Goal: Task Accomplishment & Management: Manage account settings

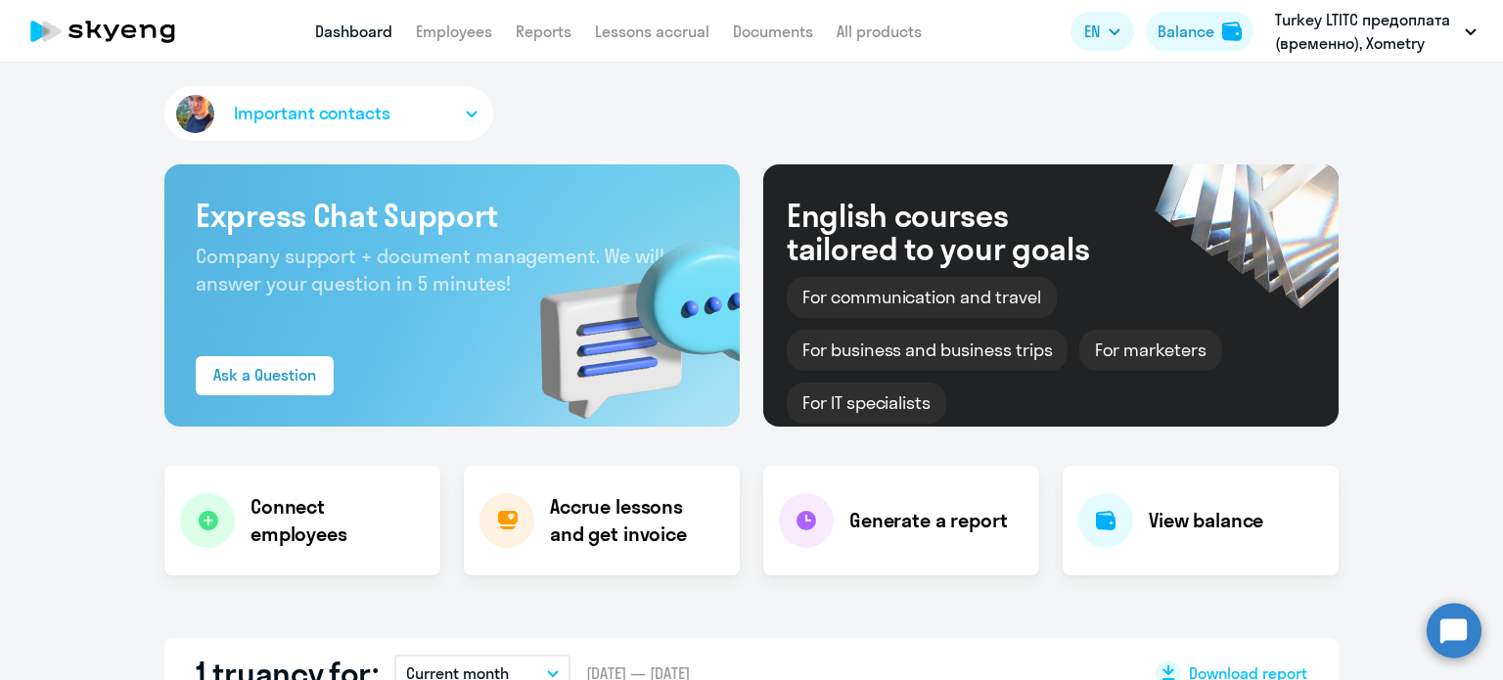
select select "30"
click at [473, 35] on link "Employees" at bounding box center [454, 32] width 76 height 20
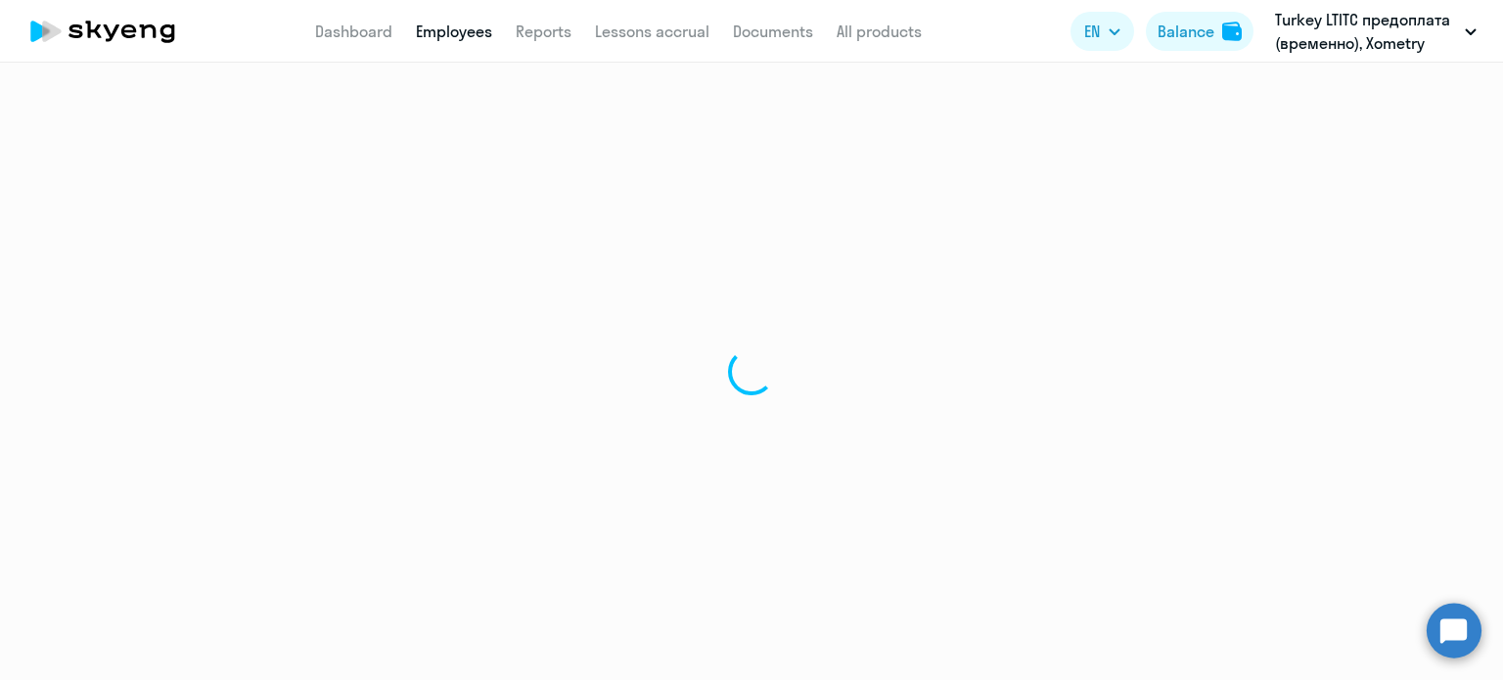
select select "30"
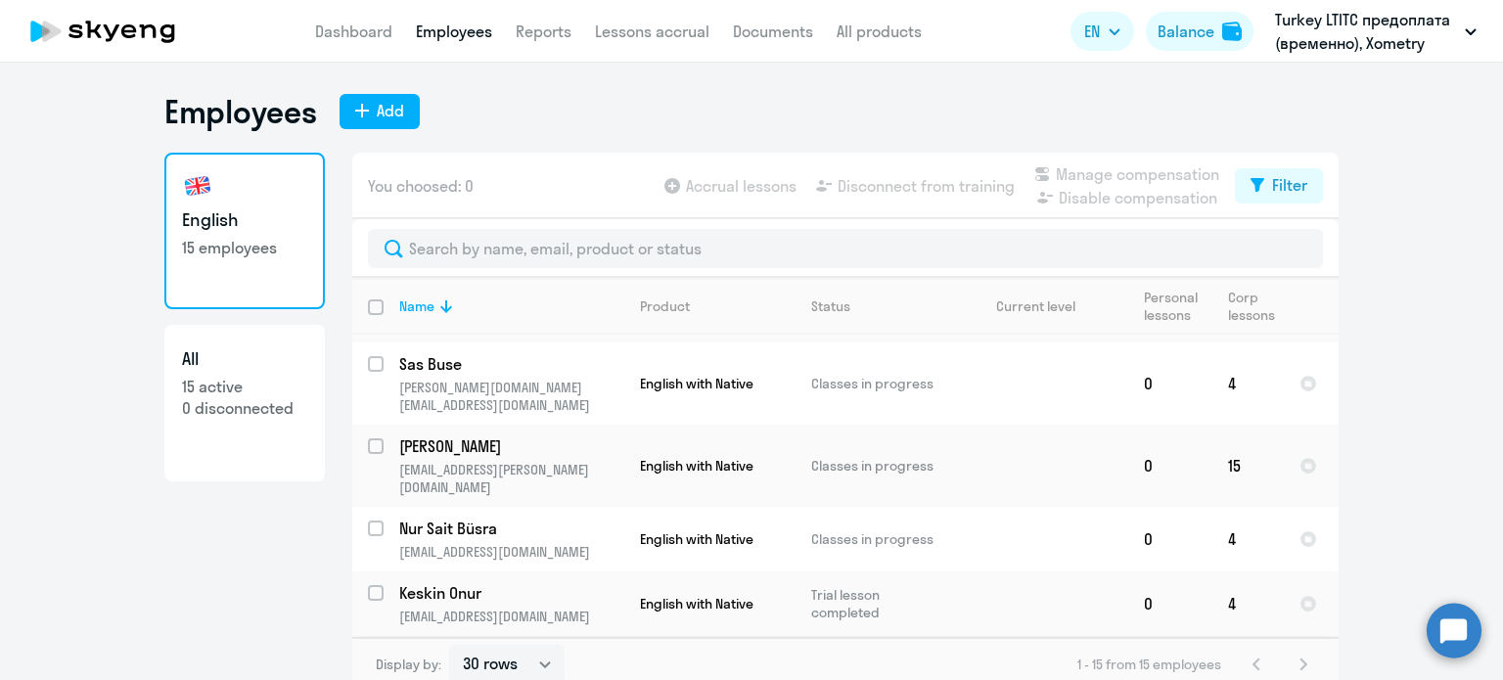
scroll to position [98, 0]
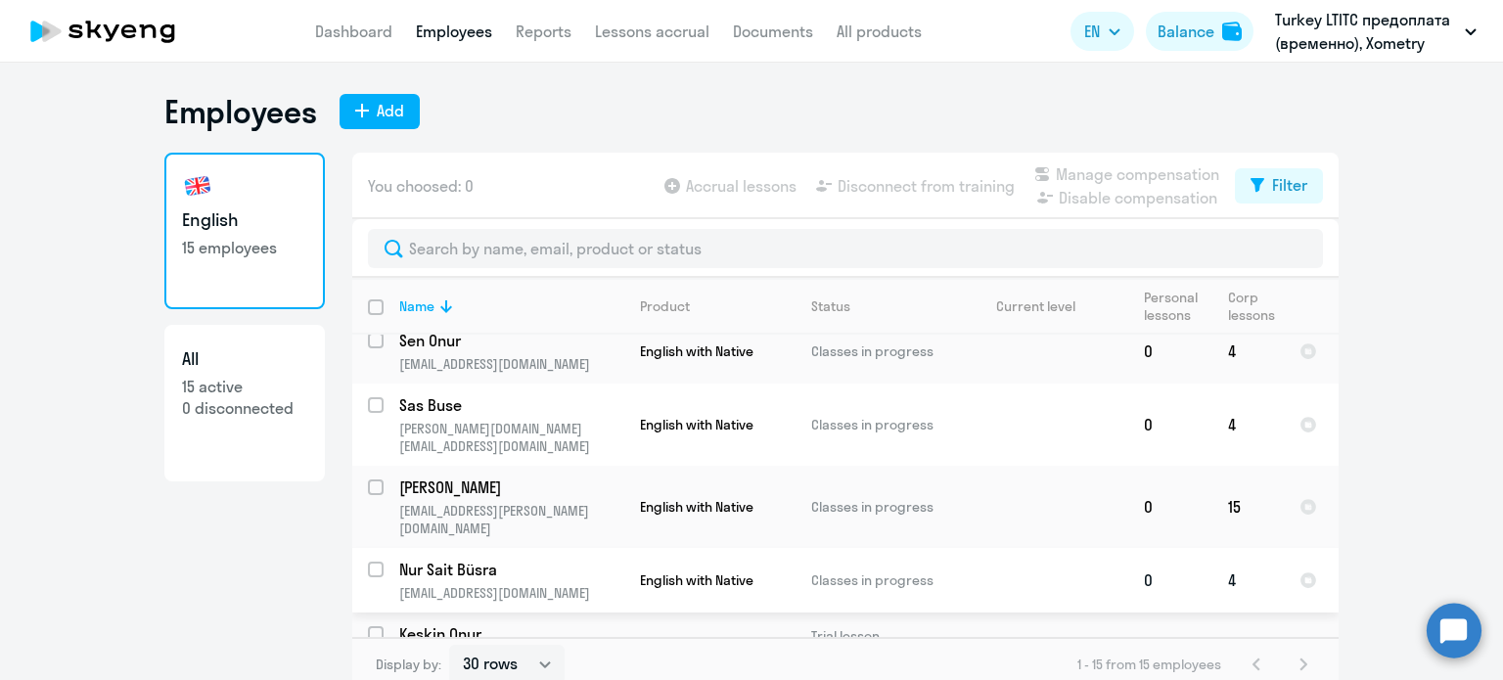
click at [370, 562] on input "select row 21044112" at bounding box center [387, 581] width 39 height 39
checkbox input "true"
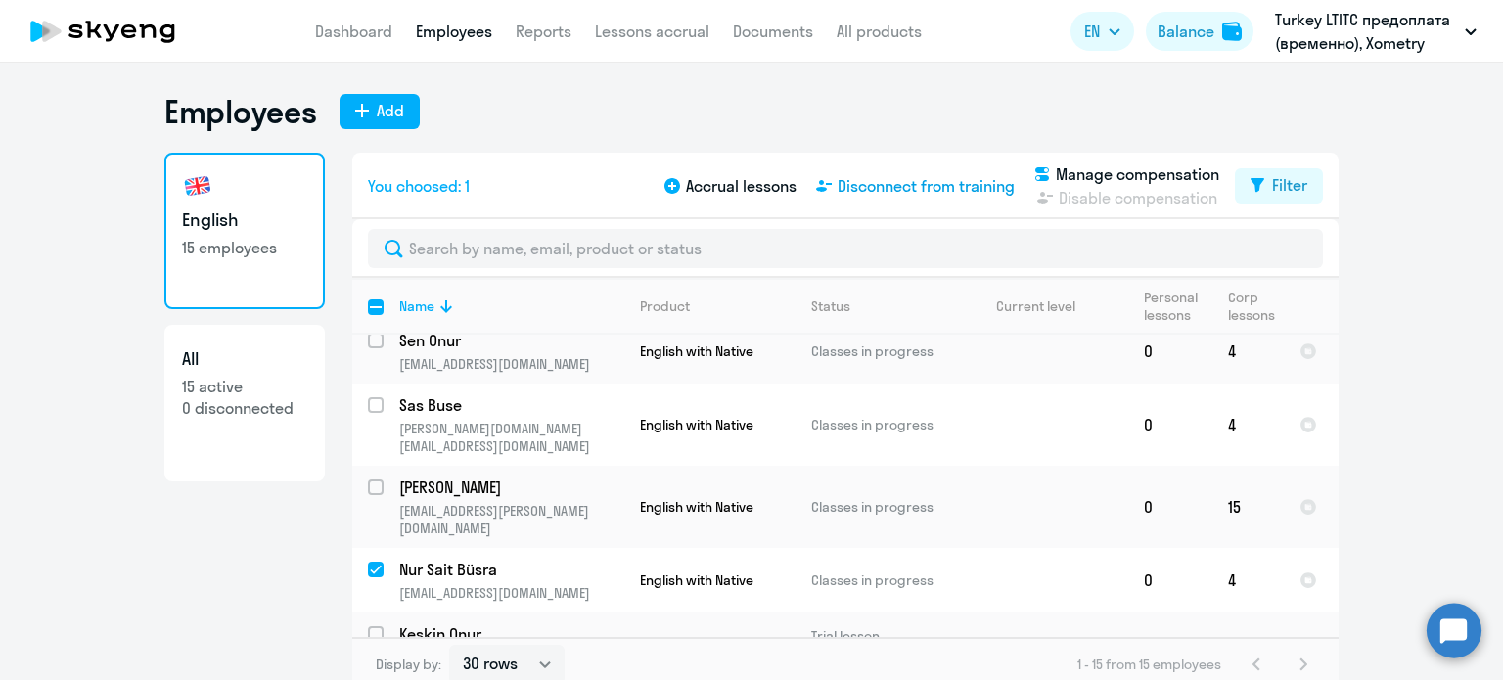
click at [904, 175] on span "Disconnect from training" at bounding box center [926, 185] width 177 height 23
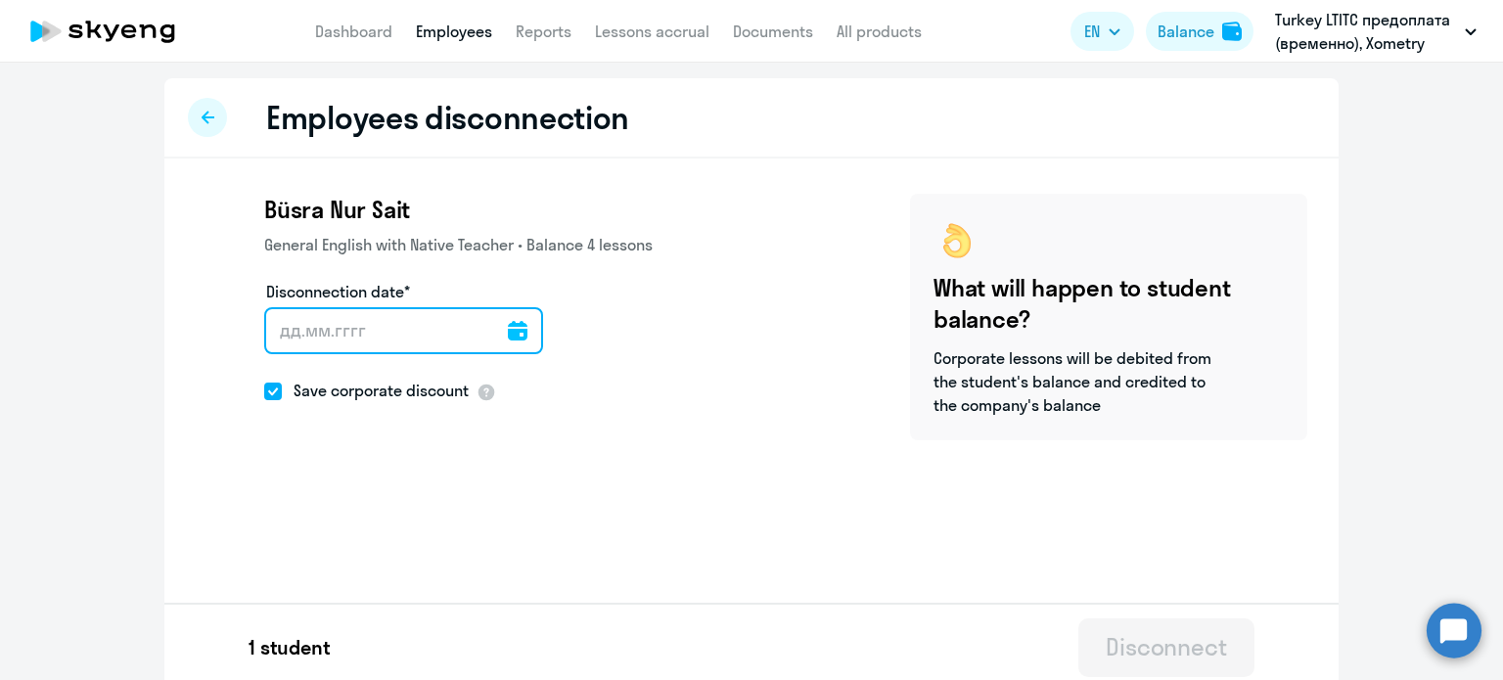
click at [402, 330] on input "Disconnection date*" at bounding box center [403, 330] width 279 height 47
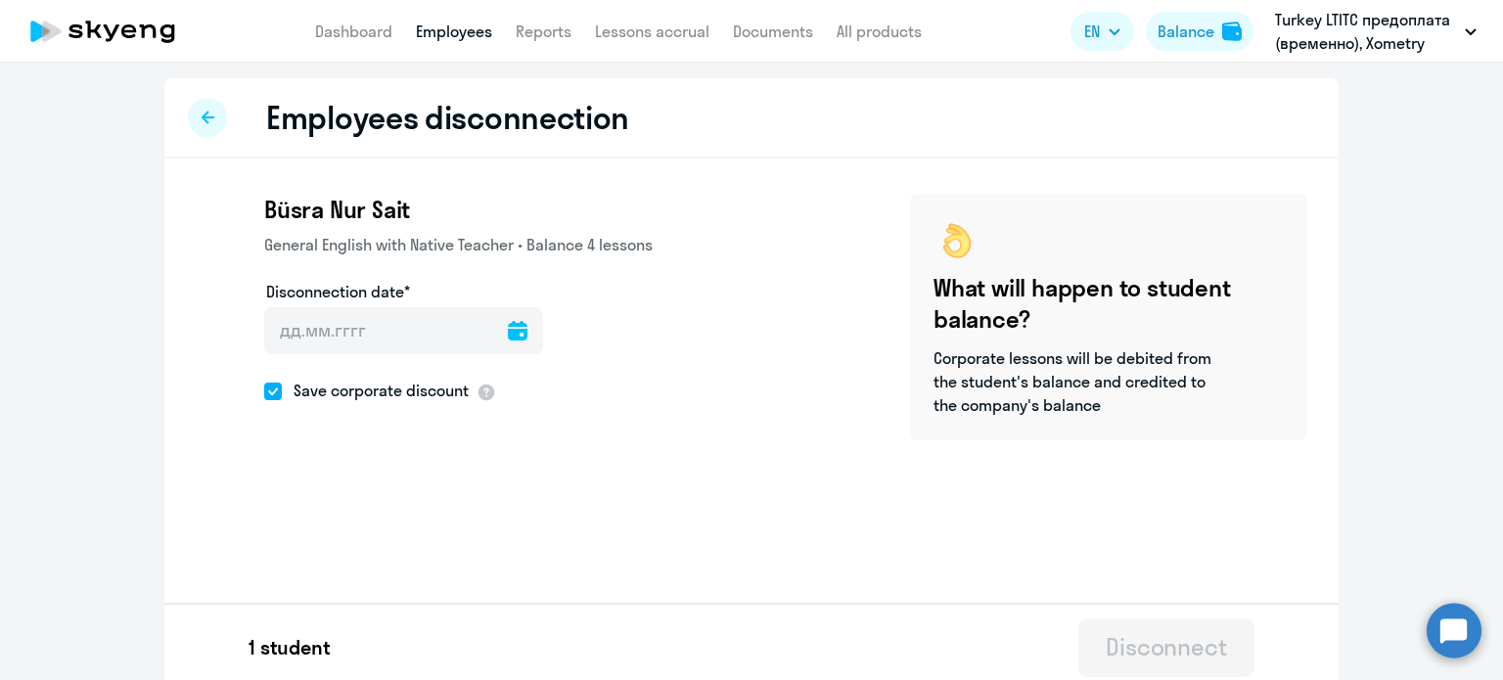
click at [508, 321] on icon at bounding box center [518, 331] width 20 height 20
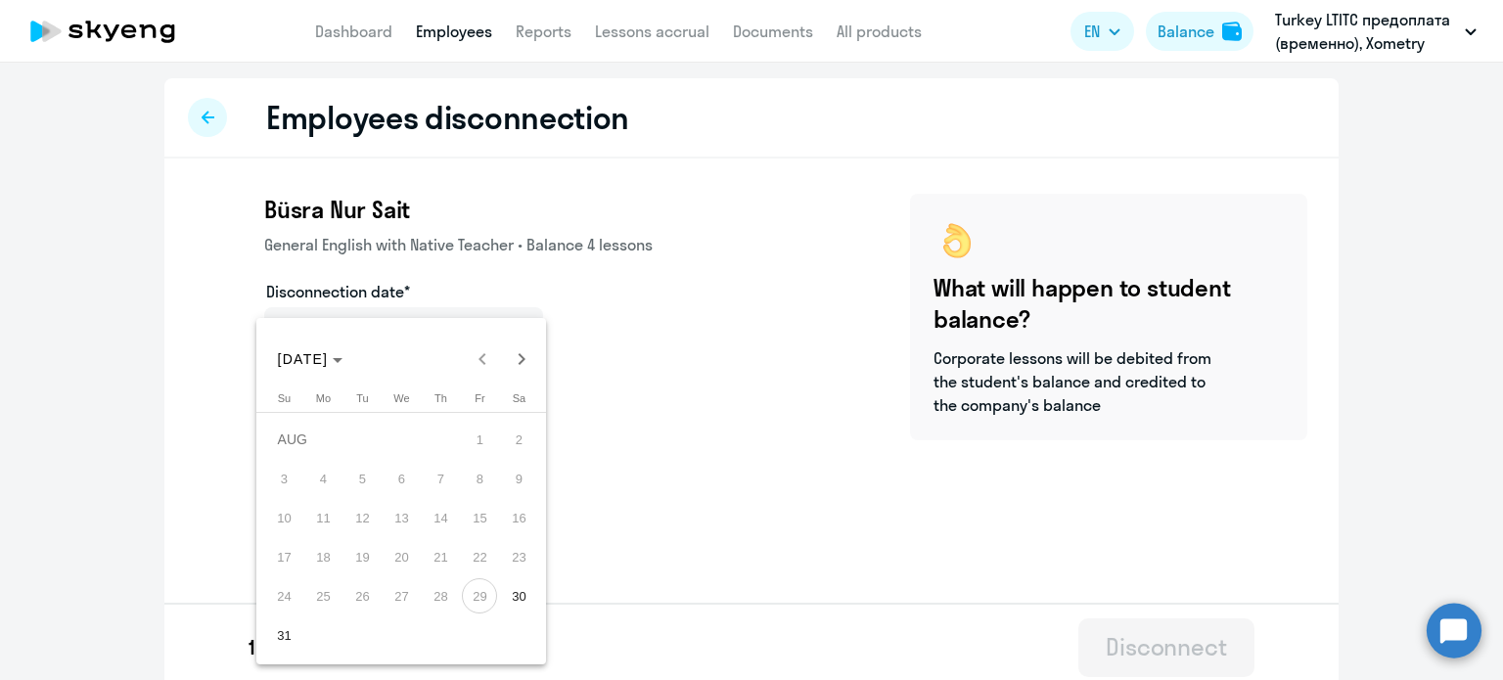
click at [481, 361] on div "[DATE] [DATE]" at bounding box center [402, 359] width 280 height 39
click at [343, 363] on span "[DATE]" at bounding box center [311, 359] width 66 height 16
click at [438, 582] on span "2025" at bounding box center [436, 576] width 62 height 35
click at [627, 458] on div at bounding box center [751, 340] width 1503 height 680
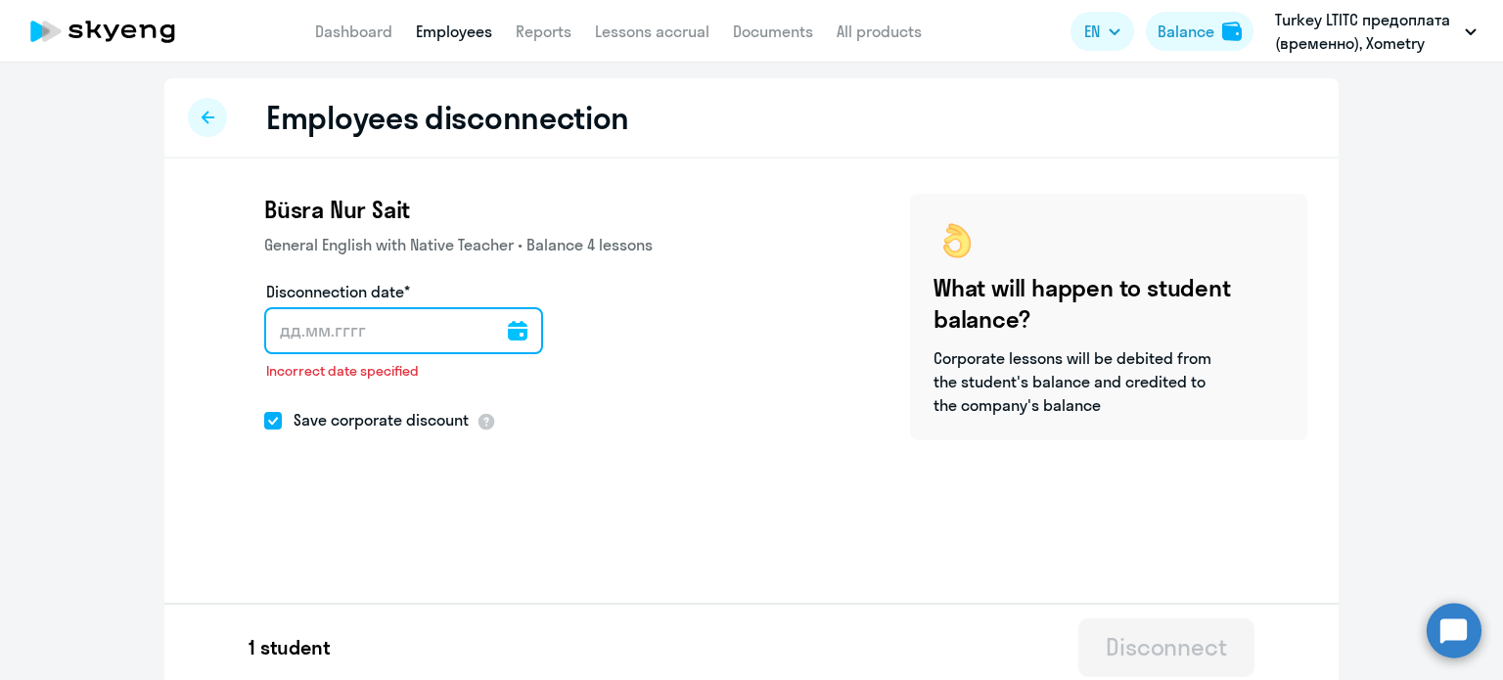
click at [365, 333] on input "Disconnection date*" at bounding box center [403, 330] width 279 height 47
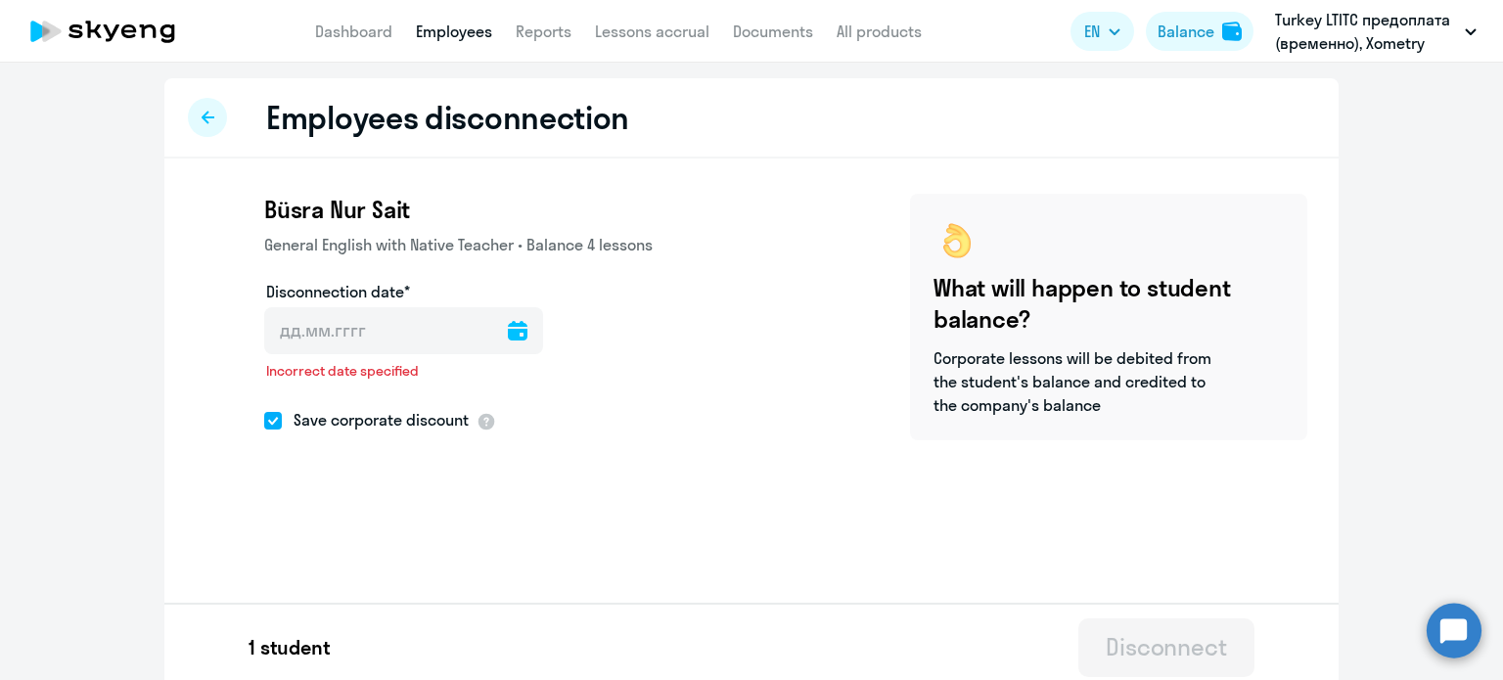
click at [508, 336] on icon at bounding box center [518, 331] width 20 height 20
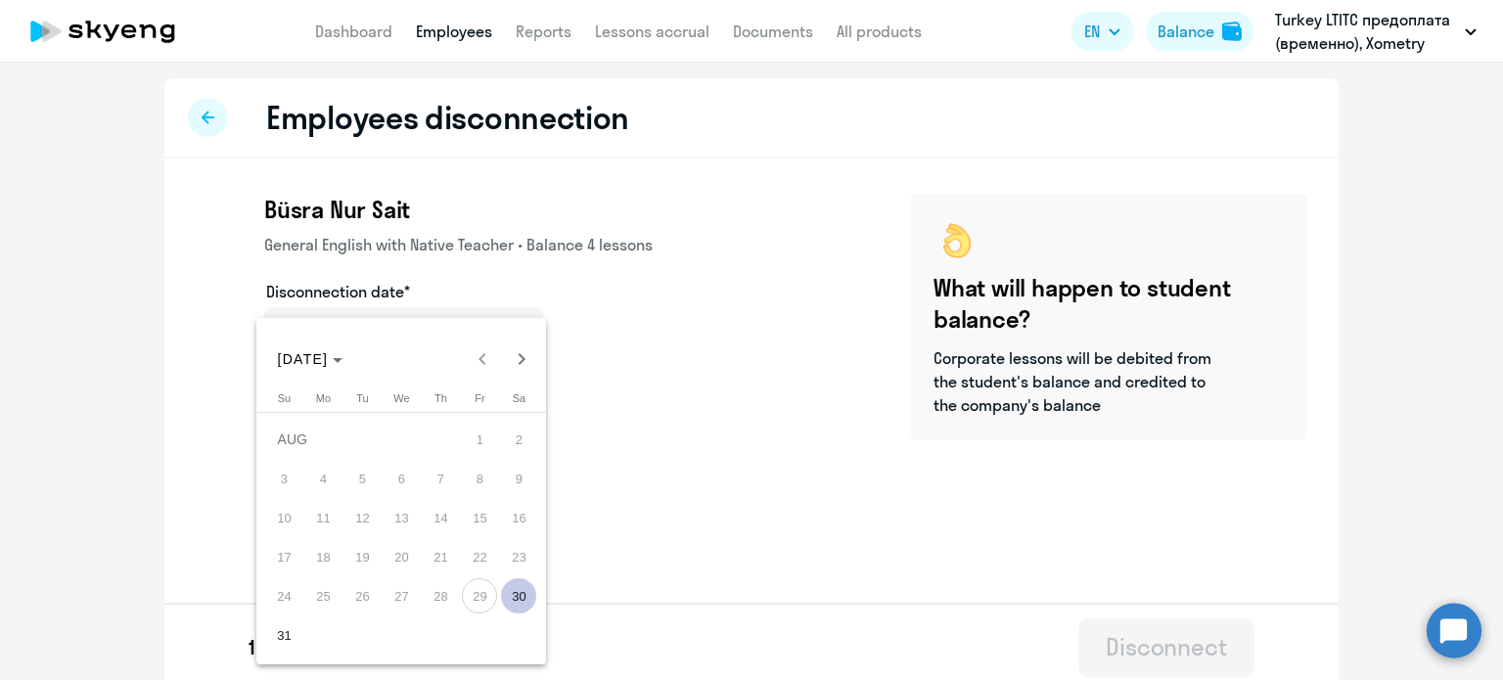
click at [511, 597] on span "30" at bounding box center [518, 595] width 35 height 35
type input "[DATE]"
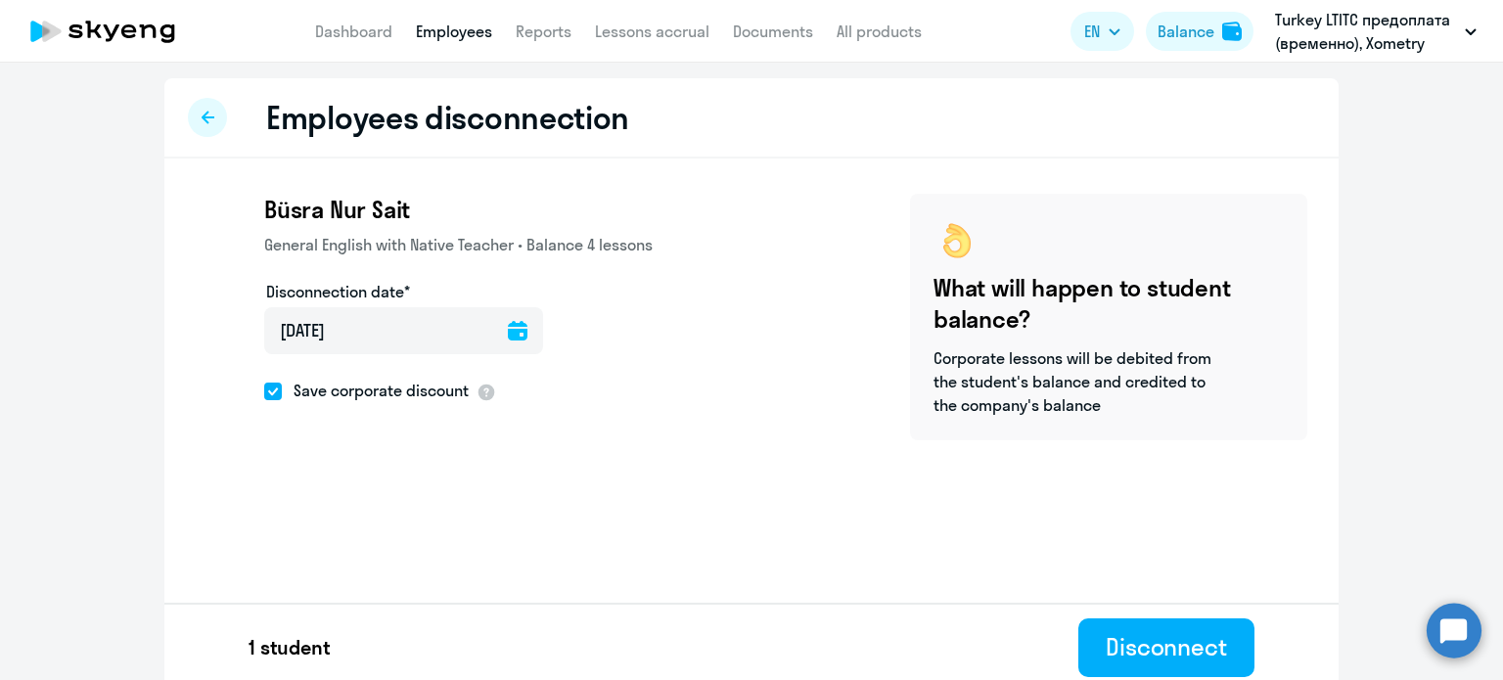
click at [264, 390] on span at bounding box center [273, 392] width 18 height 18
click at [263, 390] on input "Save corporate discount" at bounding box center [263, 390] width 1 height 1
checkbox input "false"
click at [1148, 639] on div "Disconnect" at bounding box center [1166, 646] width 121 height 31
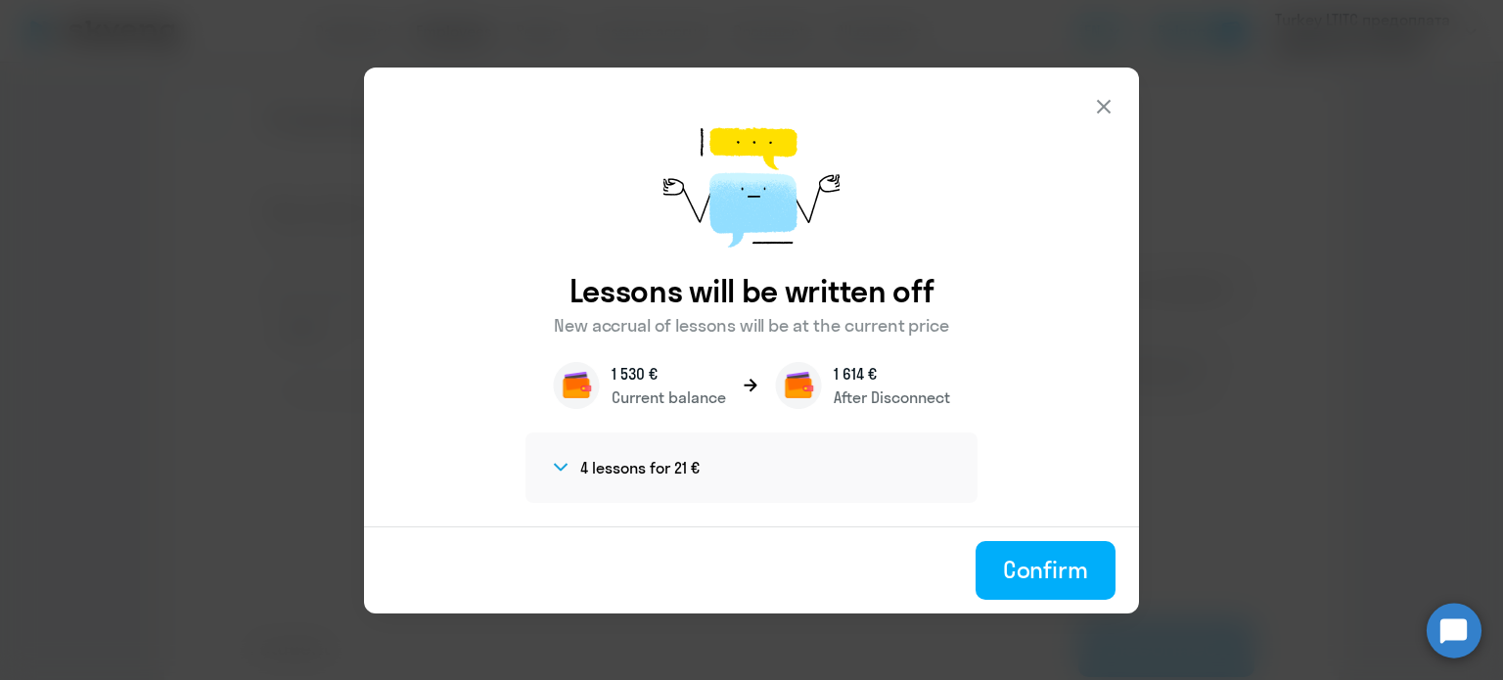
click at [557, 464] on icon at bounding box center [561, 467] width 16 height 9
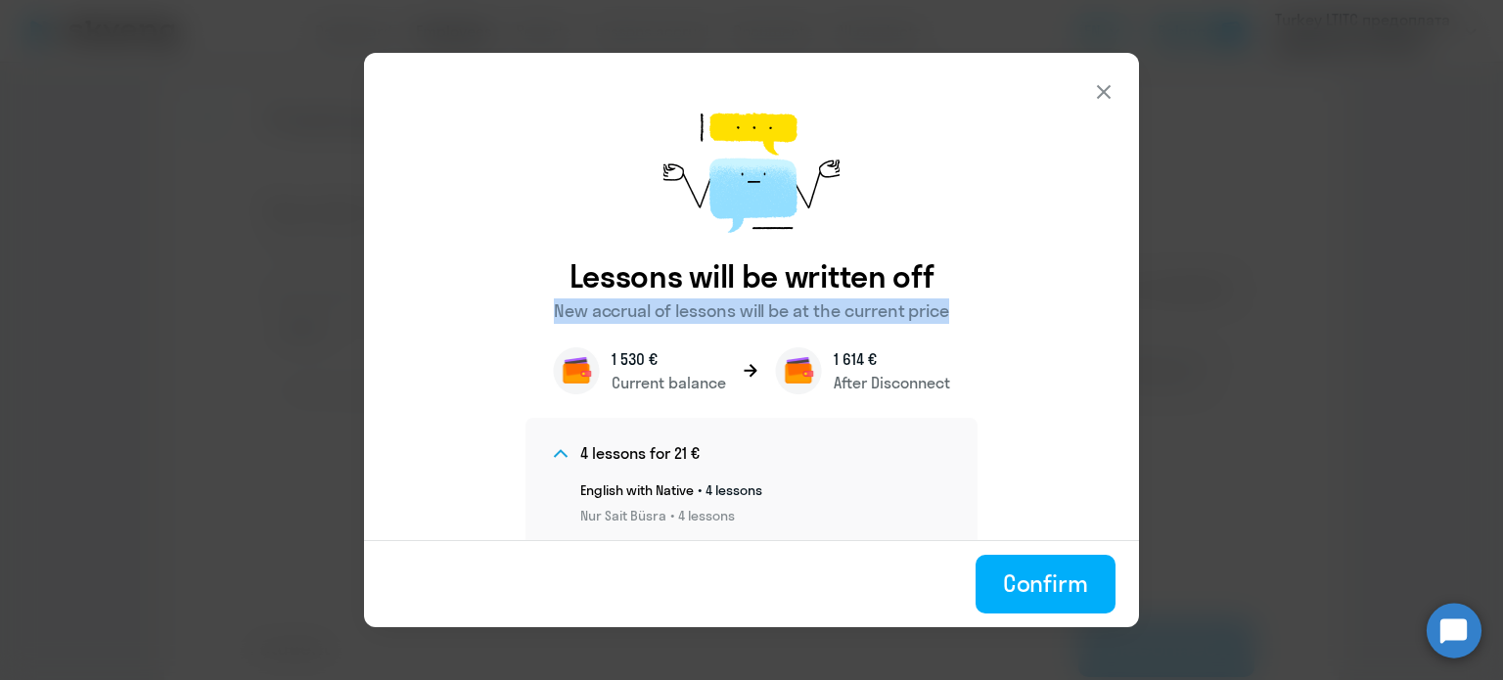
drag, startPoint x: 538, startPoint y: 308, endPoint x: 982, endPoint y: 312, distance: 444.2
click at [982, 312] on div "Lessons will be written off New accrual of lessons will be at the current price…" at bounding box center [751, 320] width 775 height 535
click at [1031, 284] on div "Lessons will be written off New accrual of lessons will be at the current price…" at bounding box center [751, 320] width 775 height 535
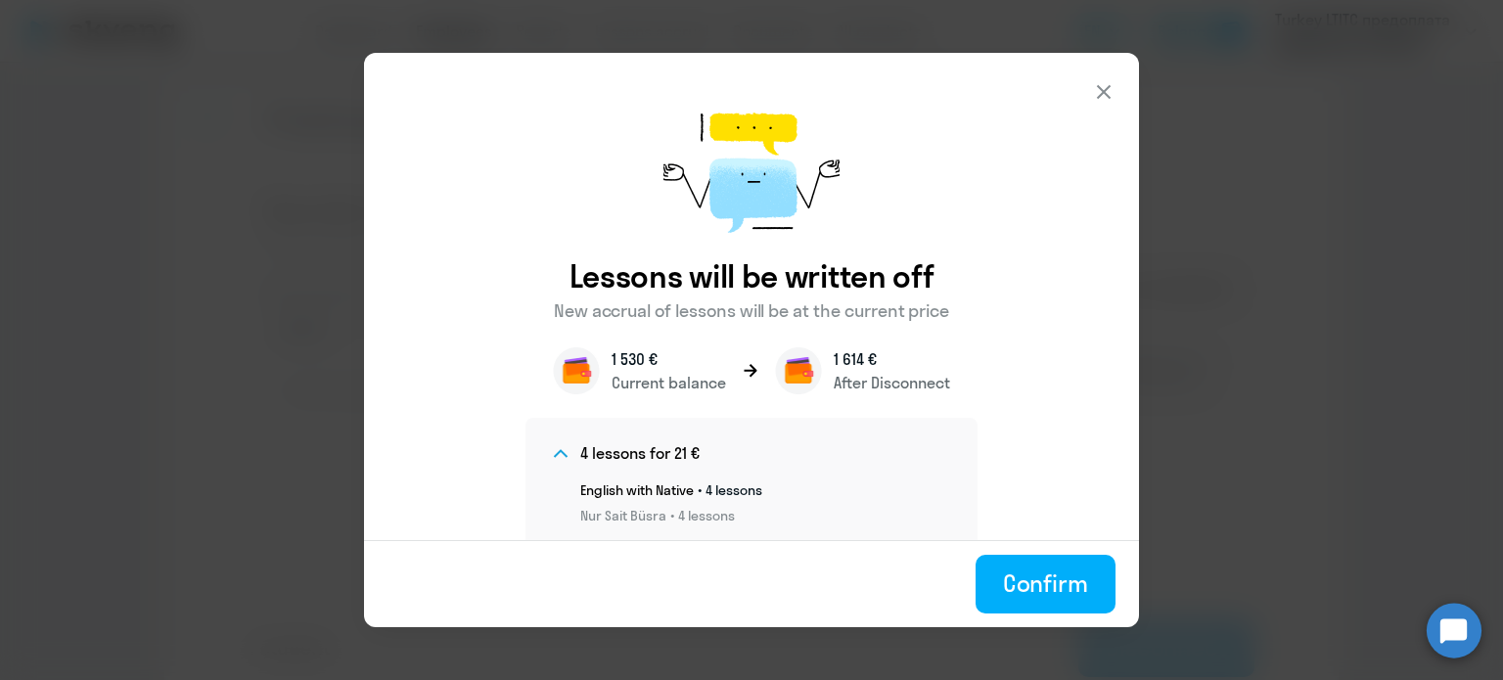
click at [1112, 89] on icon at bounding box center [1103, 91] width 23 height 23
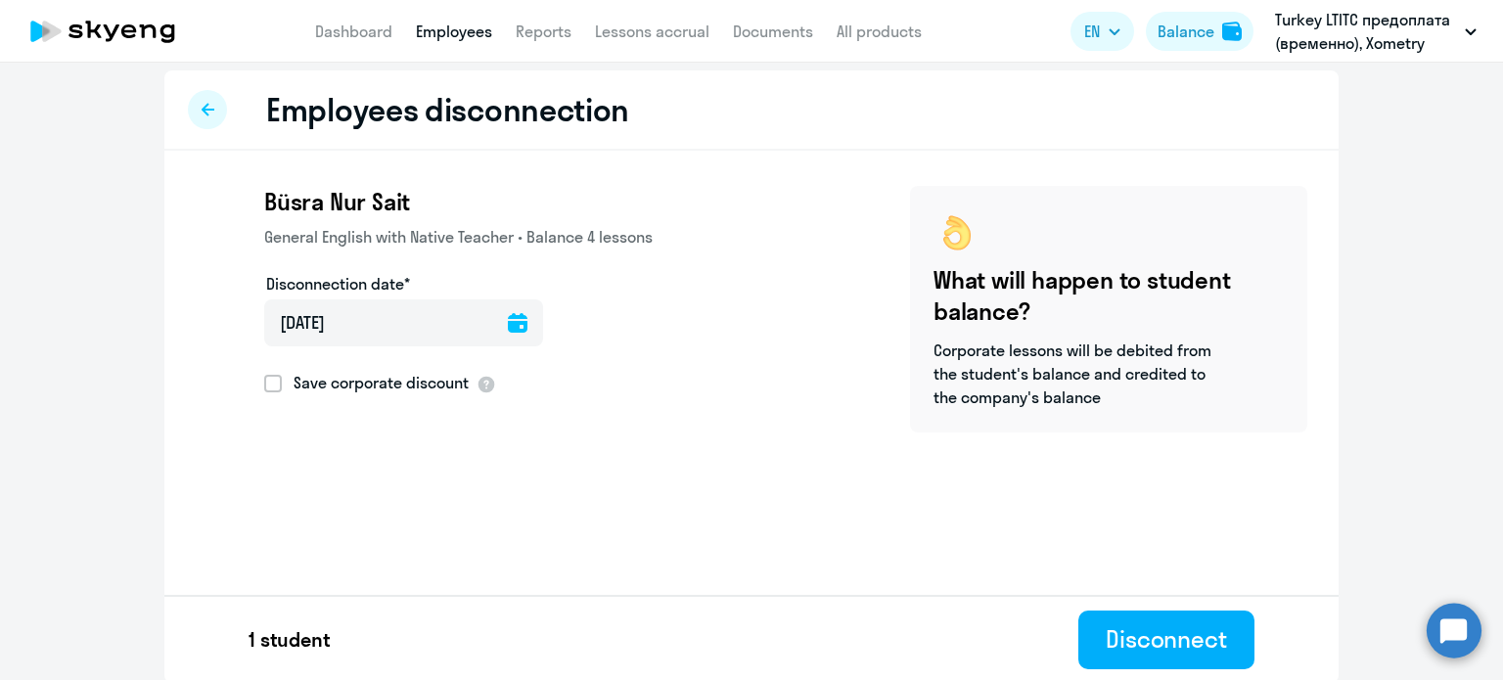
scroll to position [10, 0]
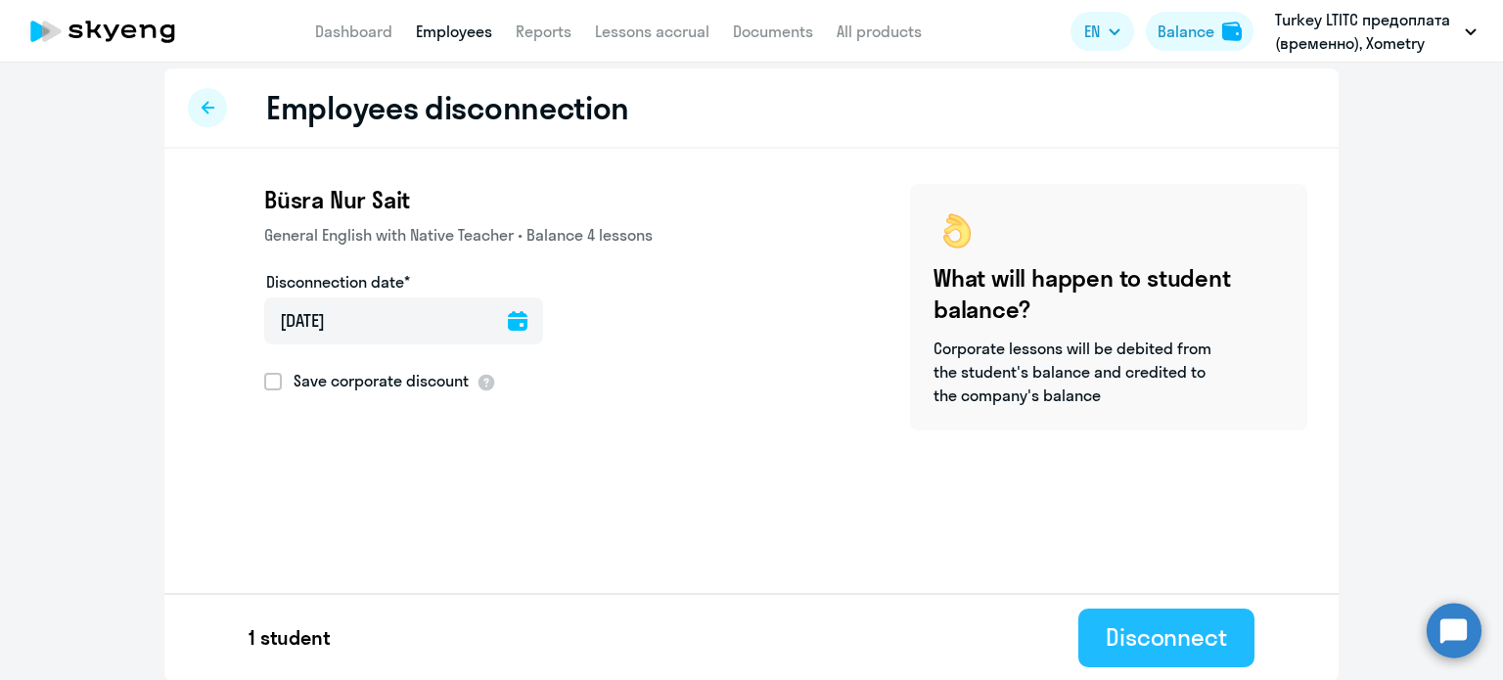
click at [1159, 635] on div "Disconnect" at bounding box center [1166, 636] width 121 height 31
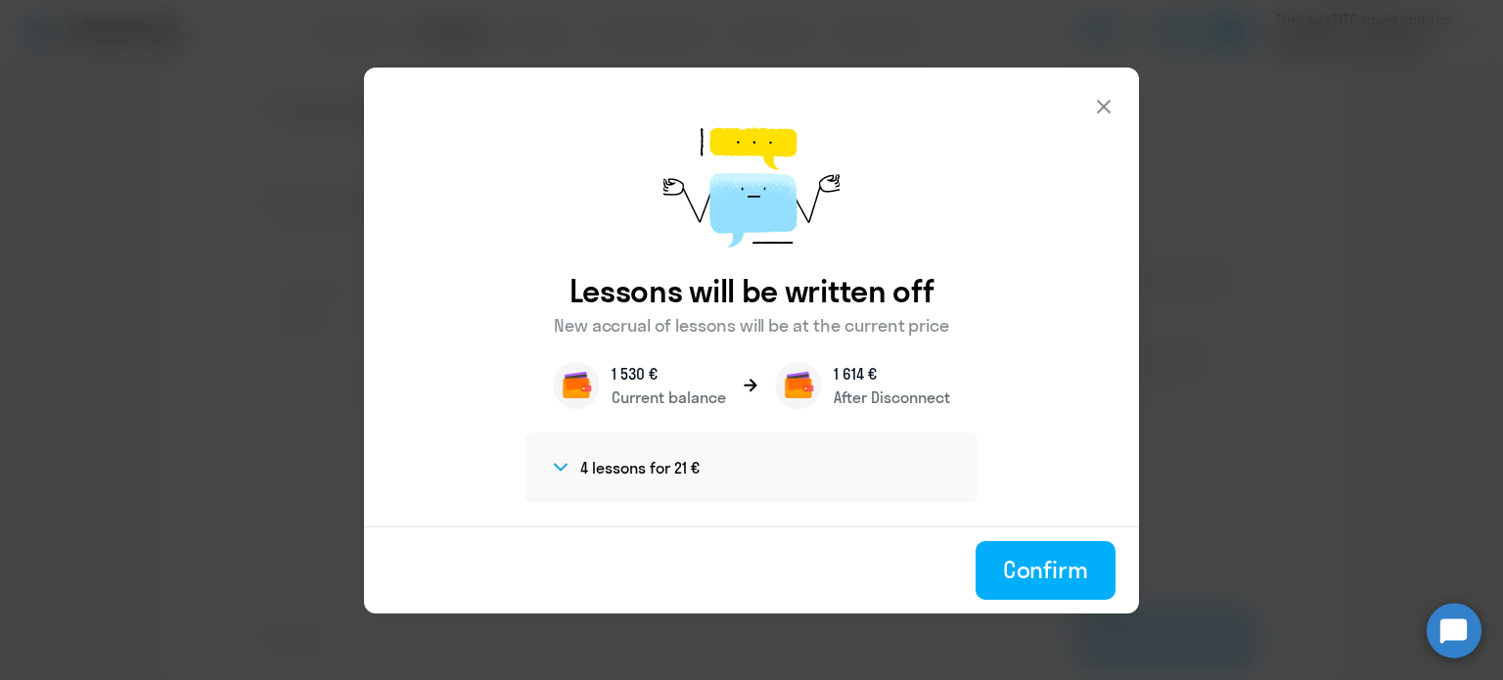
click at [1045, 574] on div "Confirm" at bounding box center [1045, 569] width 85 height 31
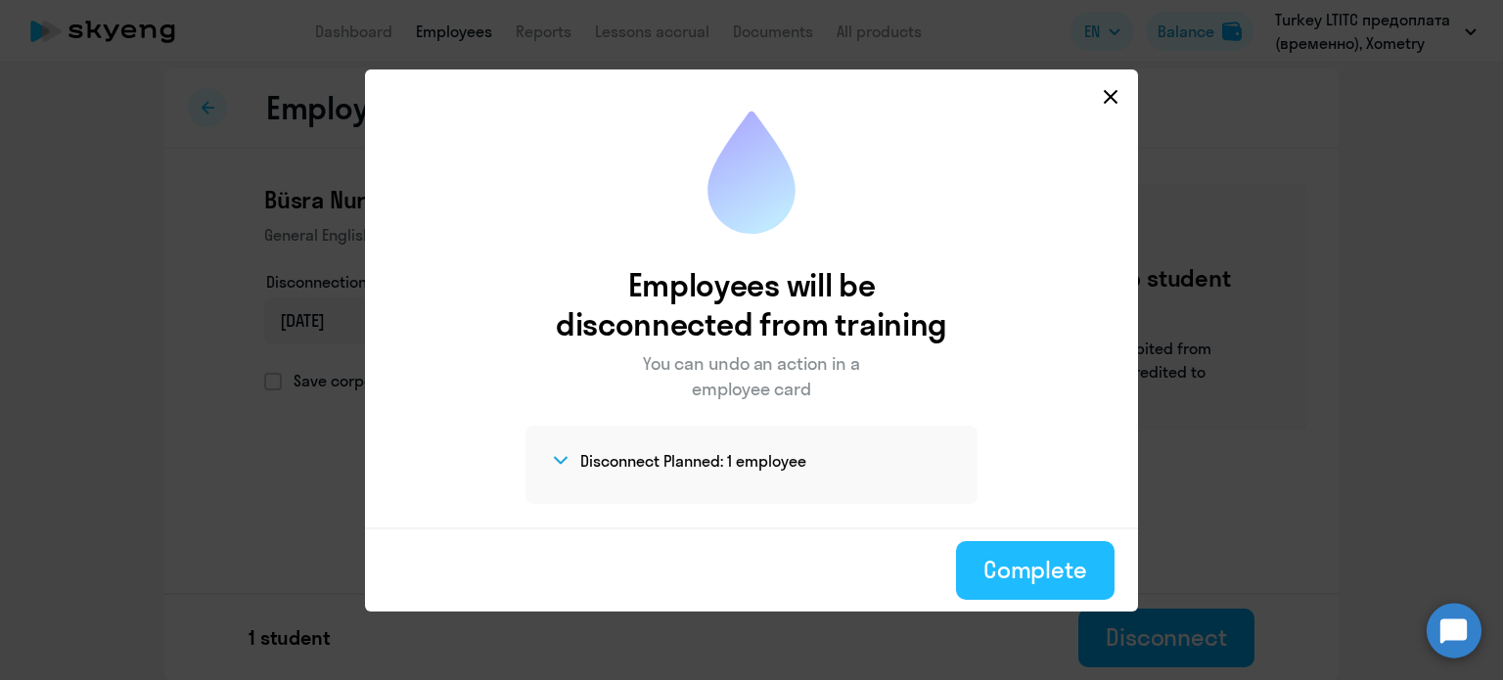
click at [1021, 570] on div "Complete" at bounding box center [1035, 569] width 104 height 31
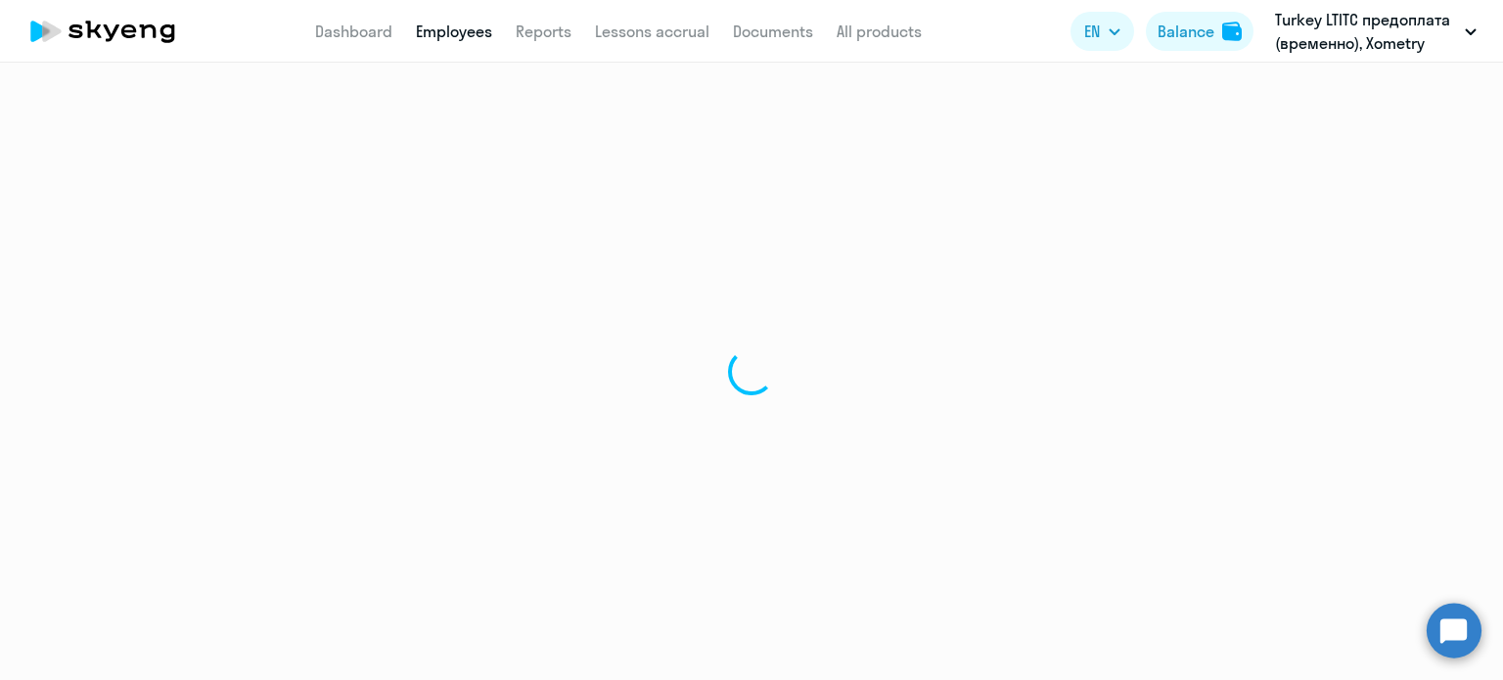
select select "30"
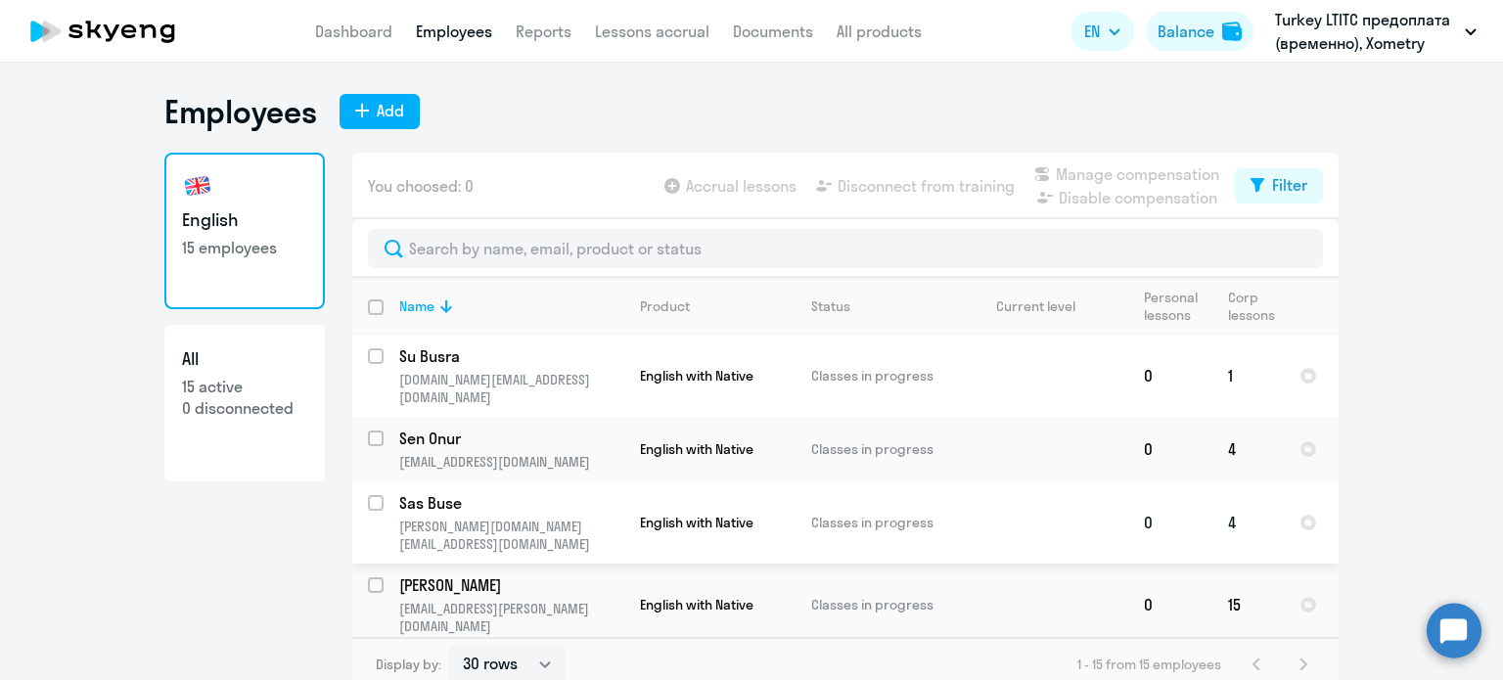
click at [369, 495] on input "select row 39546319" at bounding box center [387, 514] width 39 height 39
checkbox input "true"
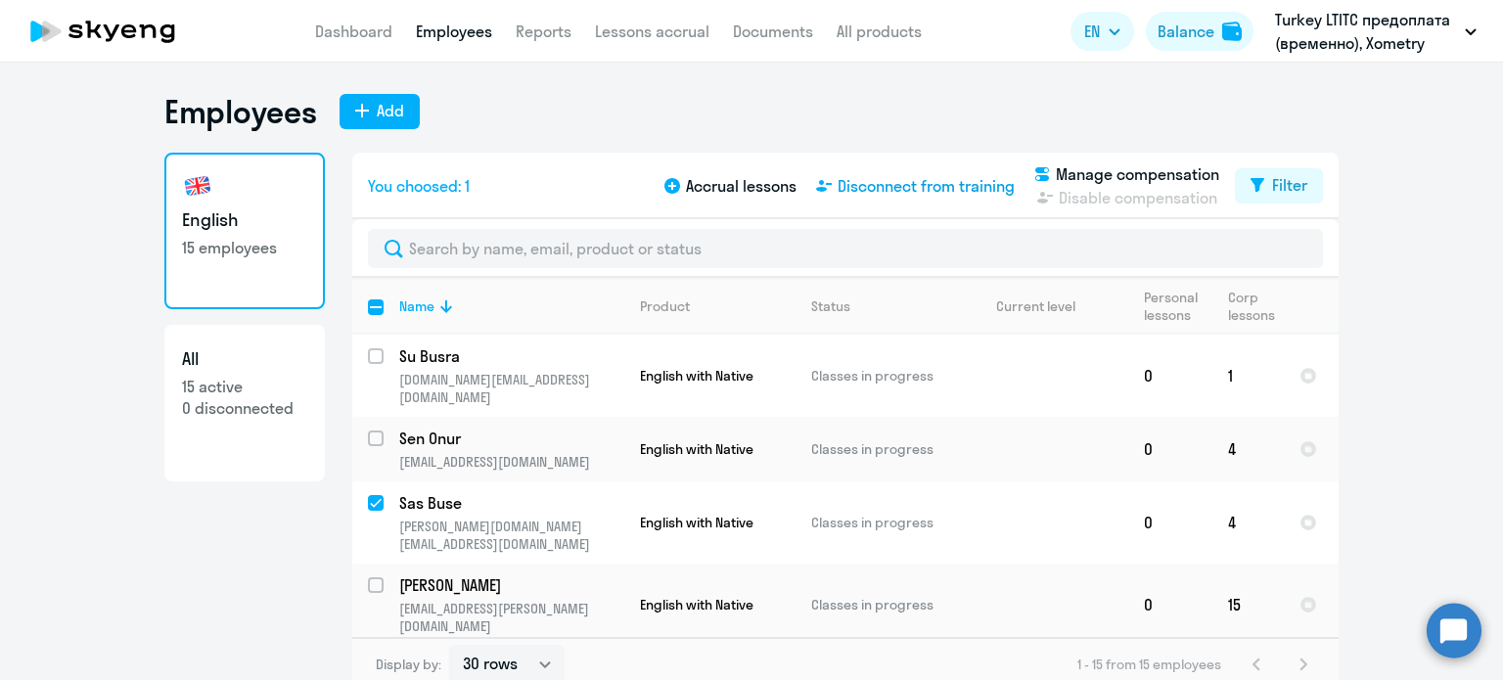
click at [920, 186] on span "Disconnect from training" at bounding box center [926, 185] width 177 height 23
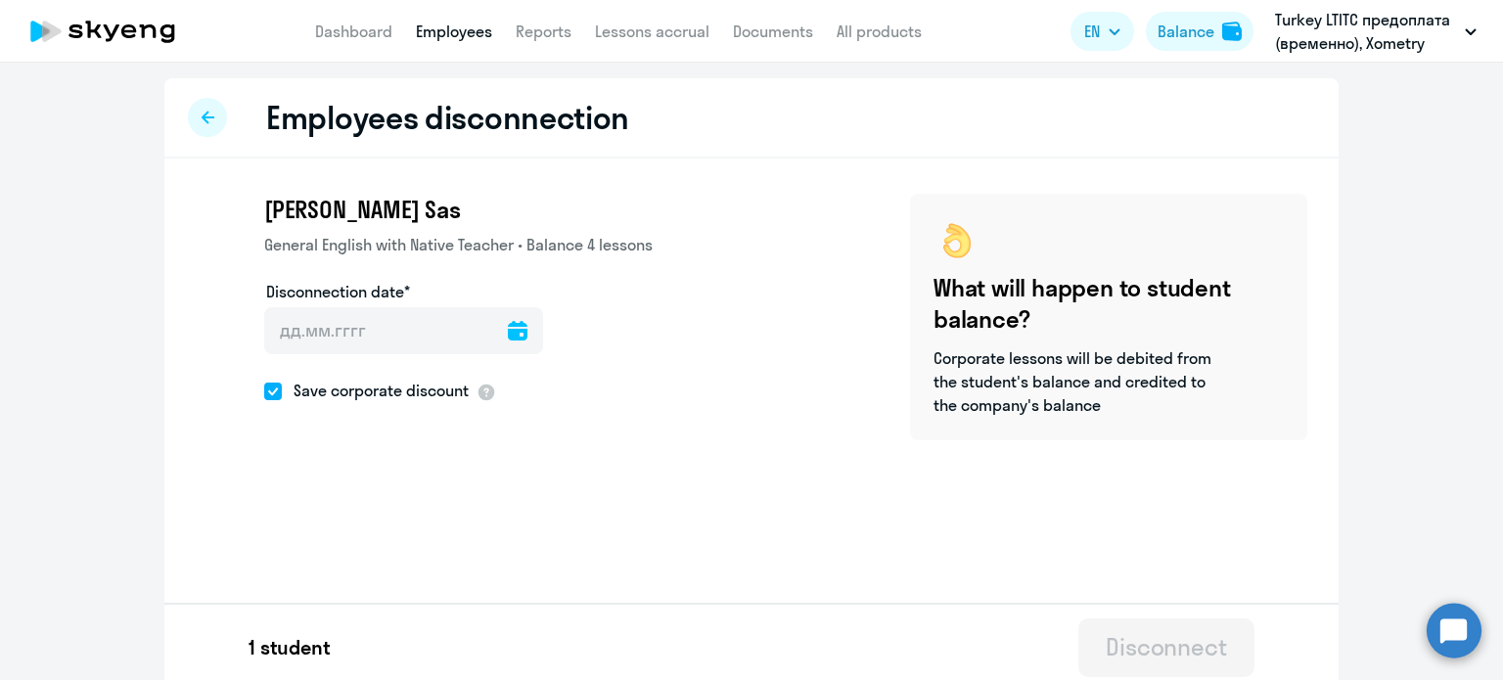
click at [508, 332] on icon at bounding box center [518, 331] width 20 height 20
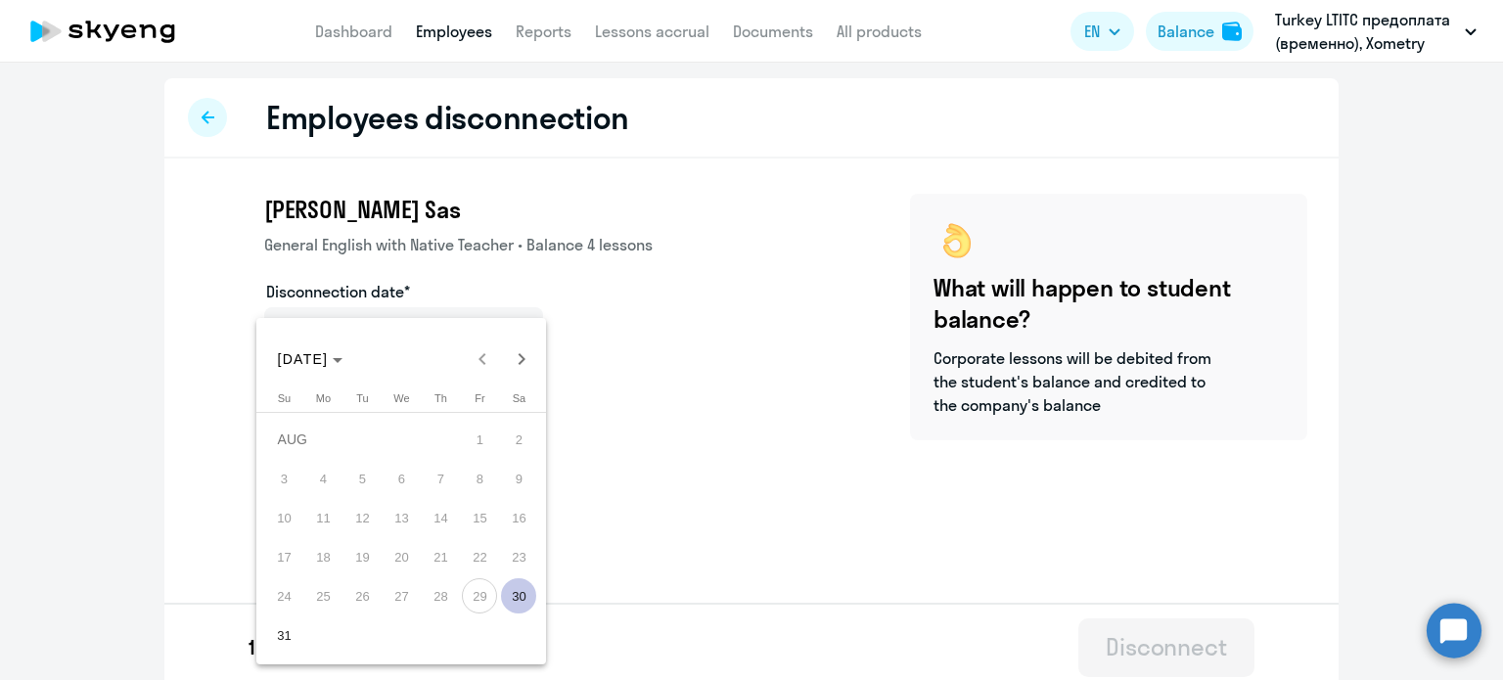
click at [513, 594] on span "30" at bounding box center [518, 595] width 35 height 35
type input "[DATE]"
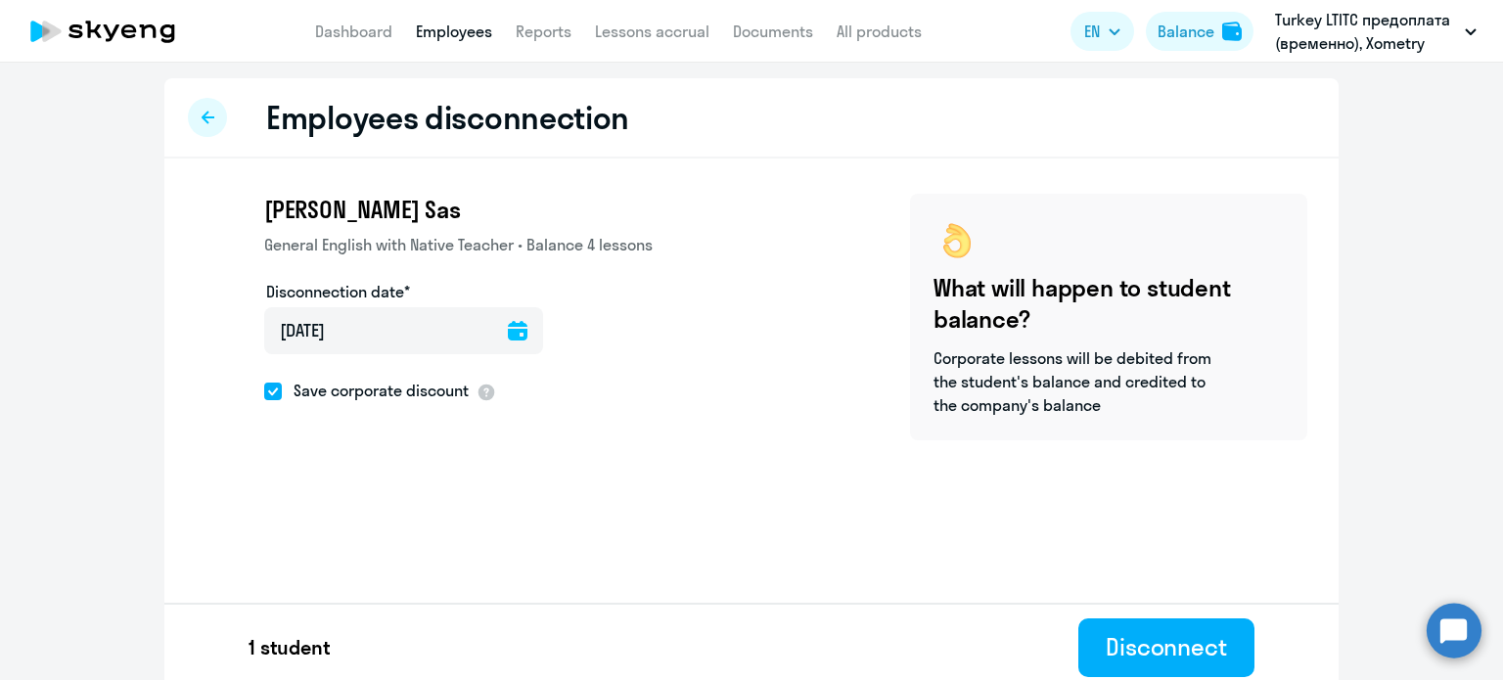
click at [250, 393] on div "[PERSON_NAME] Sas General English with Native Teacher • Balance 4 lessons Disco…" at bounding box center [424, 317] width 457 height 247
click at [264, 392] on span at bounding box center [273, 392] width 18 height 18
click at [263, 391] on input "Save corporate discount" at bounding box center [263, 390] width 1 height 1
checkbox input "false"
click at [1164, 639] on div "Disconnect" at bounding box center [1166, 646] width 121 height 31
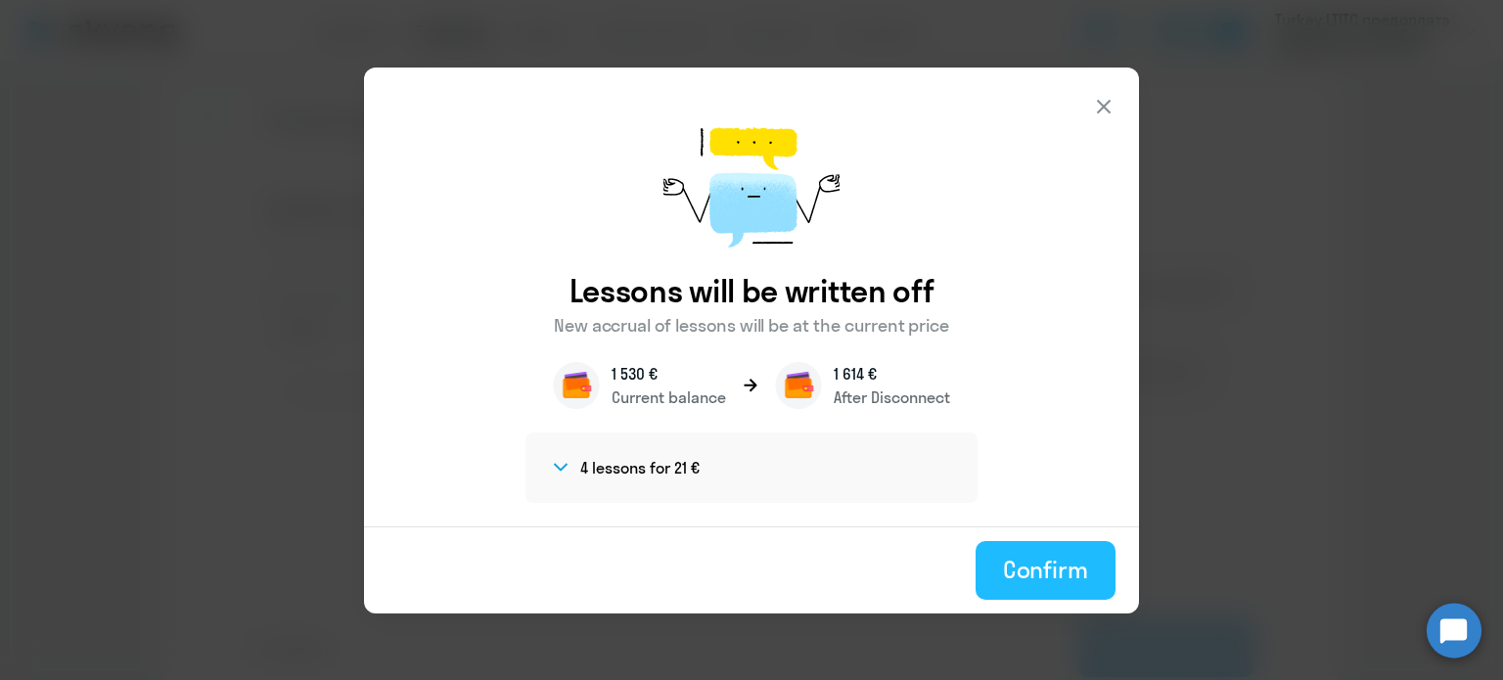
click at [1024, 561] on div "Confirm" at bounding box center [1045, 569] width 85 height 31
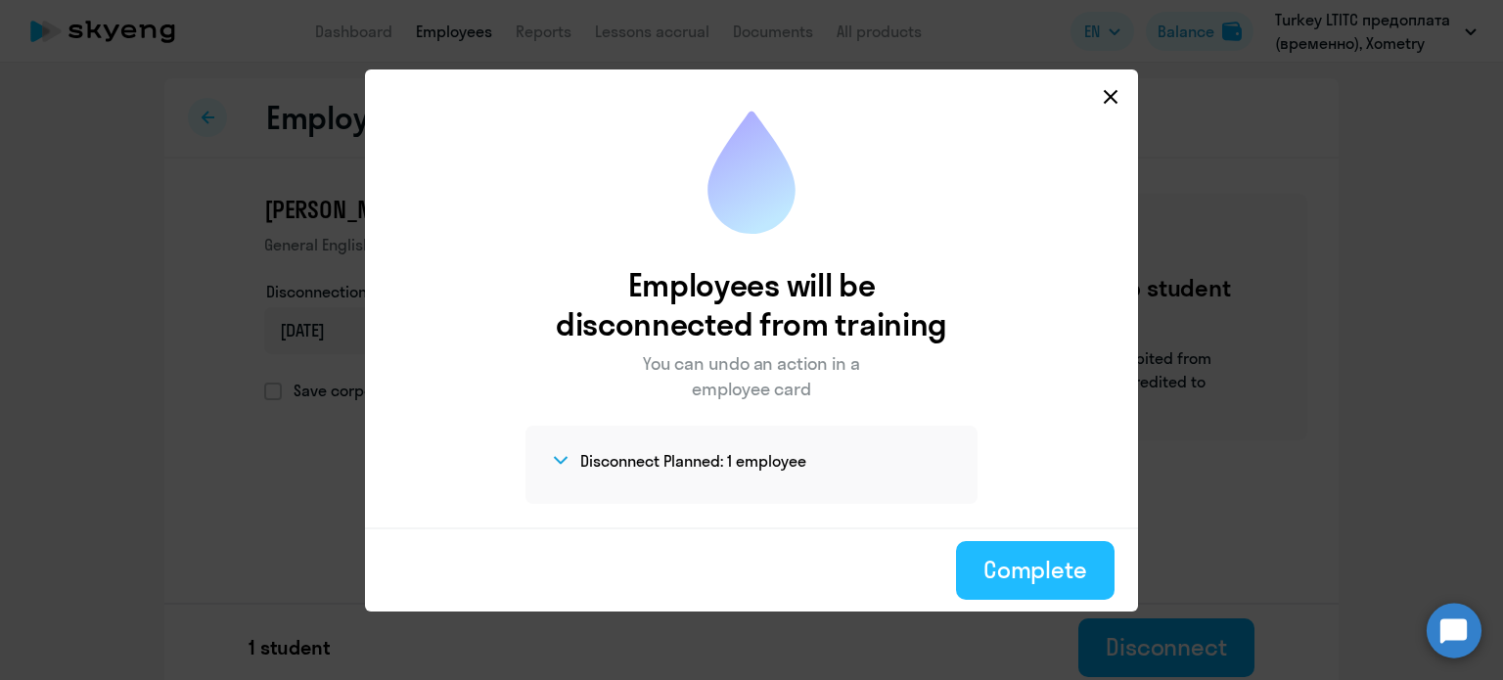
click at [1058, 572] on div "Complete" at bounding box center [1035, 569] width 104 height 31
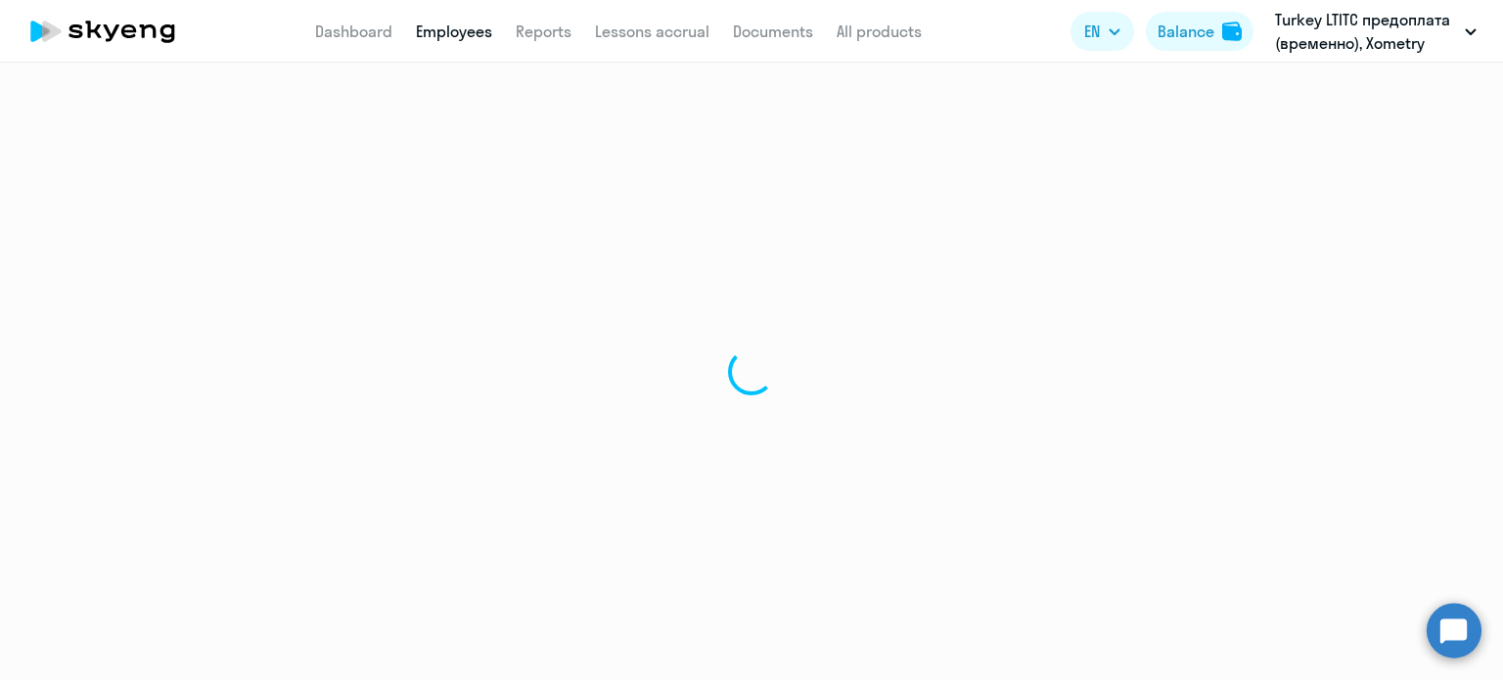
select select "30"
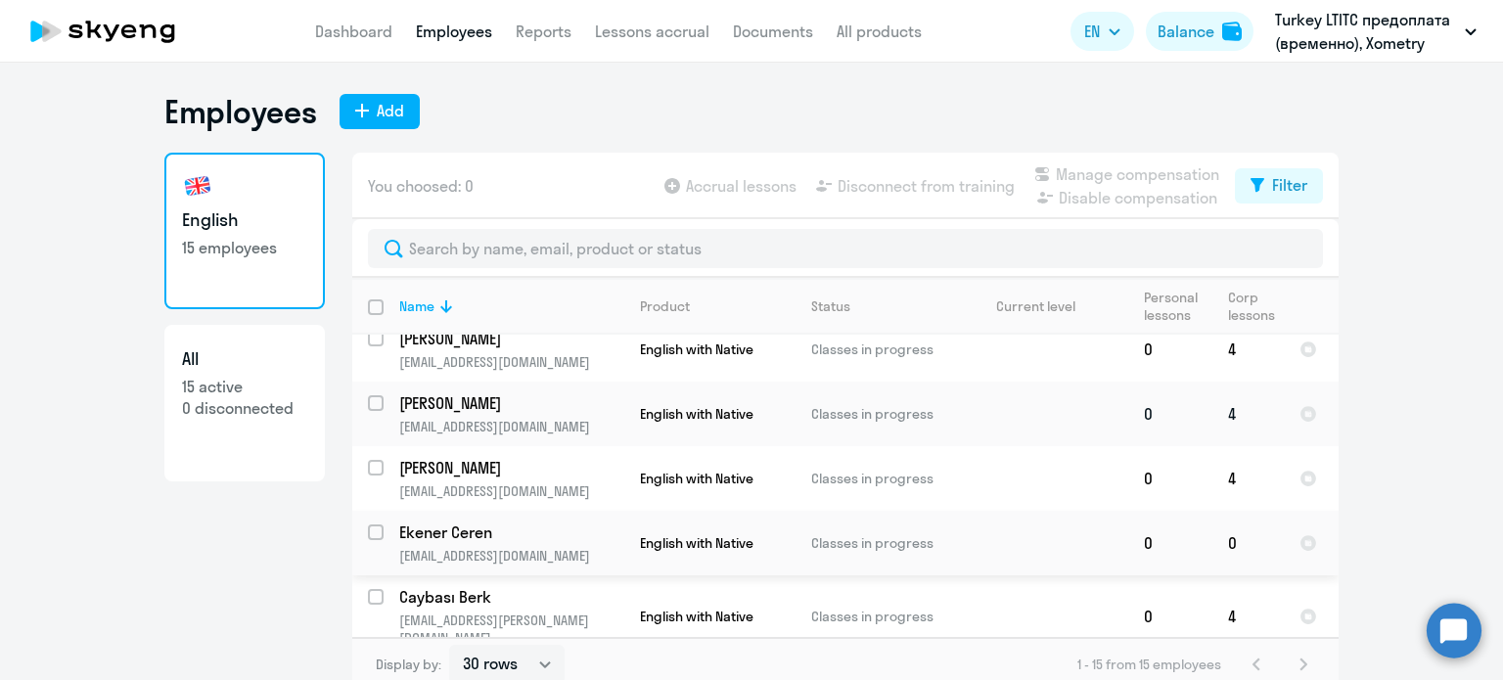
scroll to position [672, 0]
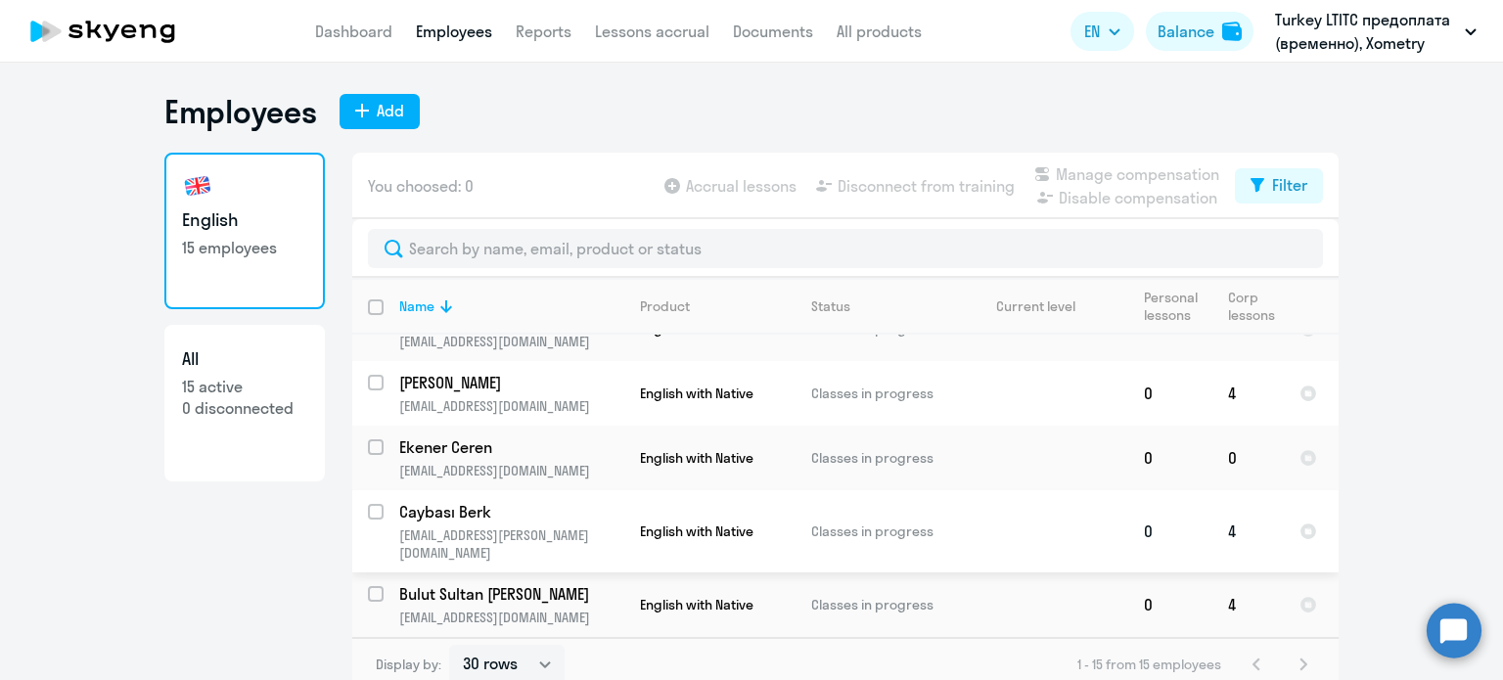
click at [368, 504] on input "select row 39835160" at bounding box center [387, 523] width 39 height 39
checkbox input "true"
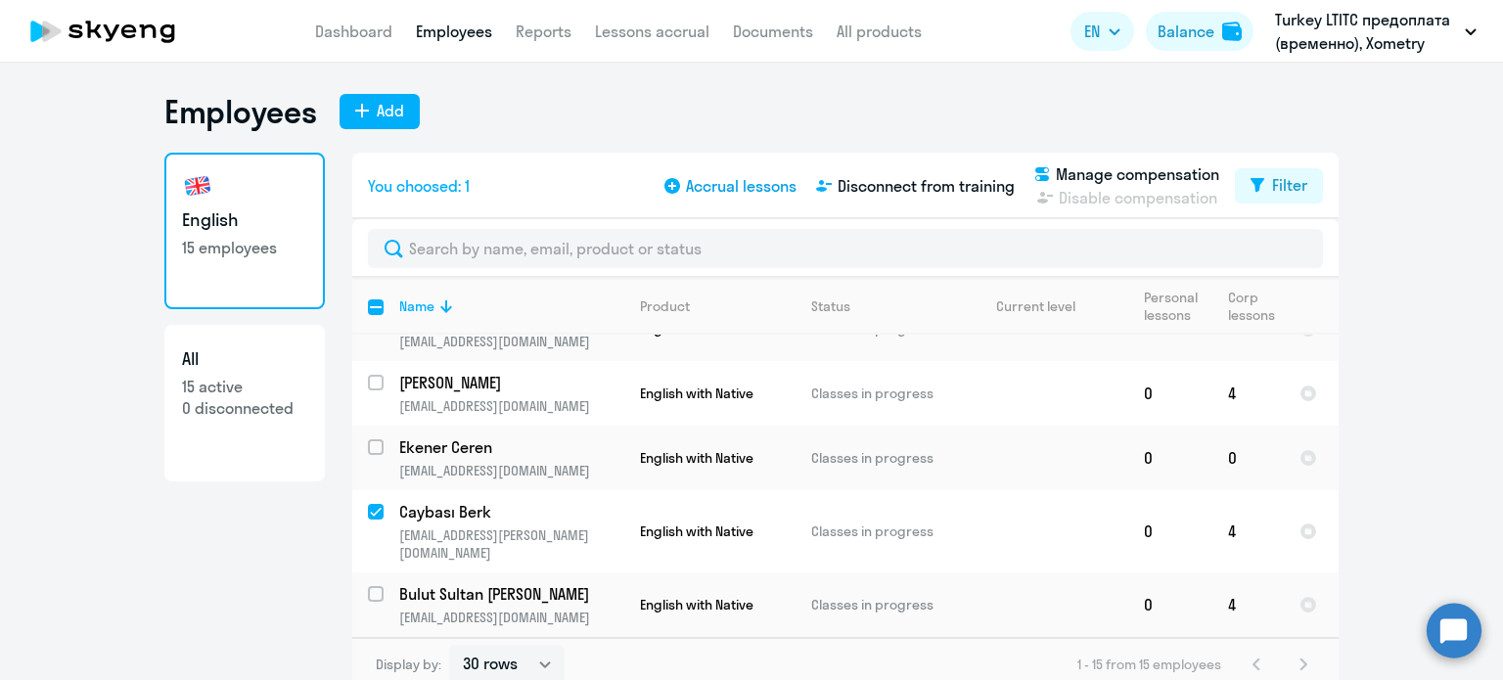
click at [746, 187] on span "Accrual lessons" at bounding box center [741, 185] width 111 height 23
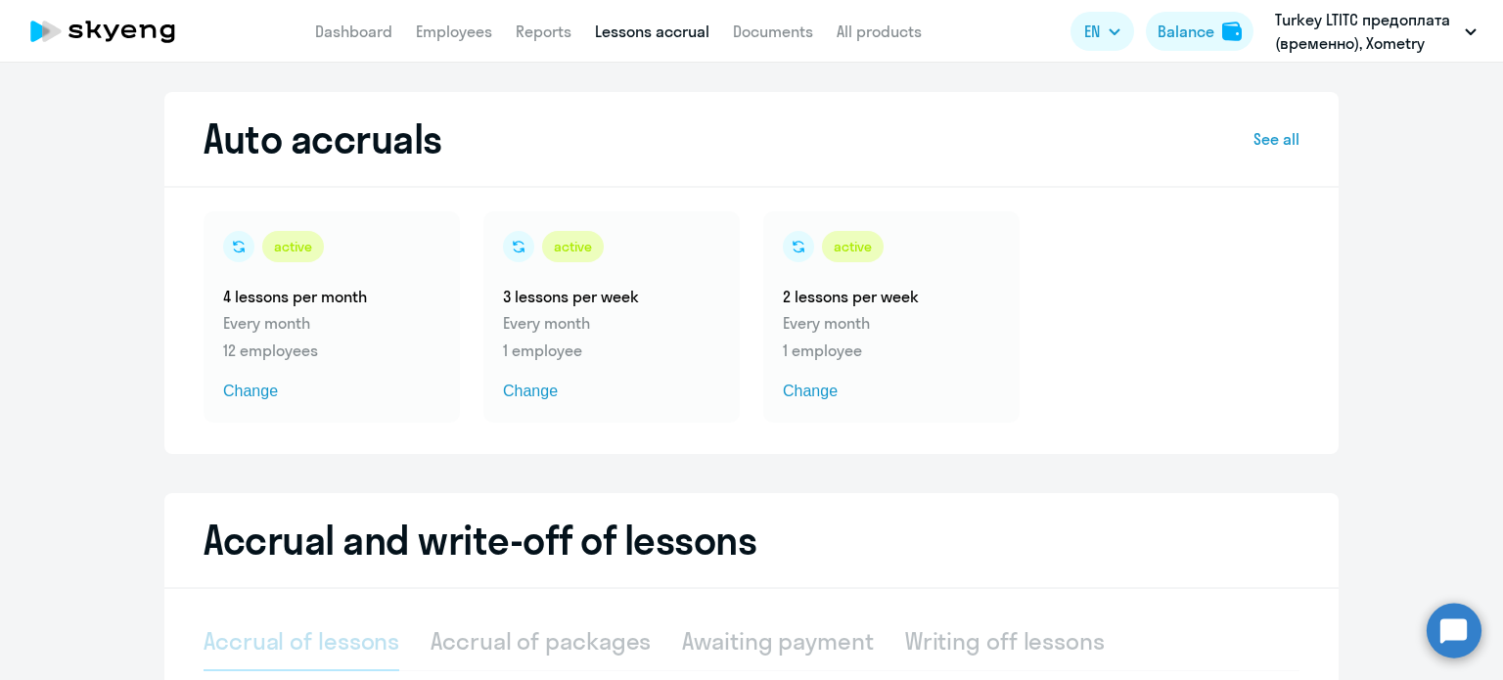
select select "10"
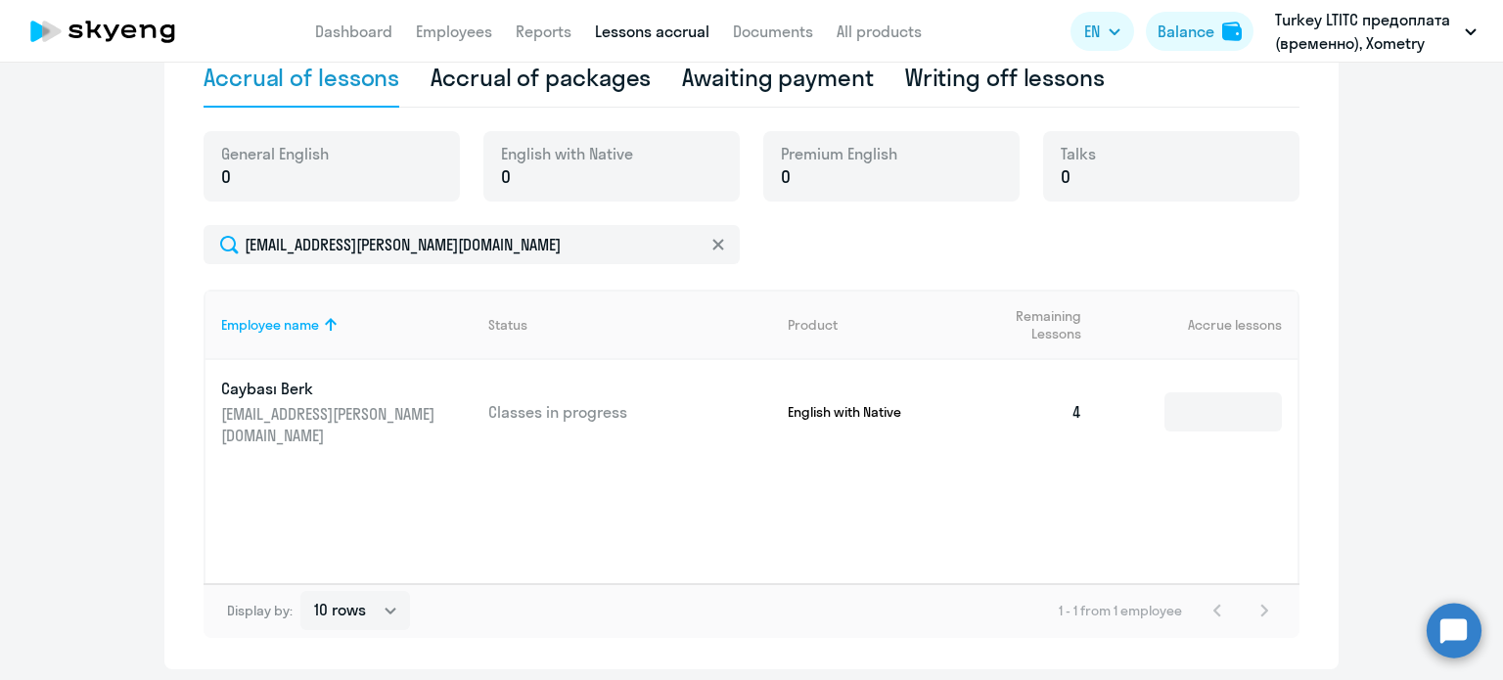
scroll to position [587, 0]
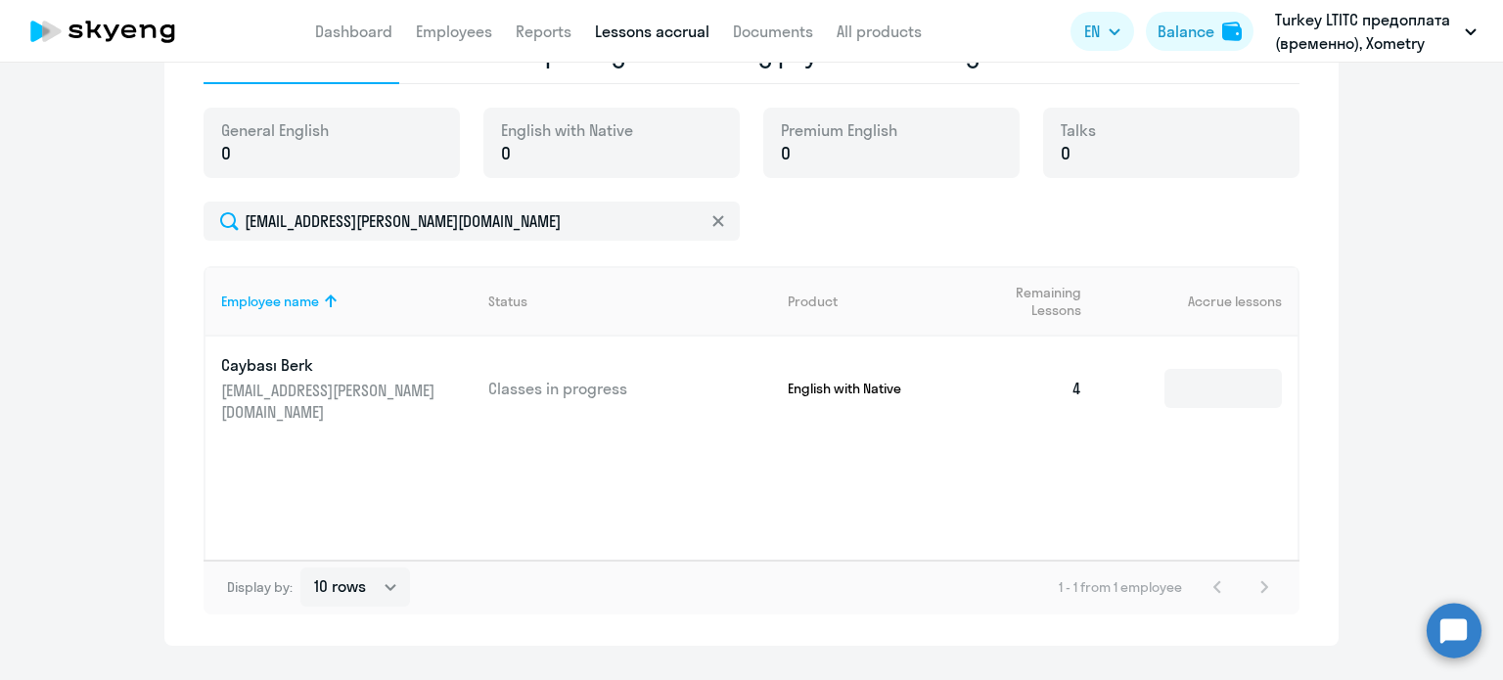
click at [1066, 378] on td "4" at bounding box center [1029, 389] width 137 height 104
click at [1220, 380] on input at bounding box center [1222, 388] width 117 height 39
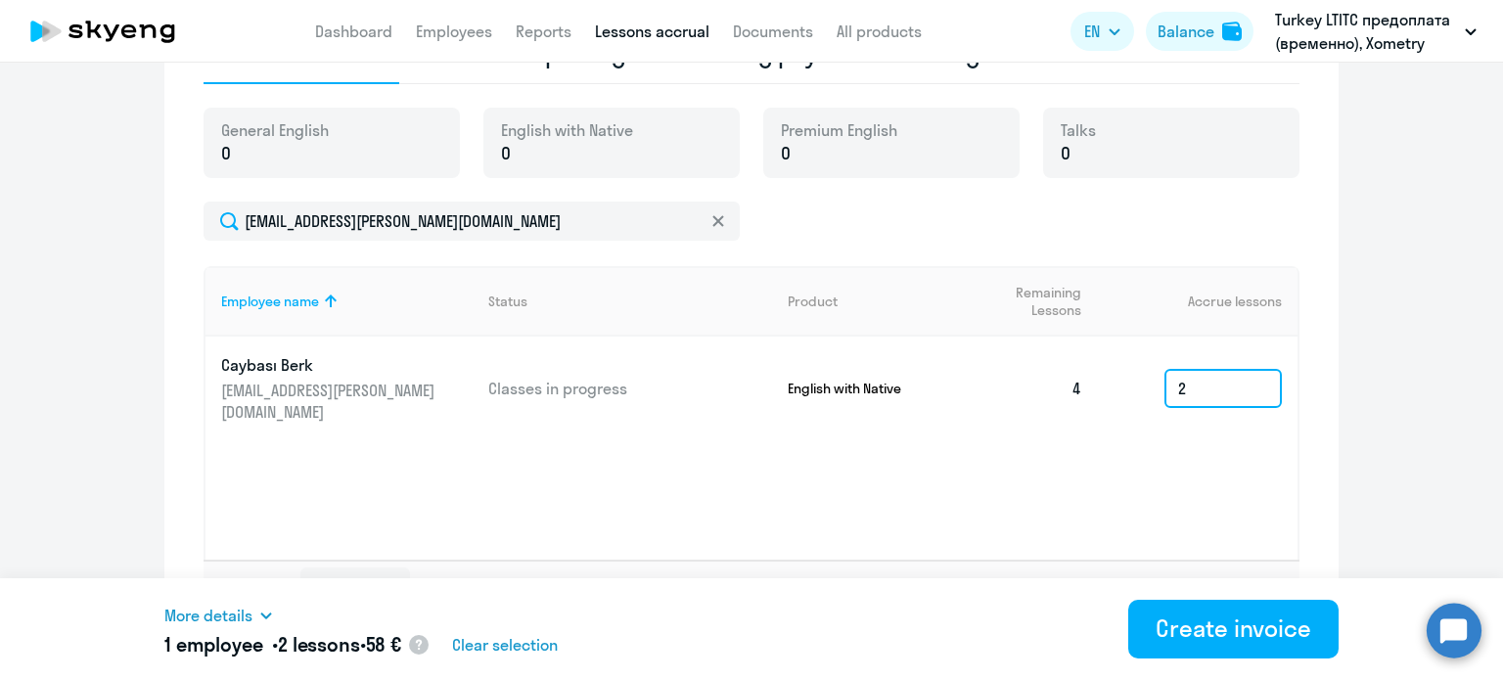
type input "2"
click at [1065, 305] on span "Remaining Lessons" at bounding box center [1029, 301] width 105 height 35
click at [503, 378] on p "Classes in progress" at bounding box center [630, 389] width 284 height 22
click at [341, 390] on p "[EMAIL_ADDRESS][PERSON_NAME][DOMAIN_NAME]" at bounding box center [330, 401] width 219 height 43
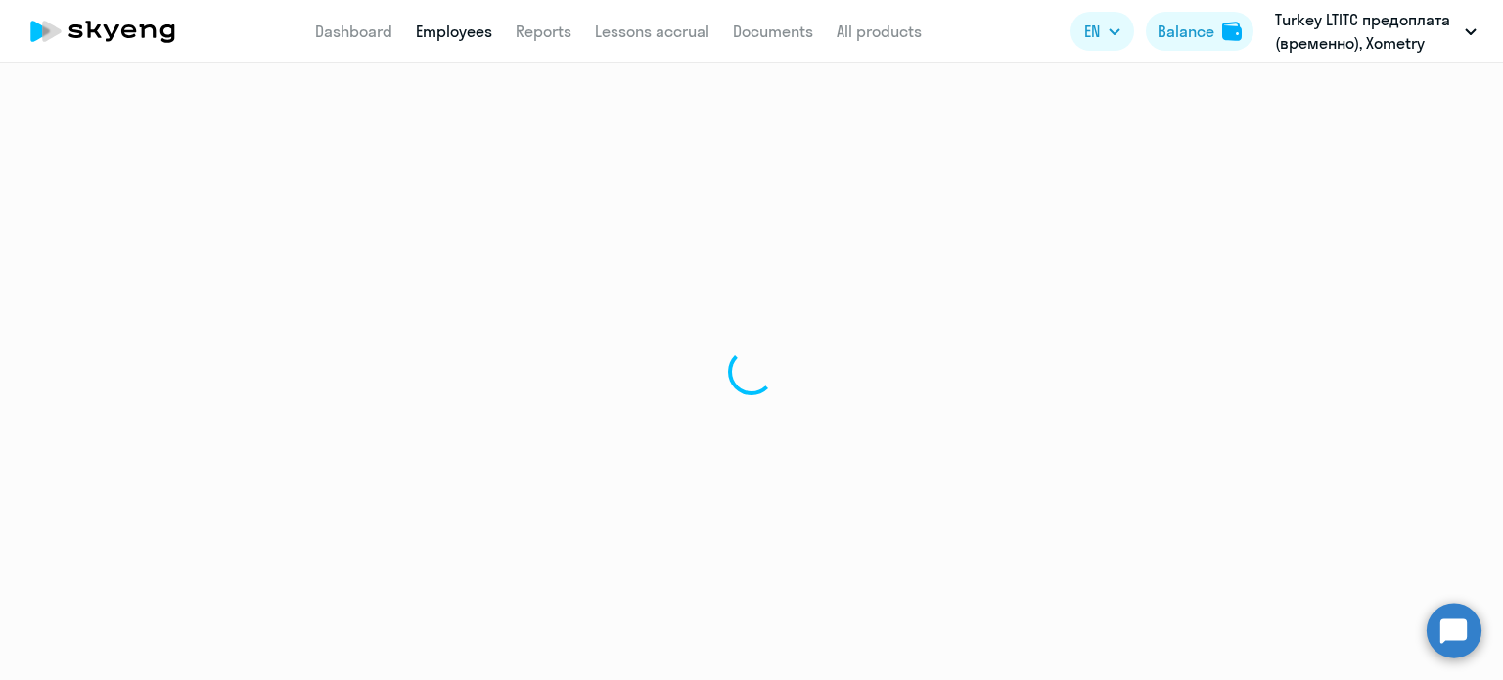
select select "english"
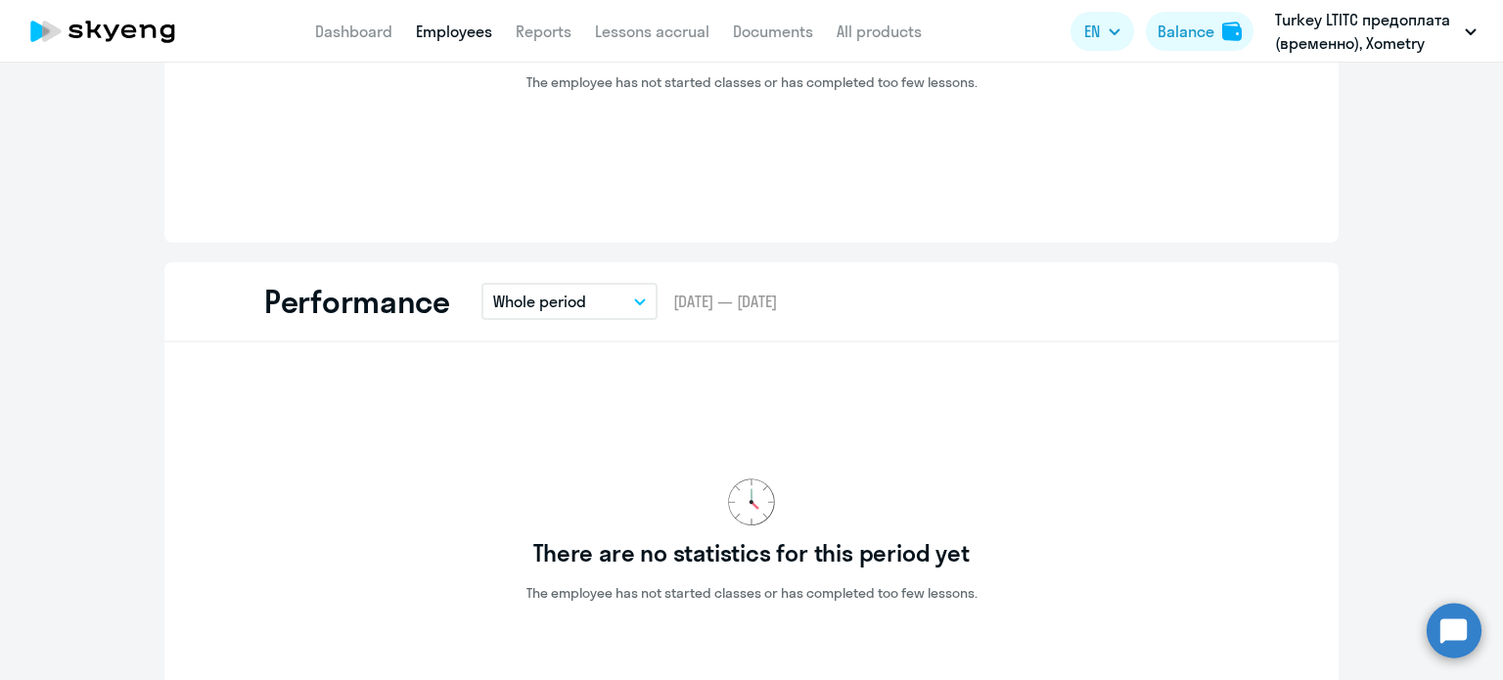
scroll to position [1370, 0]
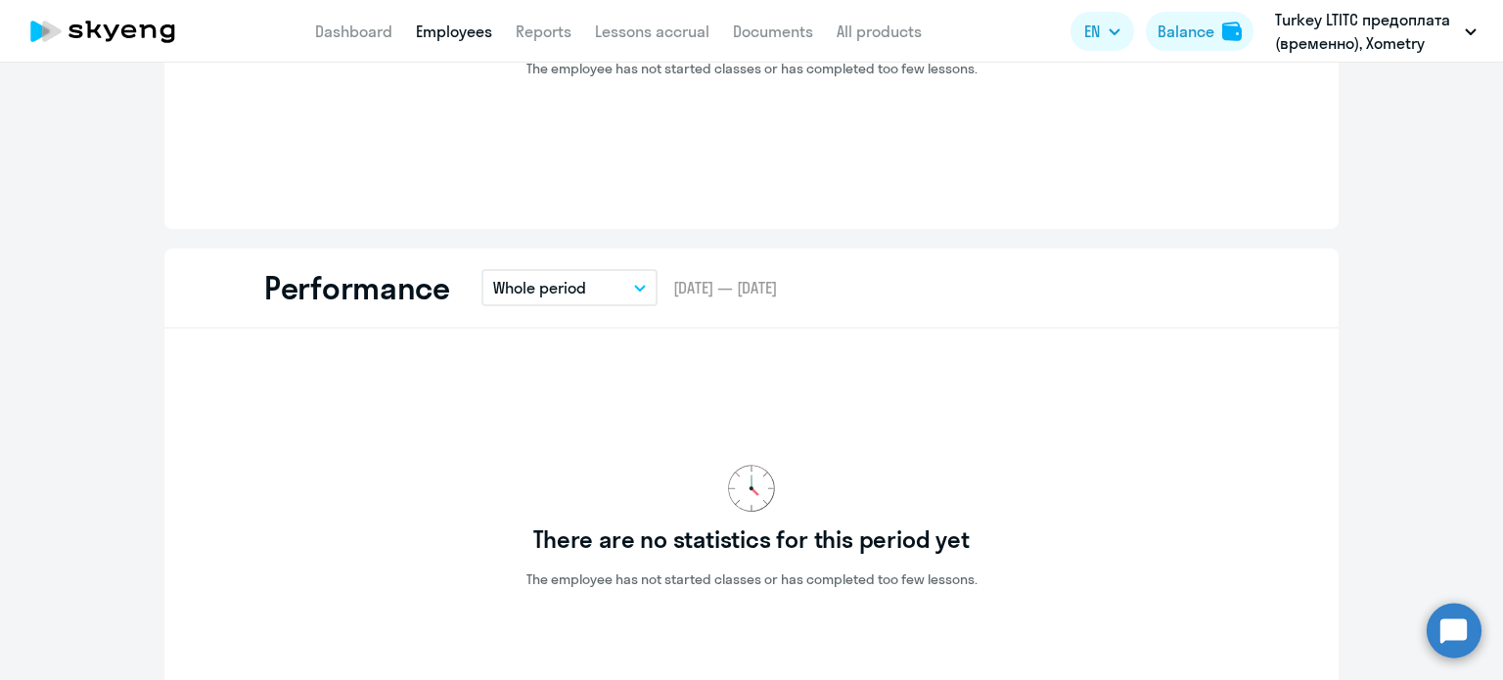
scroll to position [301, 0]
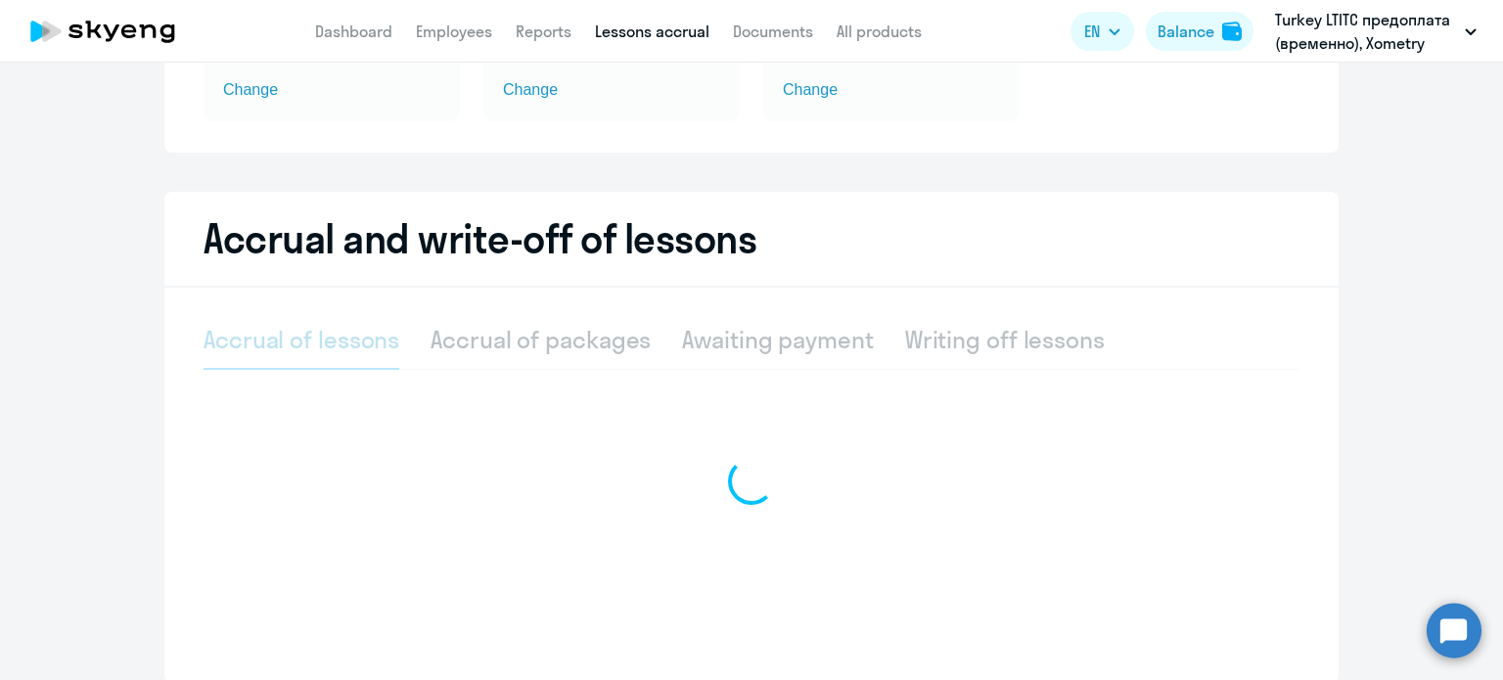
select select "10"
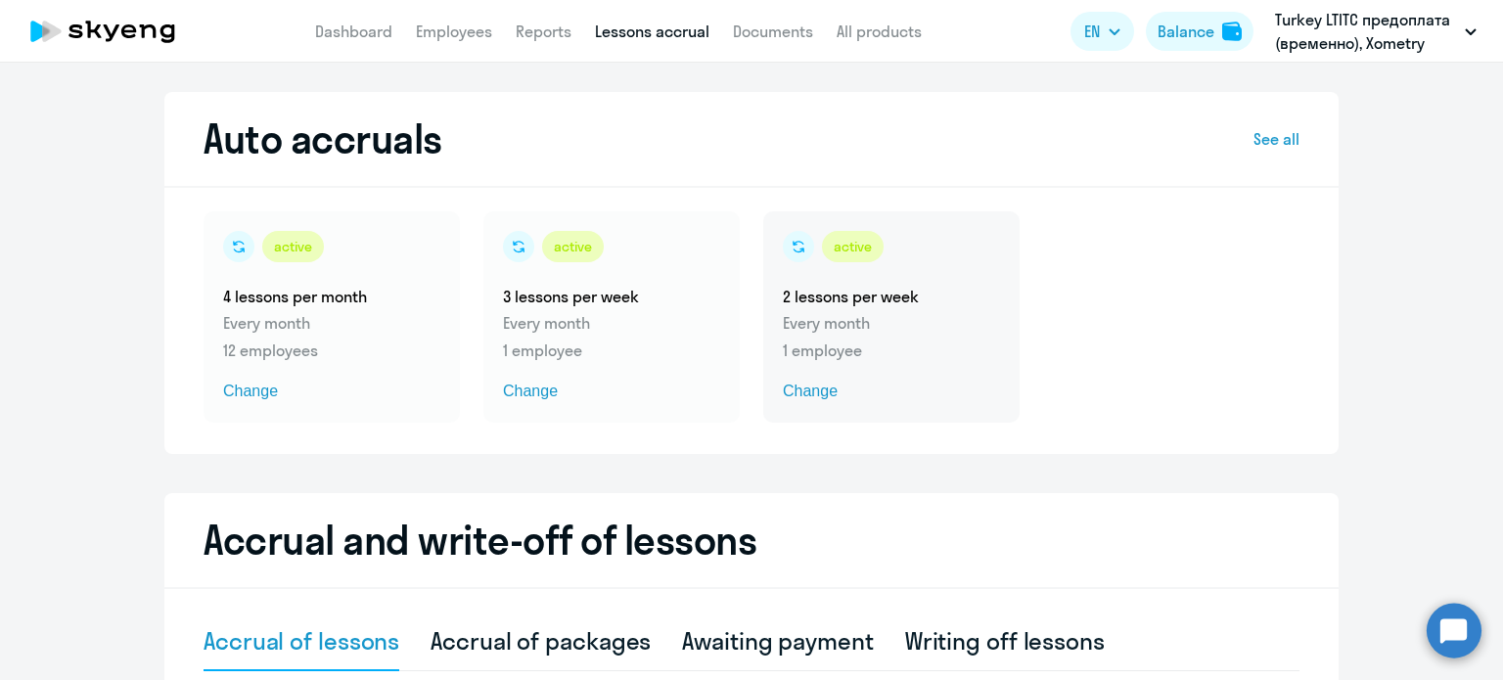
click at [798, 393] on span "Change" at bounding box center [891, 391] width 217 height 23
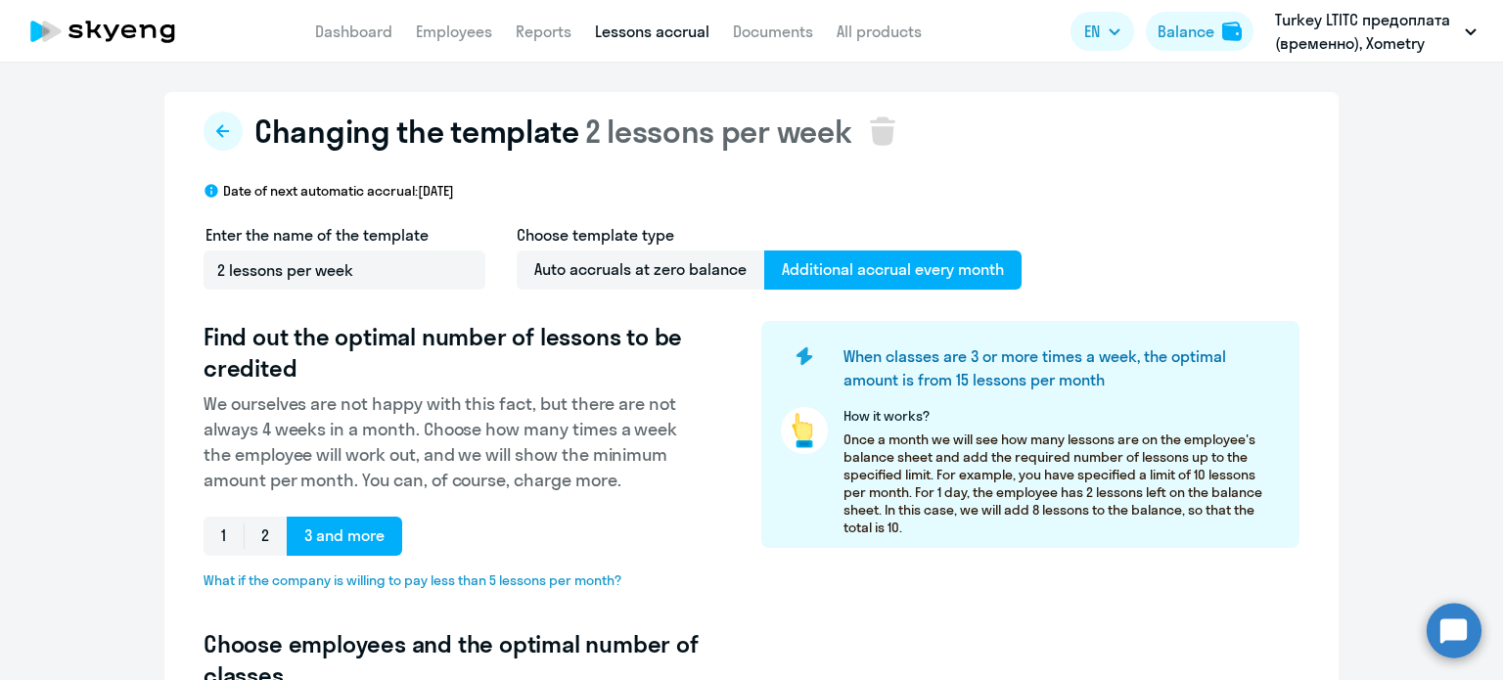
select select "10"
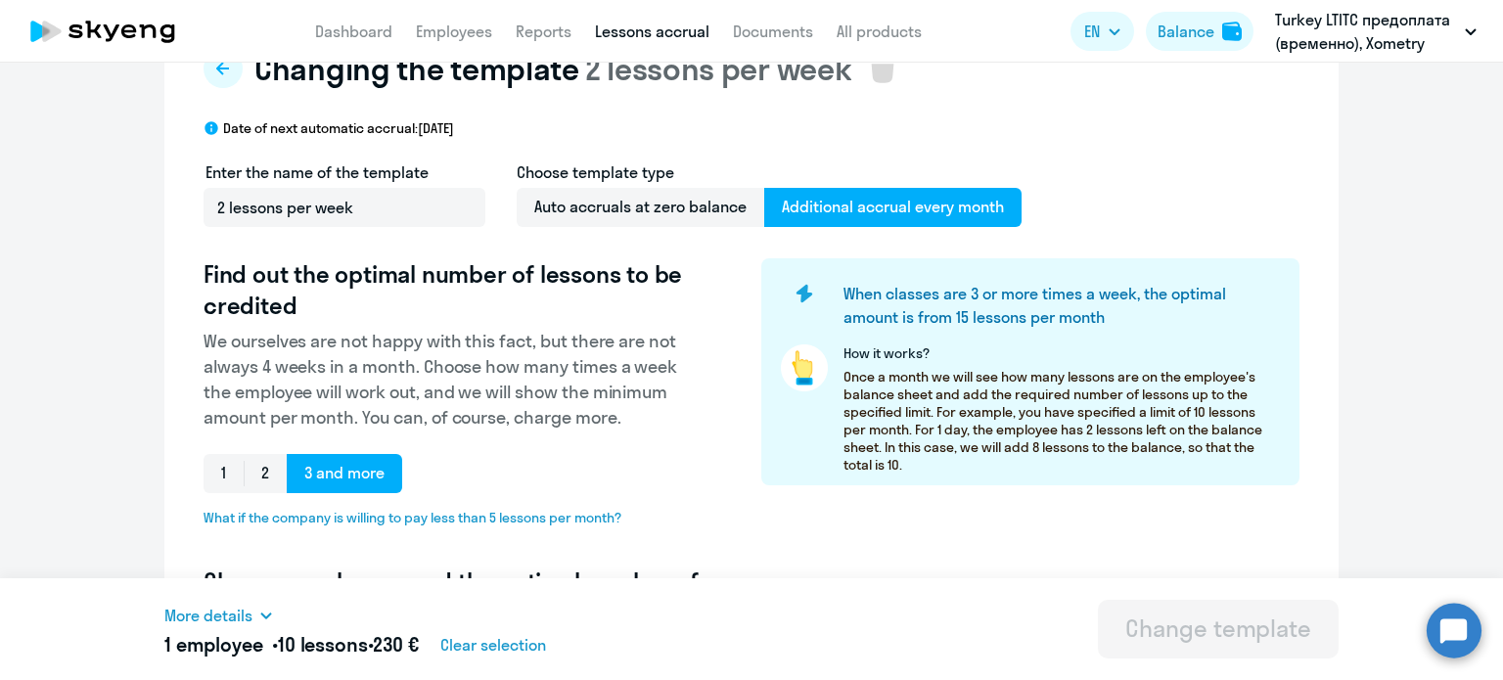
scroll to position [98, 0]
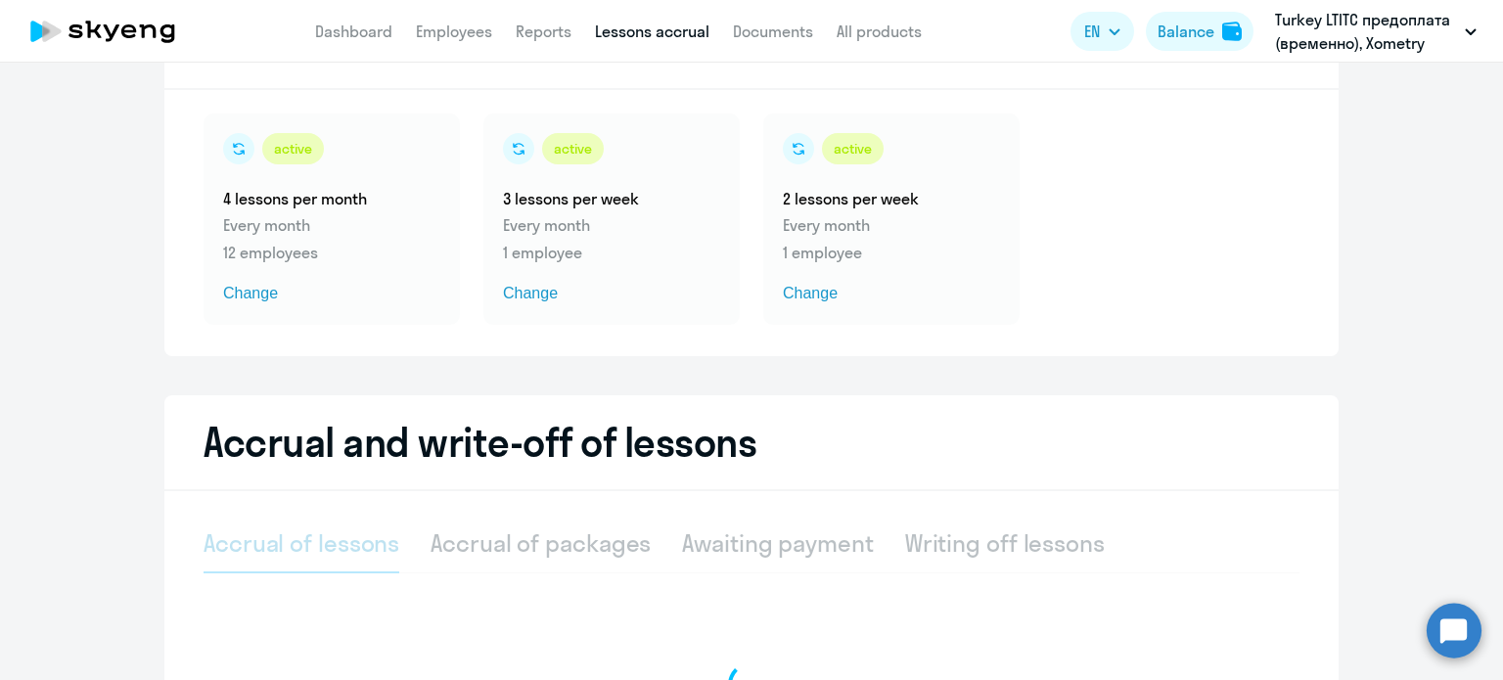
select select "10"
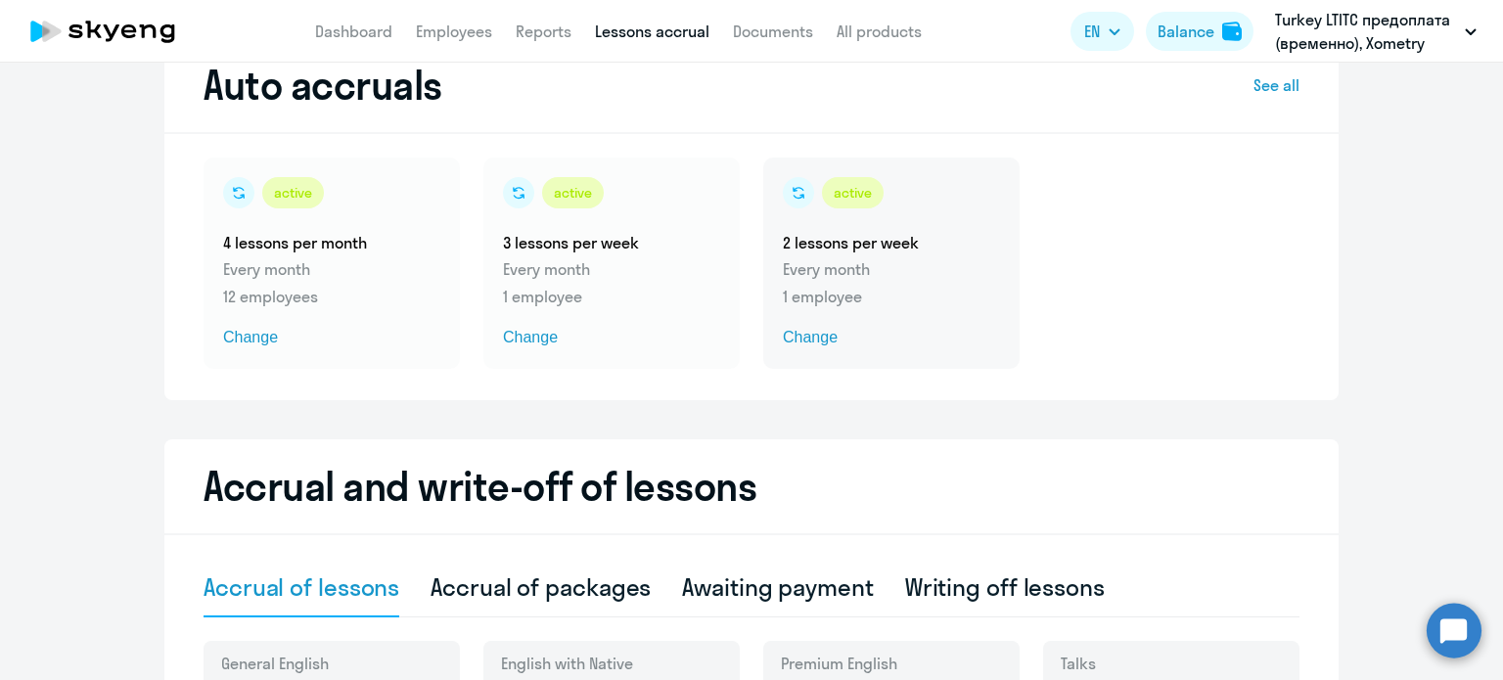
scroll to position [294, 0]
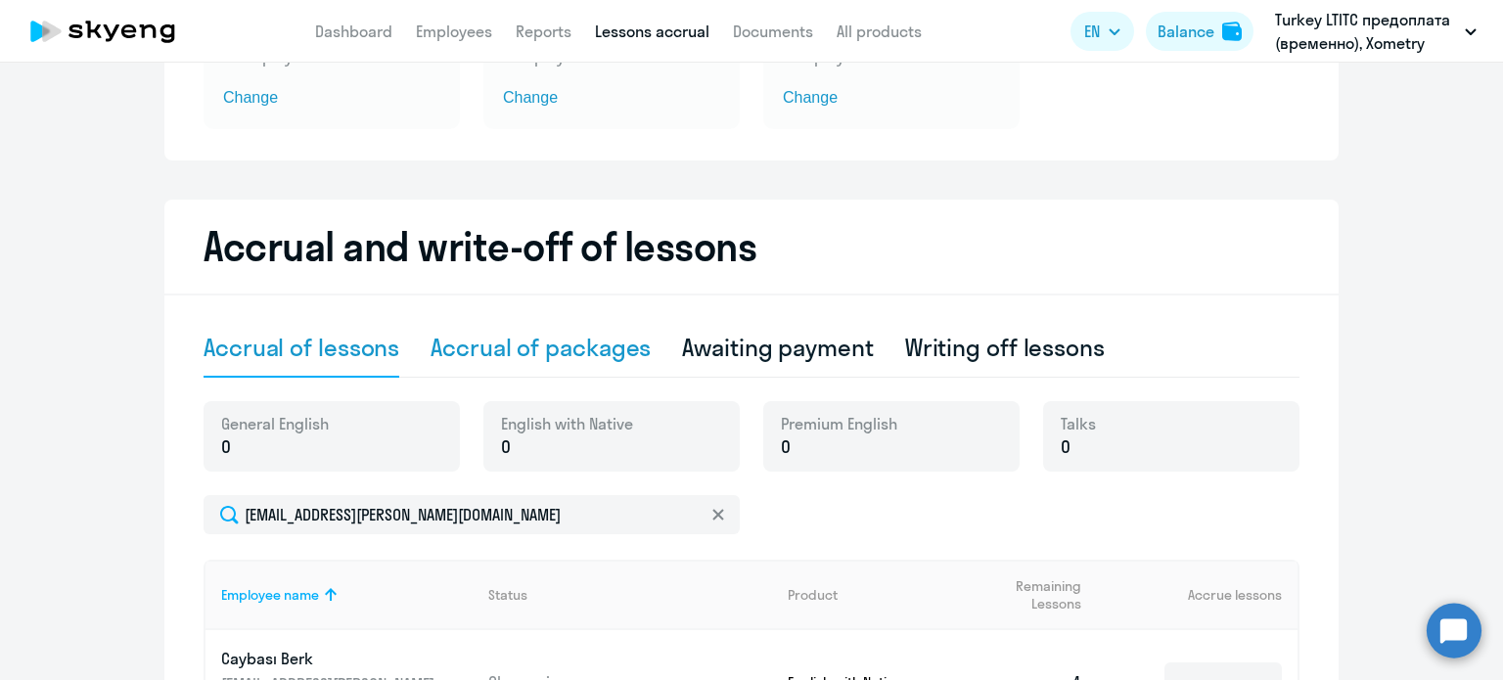
click at [506, 349] on div "Accrual of packages" at bounding box center [541, 347] width 220 height 31
select select "10"
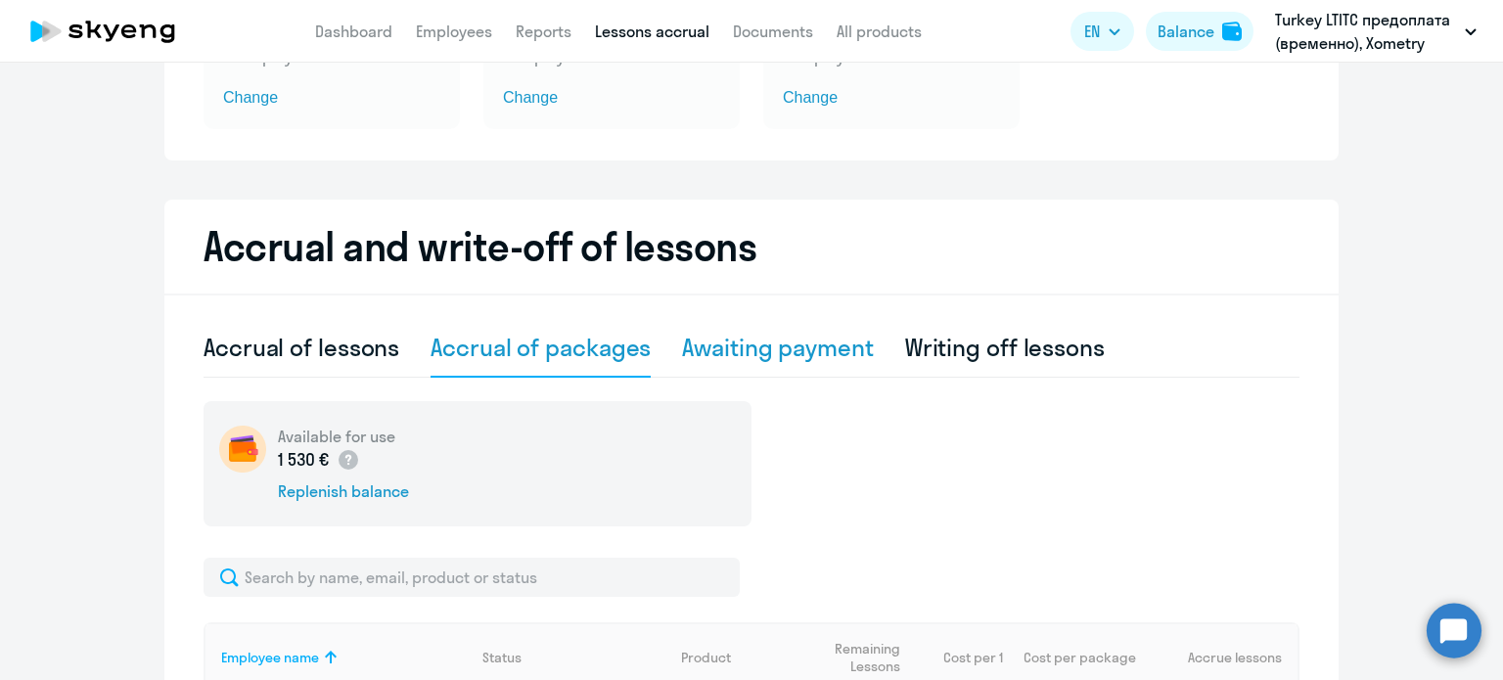
click at [716, 356] on div "Awaiting payment" at bounding box center [777, 347] width 191 height 31
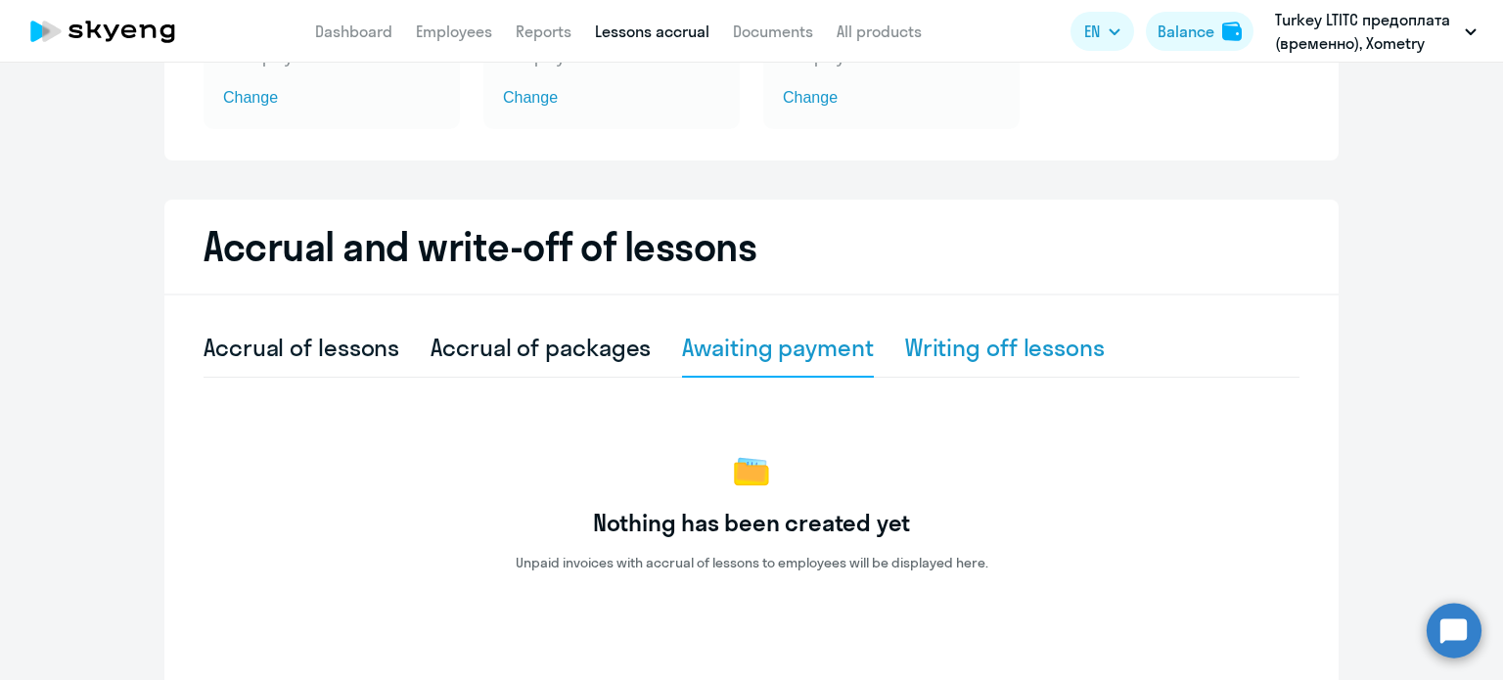
click at [984, 347] on div "Writing off lessons" at bounding box center [1005, 347] width 200 height 31
select select "10"
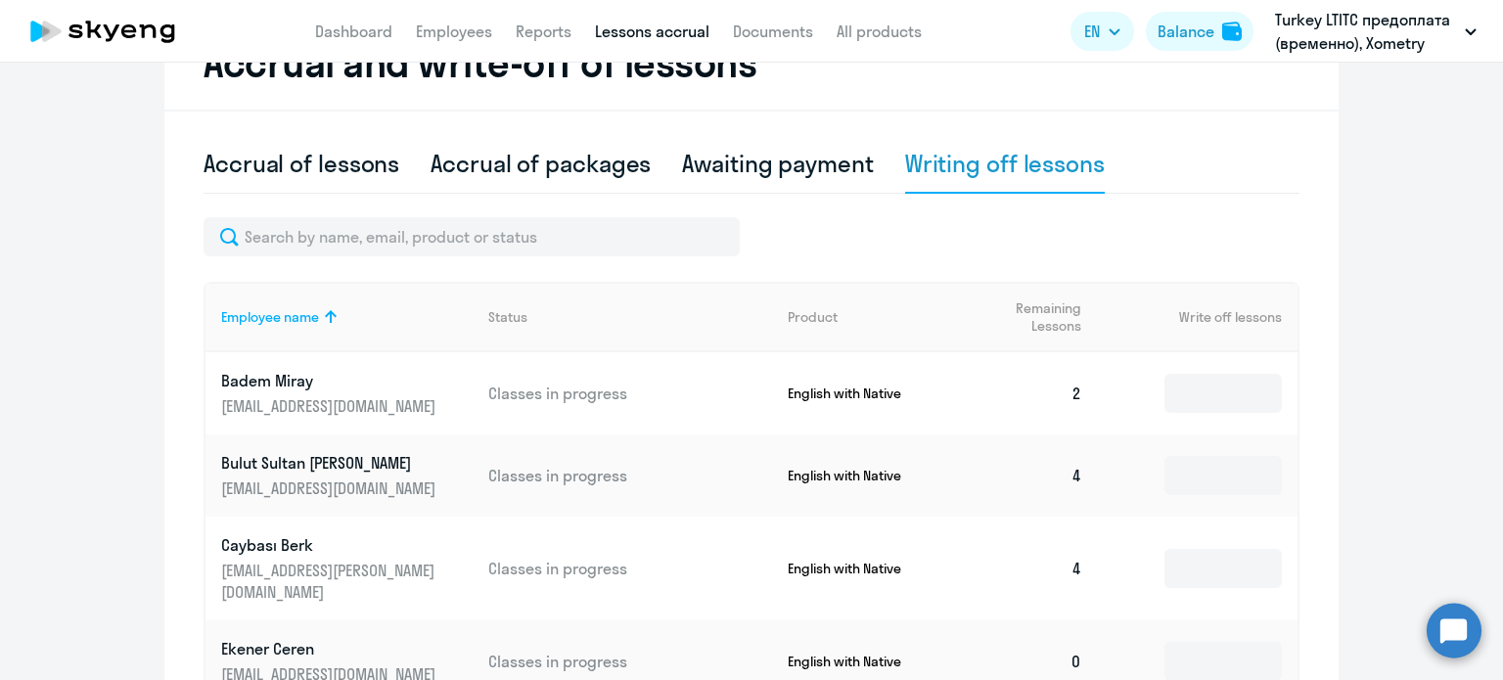
scroll to position [489, 0]
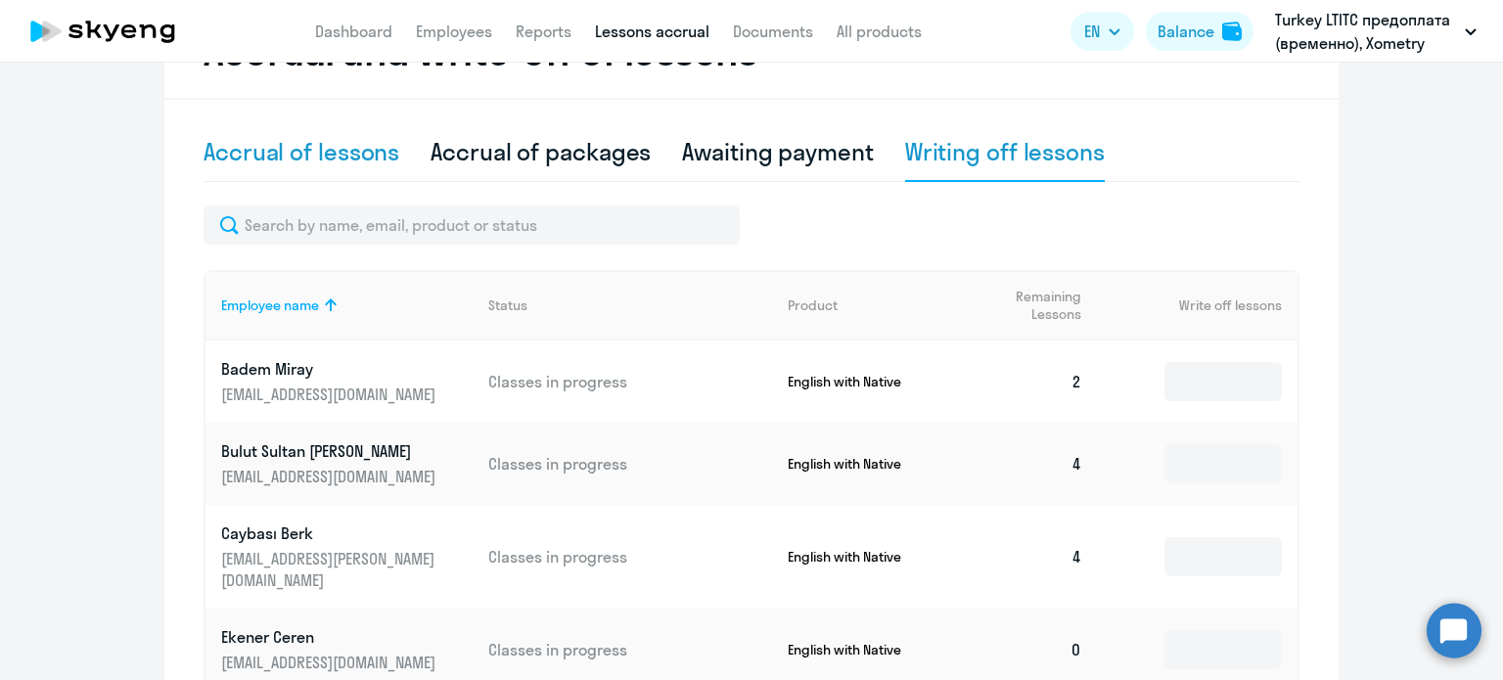
click at [278, 162] on div "Accrual of lessons" at bounding box center [302, 151] width 196 height 31
select select "10"
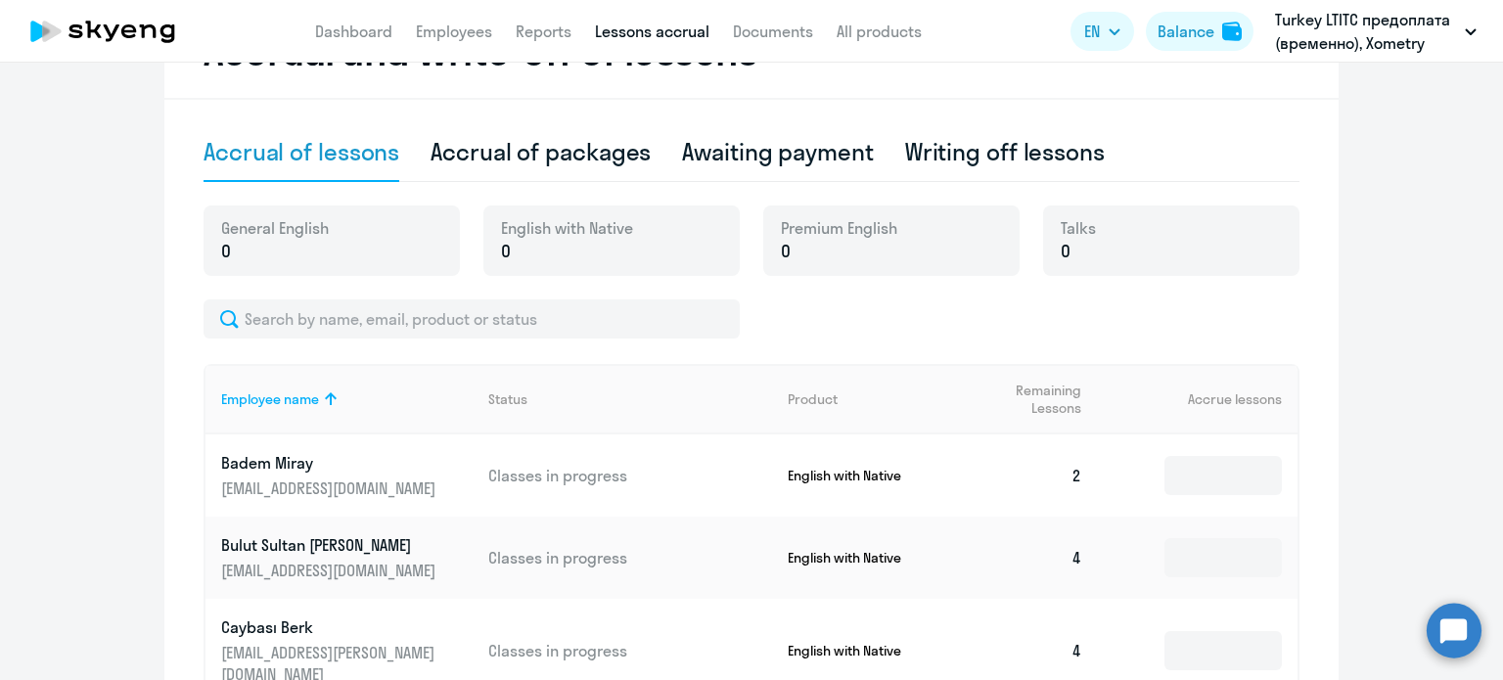
scroll to position [685, 0]
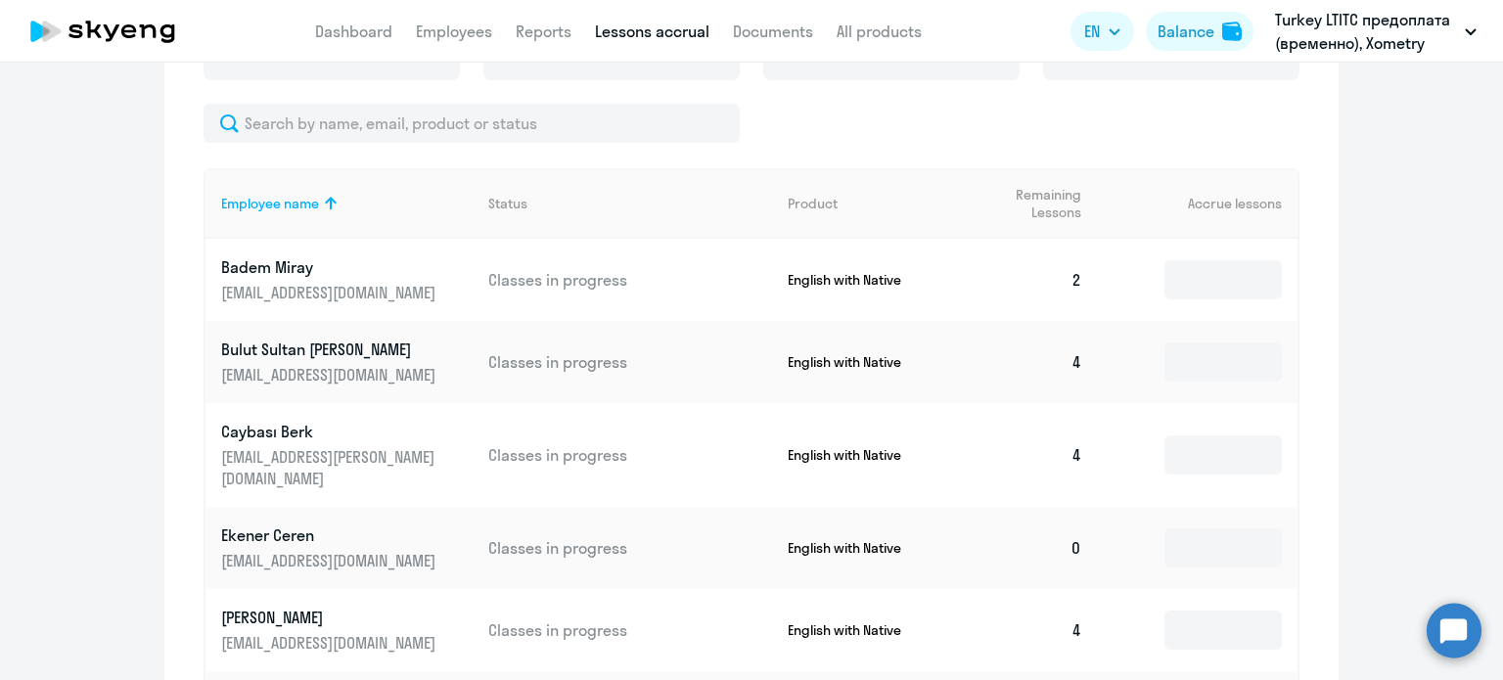
click at [1065, 438] on td "4" at bounding box center [1029, 455] width 137 height 104
click at [1206, 441] on input at bounding box center [1222, 454] width 117 height 39
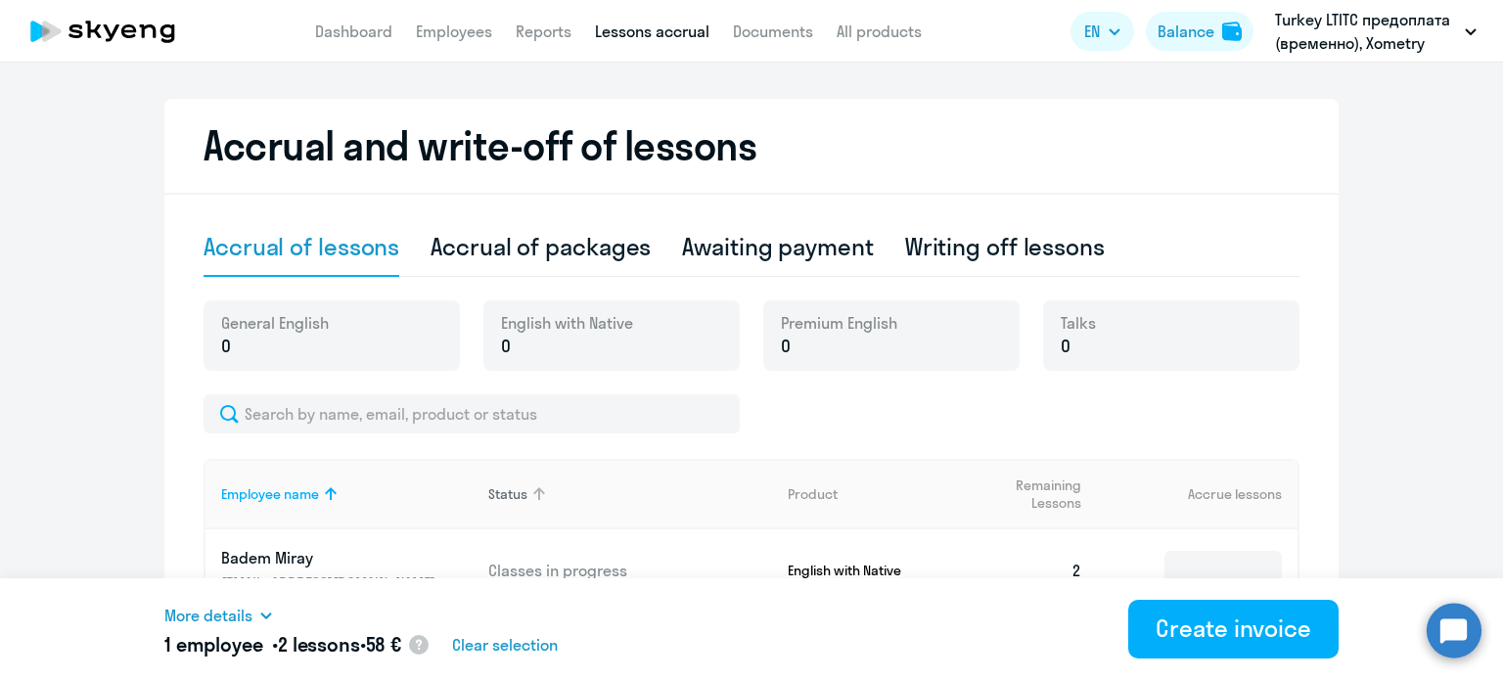
scroll to position [391, 0]
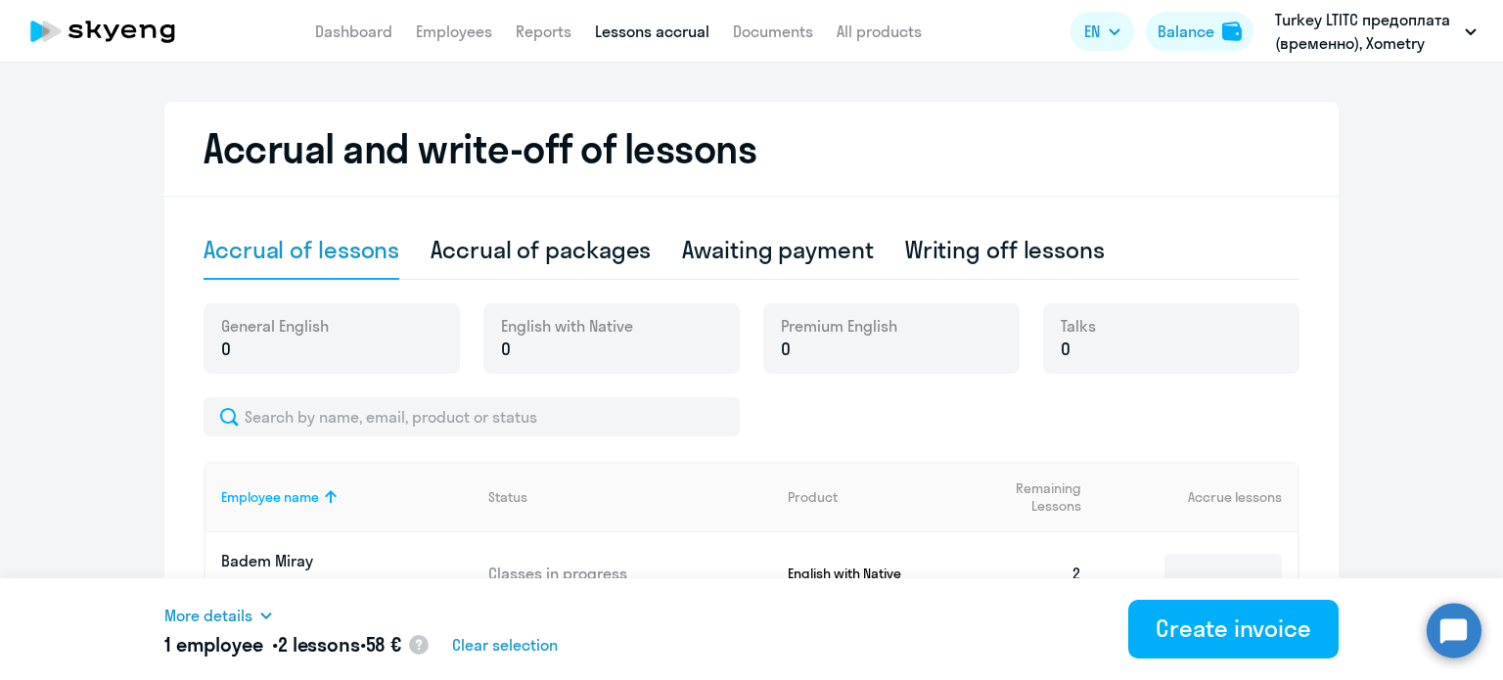
type input "2"
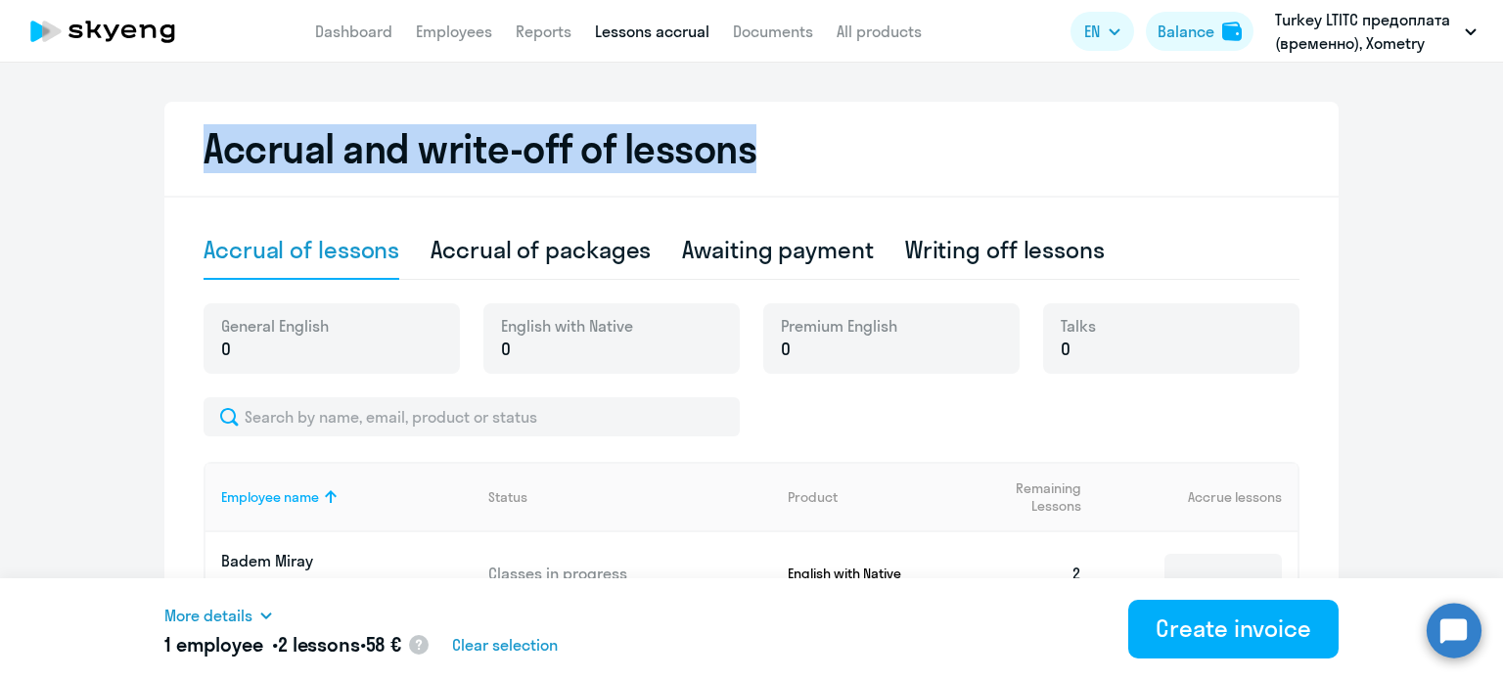
drag, startPoint x: 187, startPoint y: 150, endPoint x: 804, endPoint y: 152, distance: 617.4
copy h2 "Accrual and write-off of lessons"
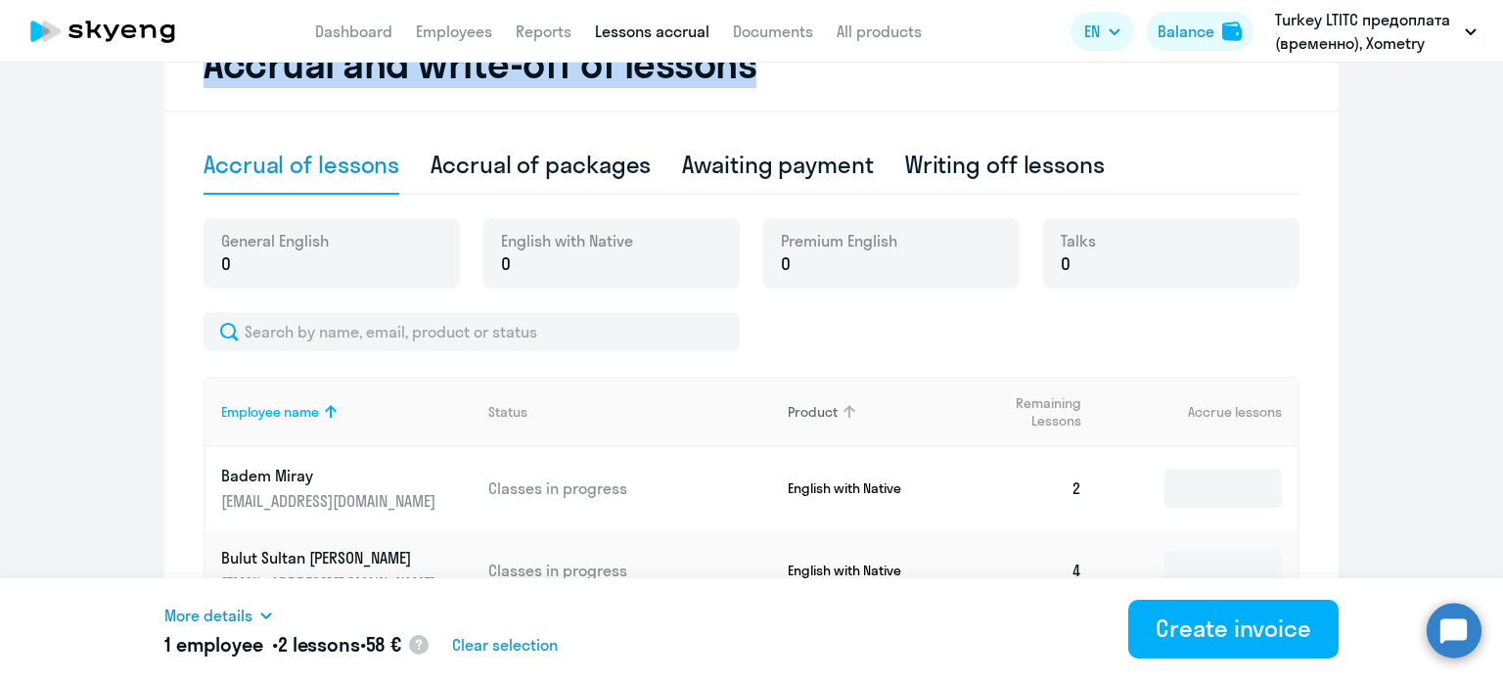
scroll to position [587, 0]
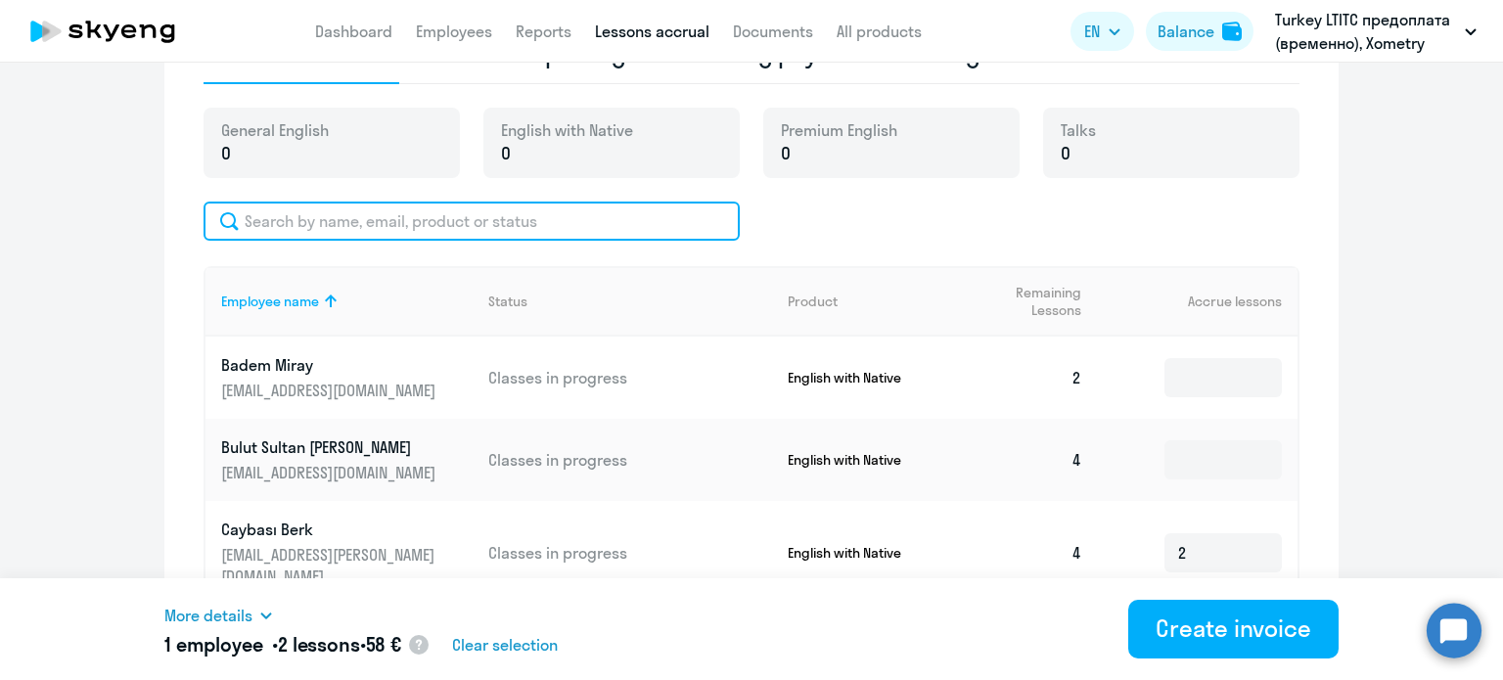
click at [460, 226] on input "text" at bounding box center [472, 221] width 536 height 39
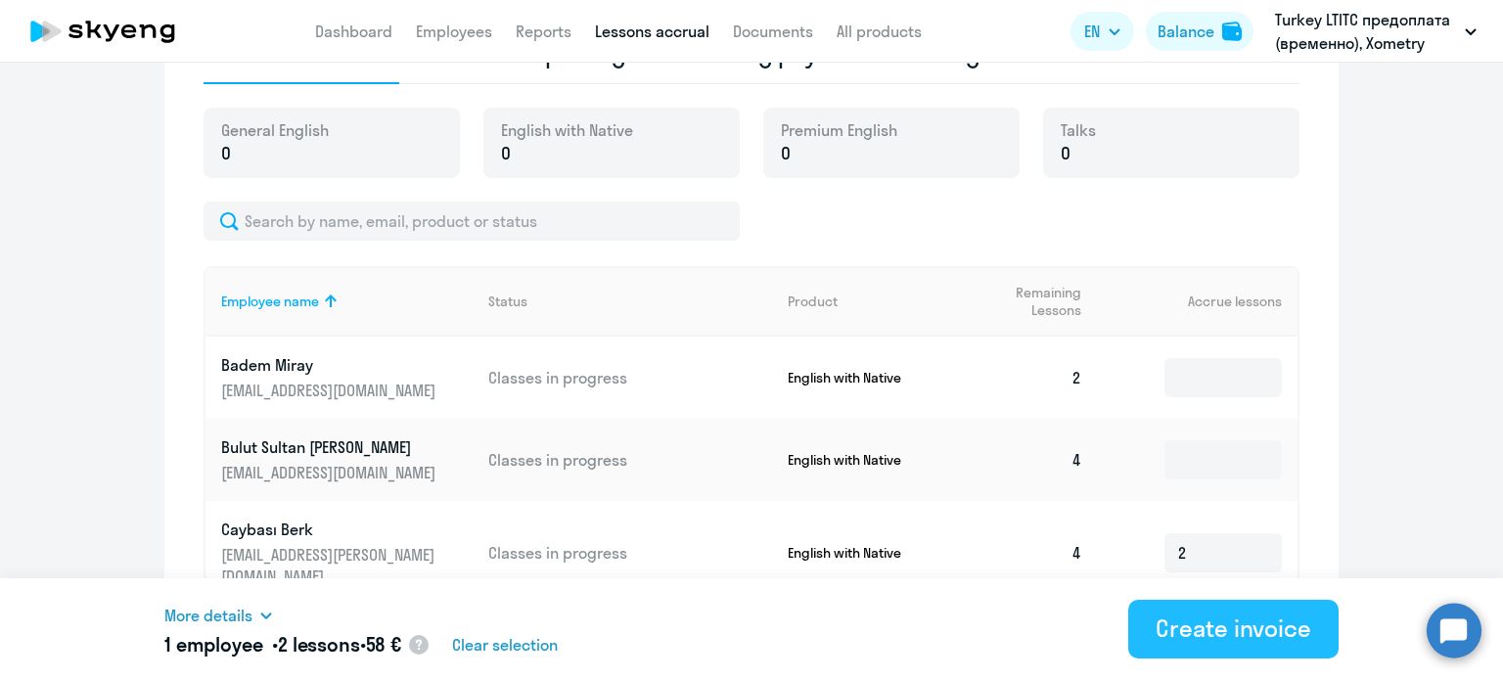
click at [1262, 644] on button "Create invoice" at bounding box center [1233, 629] width 210 height 59
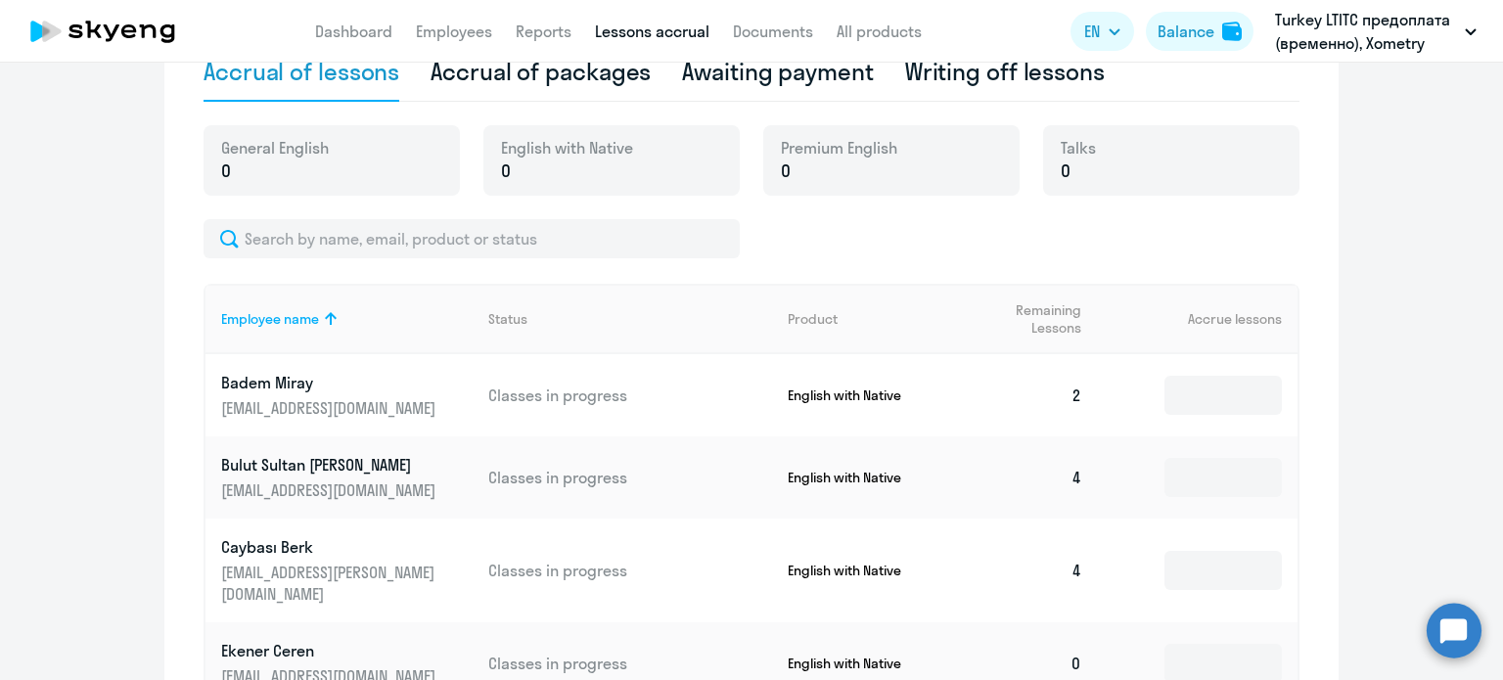
scroll to position [446, 0]
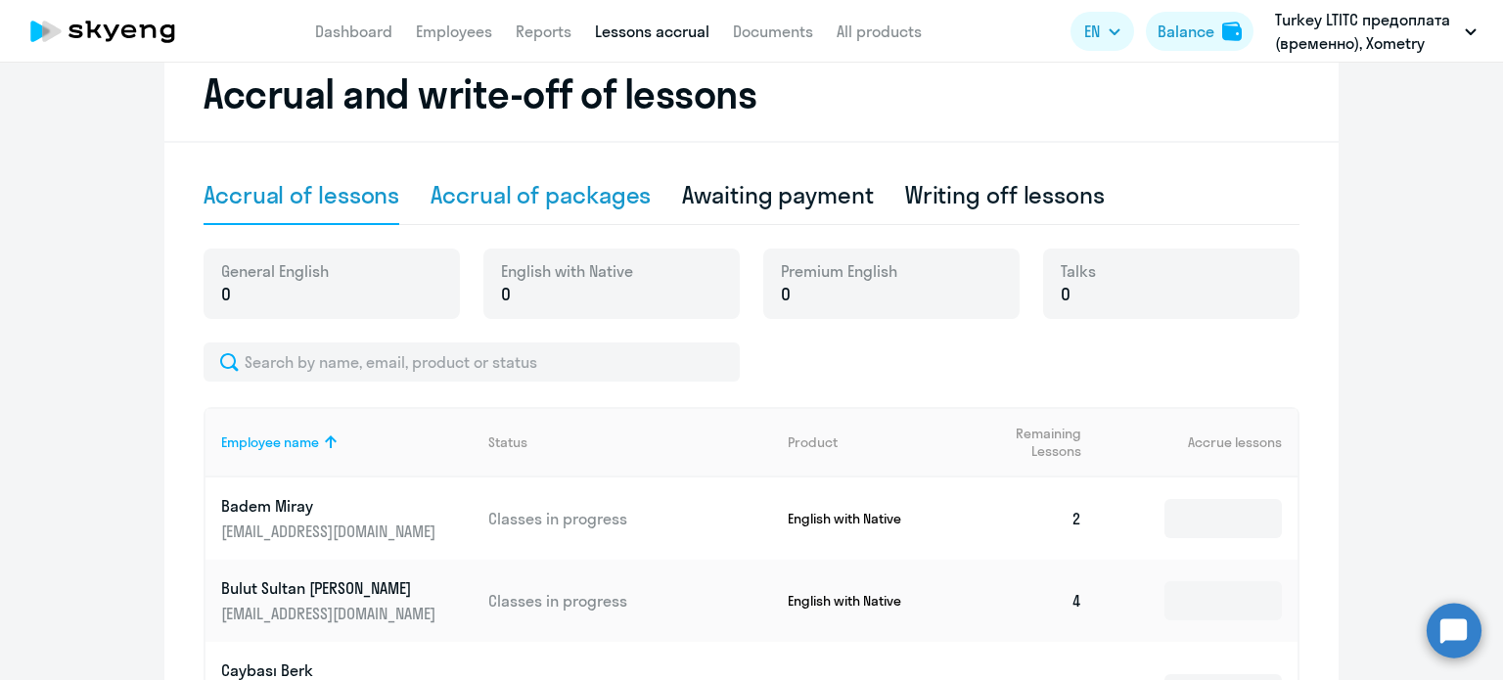
click at [580, 187] on div "Accrual of packages" at bounding box center [541, 194] width 220 height 31
select select "10"
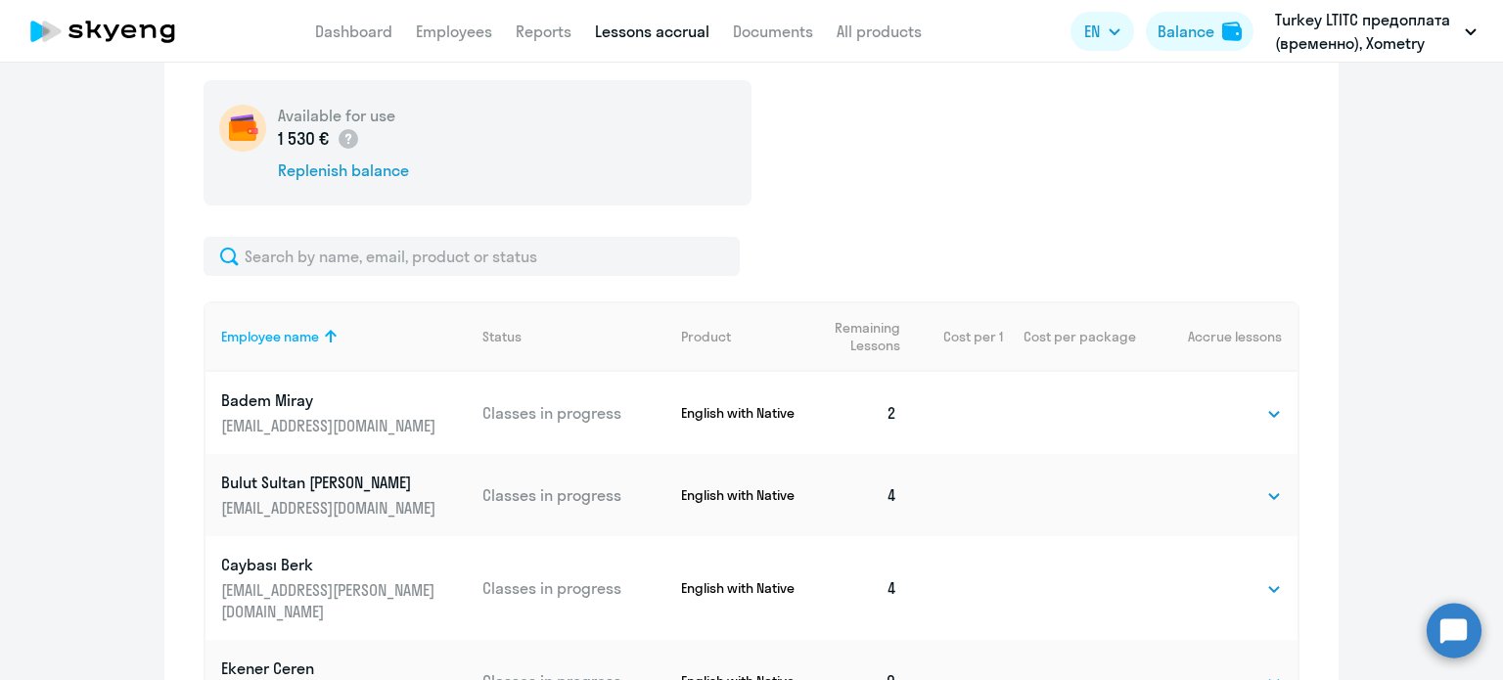
scroll to position [642, 0]
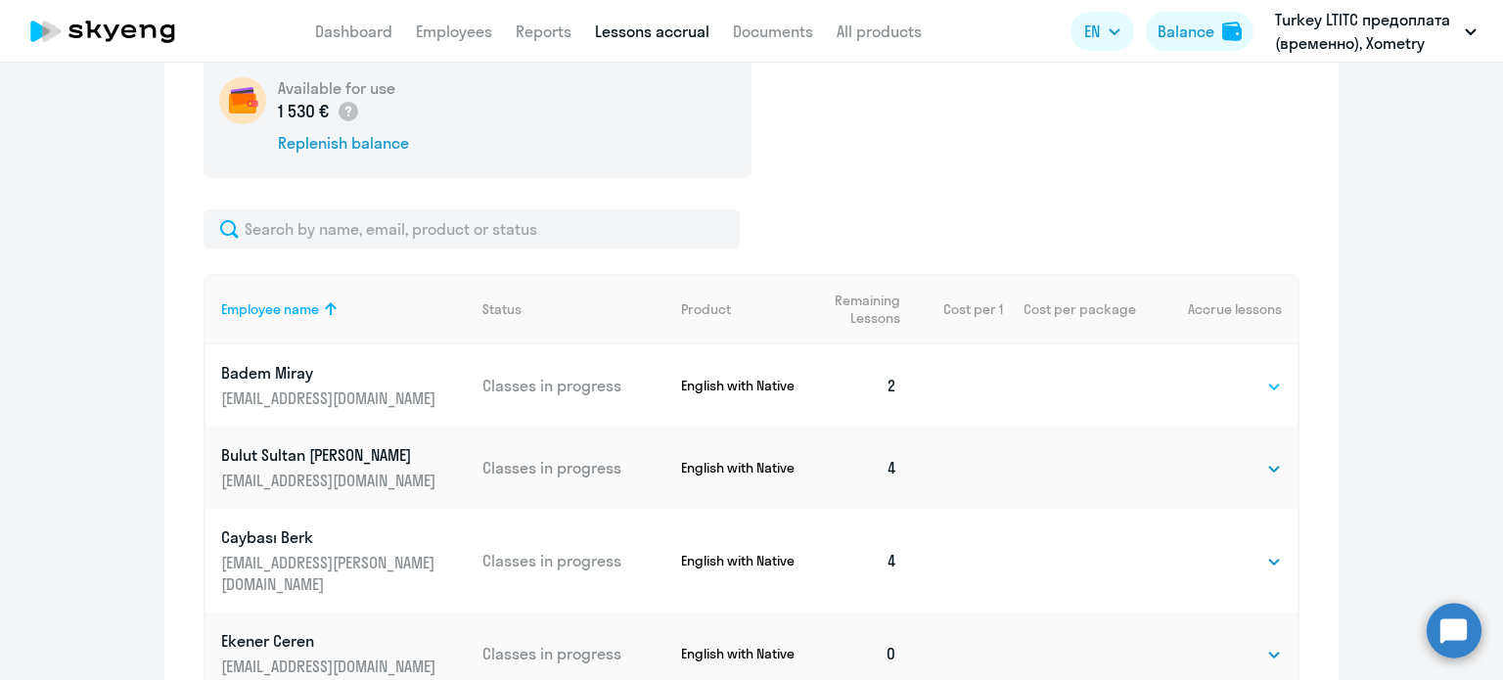
click at [1251, 385] on select "Select 4 8 16 32 64" at bounding box center [1251, 386] width 62 height 23
click at [1382, 392] on ng-component "Auto accruals See all active 4 lessons per month Every month 12 employees Chang…" at bounding box center [751, 351] width 1503 height 1802
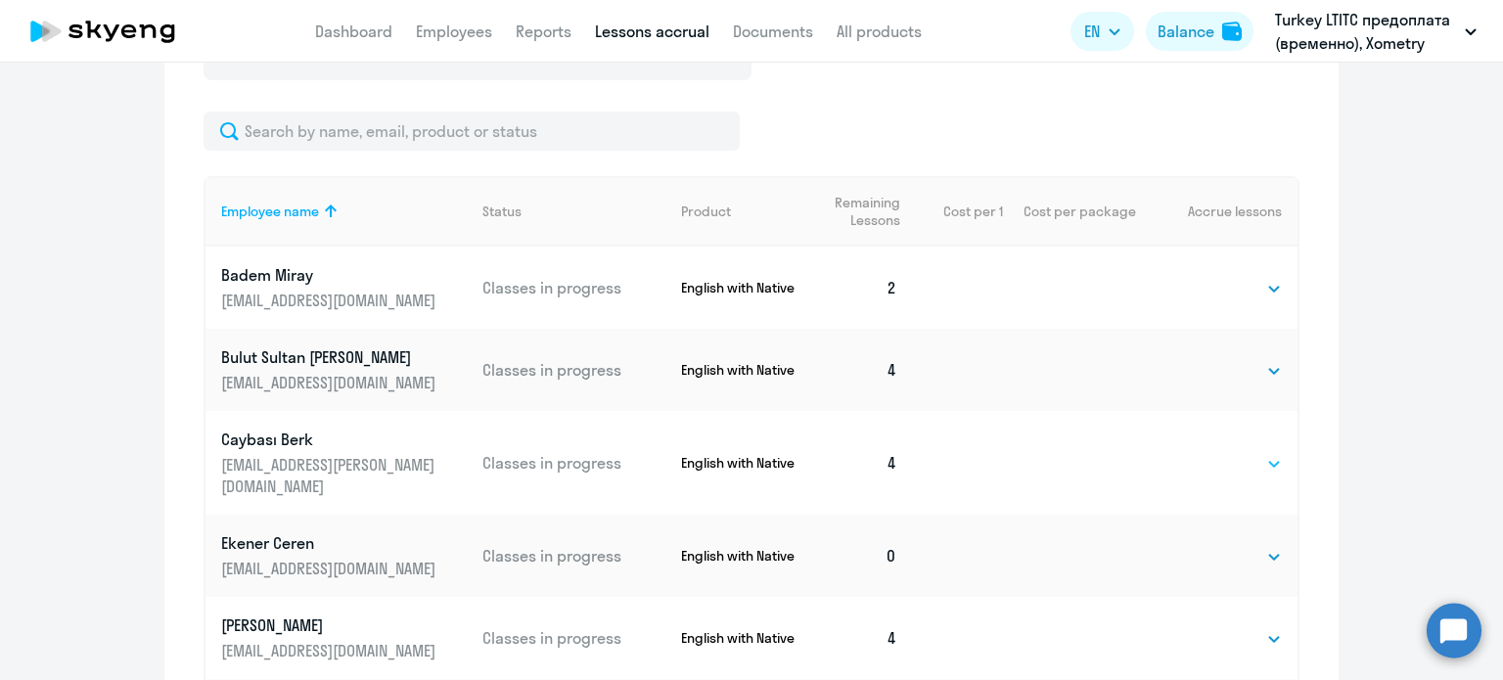
click at [1249, 452] on select "Select 4 8 16 32 64" at bounding box center [1251, 463] width 62 height 23
click at [1220, 452] on select "Select 4 8 16 32 64" at bounding box center [1251, 463] width 62 height 23
click at [1249, 452] on select "Select 4 8 16 32 64" at bounding box center [1251, 463] width 62 height 23
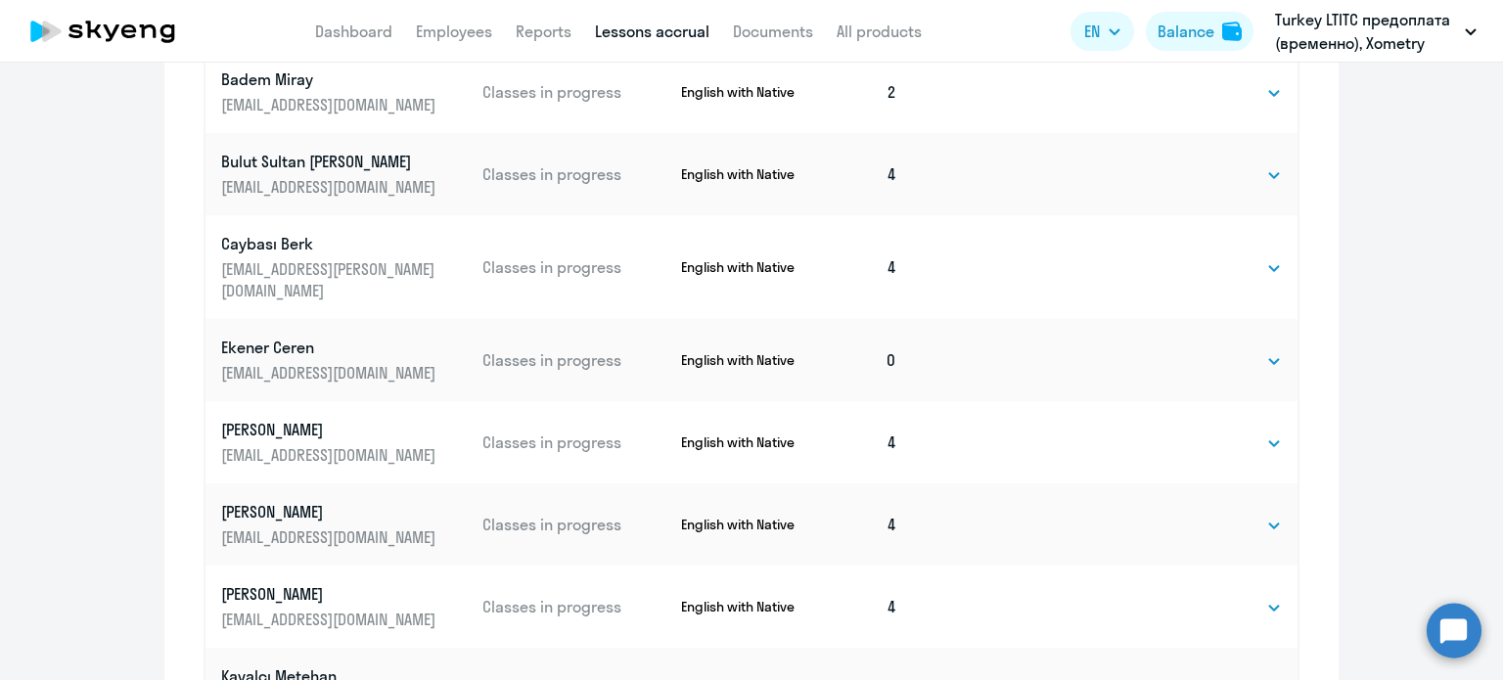
click at [1419, 391] on ng-component "Auto accruals See all active 4 lessons per month Every month 12 employees Chang…" at bounding box center [751, 58] width 1503 height 1802
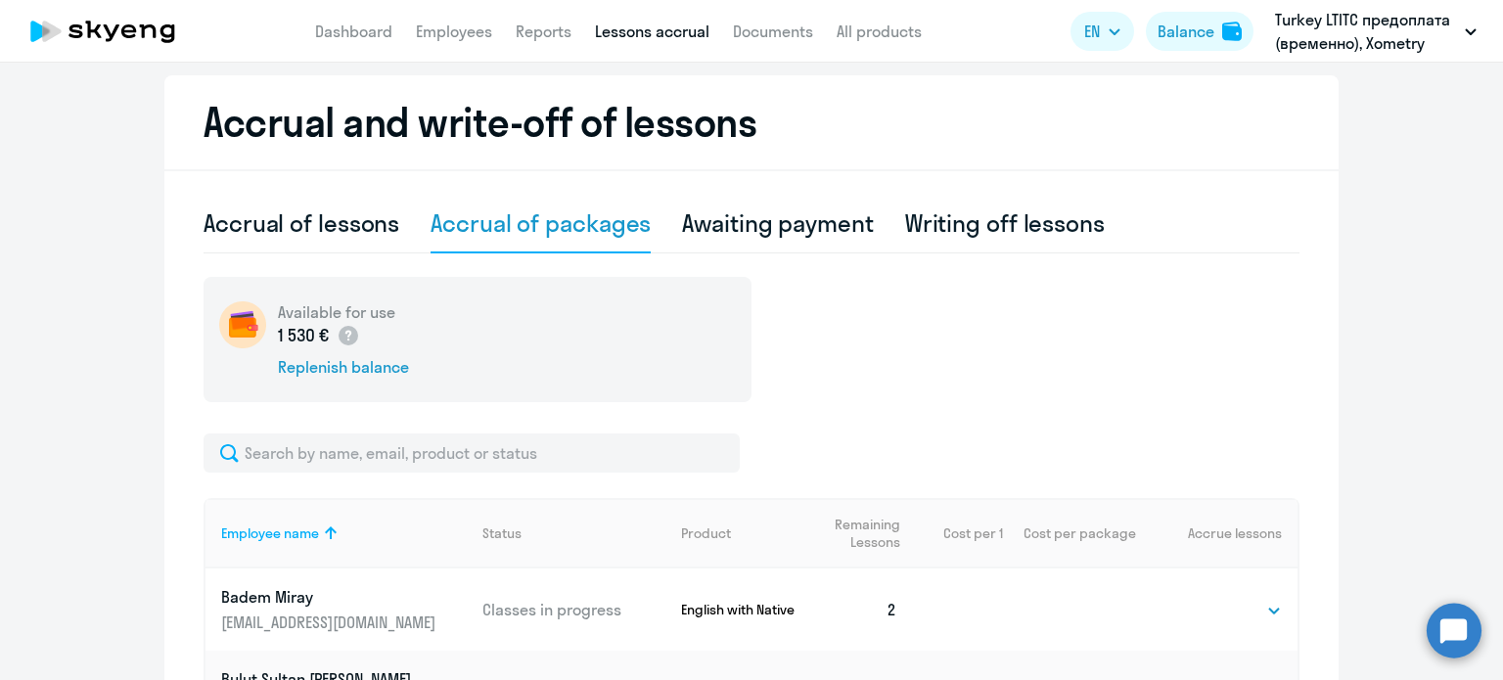
scroll to position [411, 0]
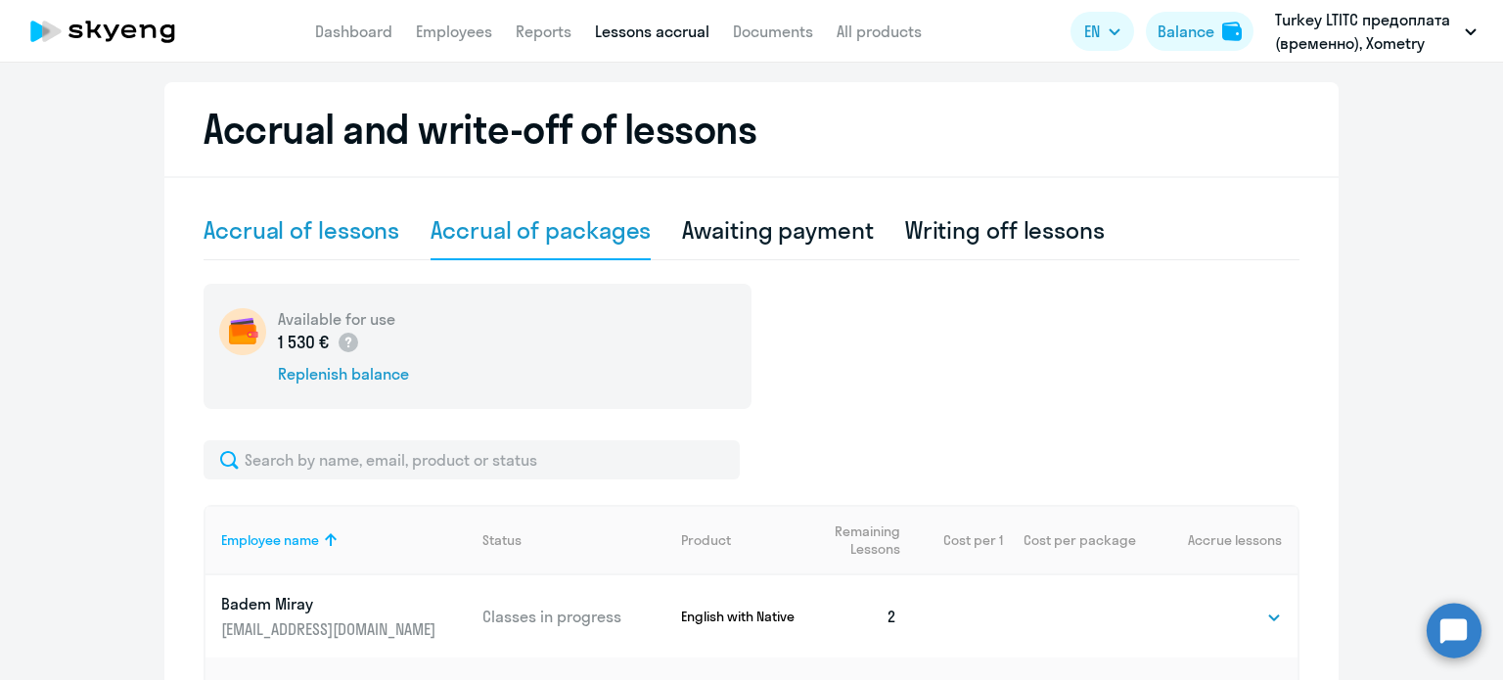
click at [348, 228] on div "Accrual of lessons" at bounding box center [302, 229] width 196 height 31
select select "10"
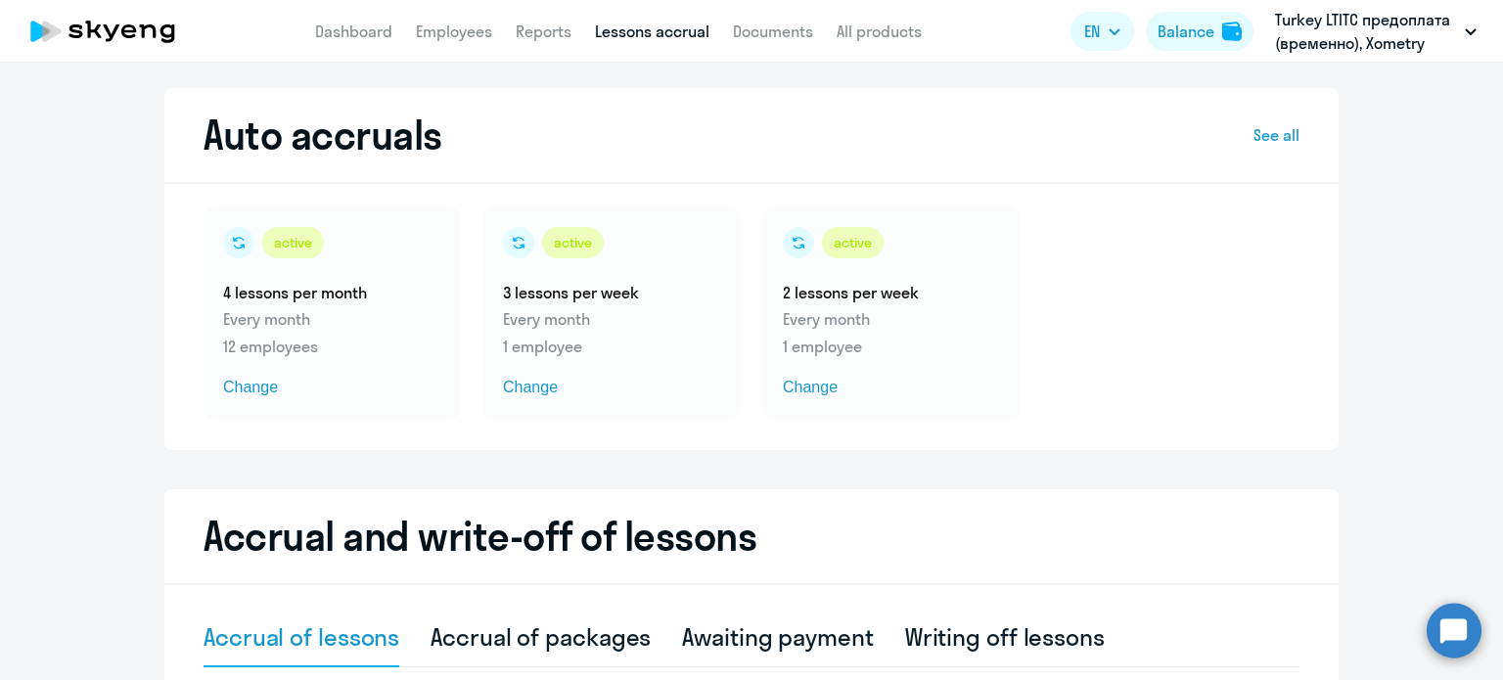
scroll to position [0, 0]
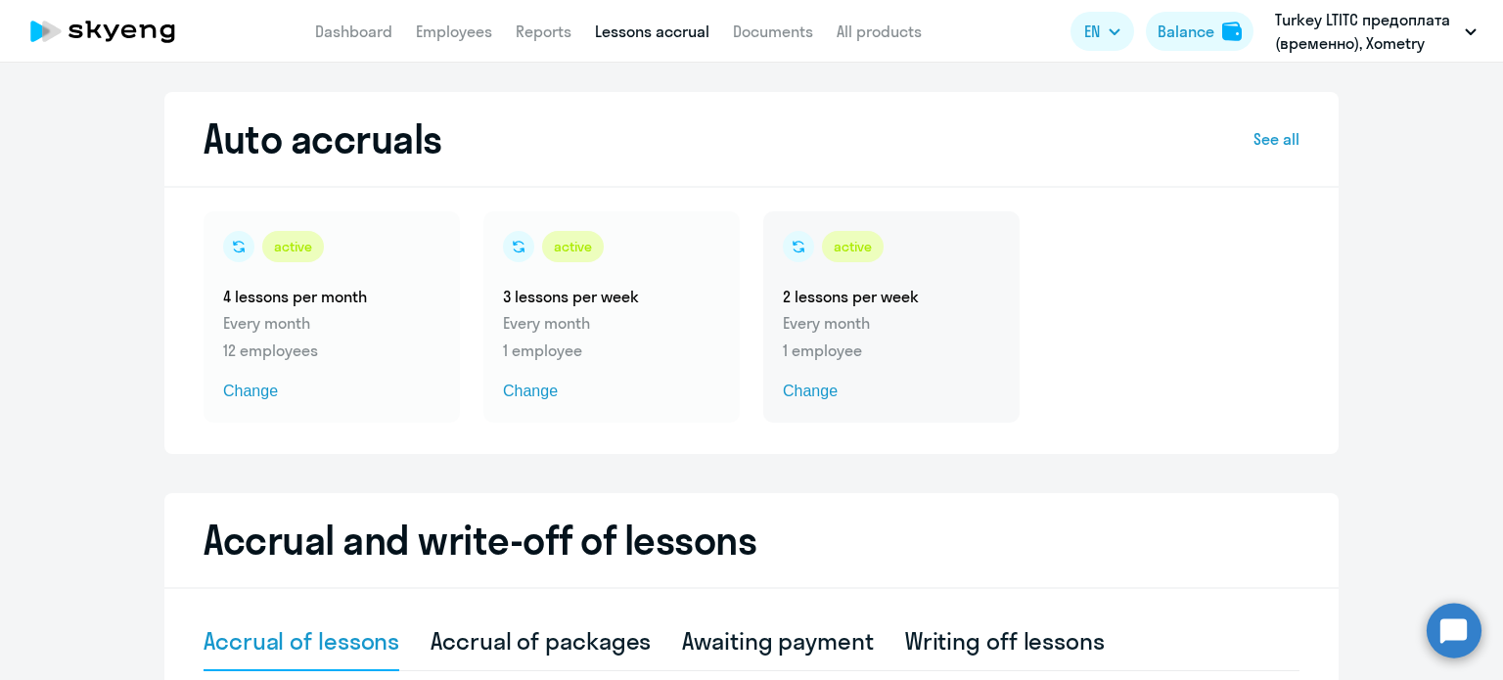
click at [807, 347] on p "1 employee" at bounding box center [891, 350] width 217 height 23
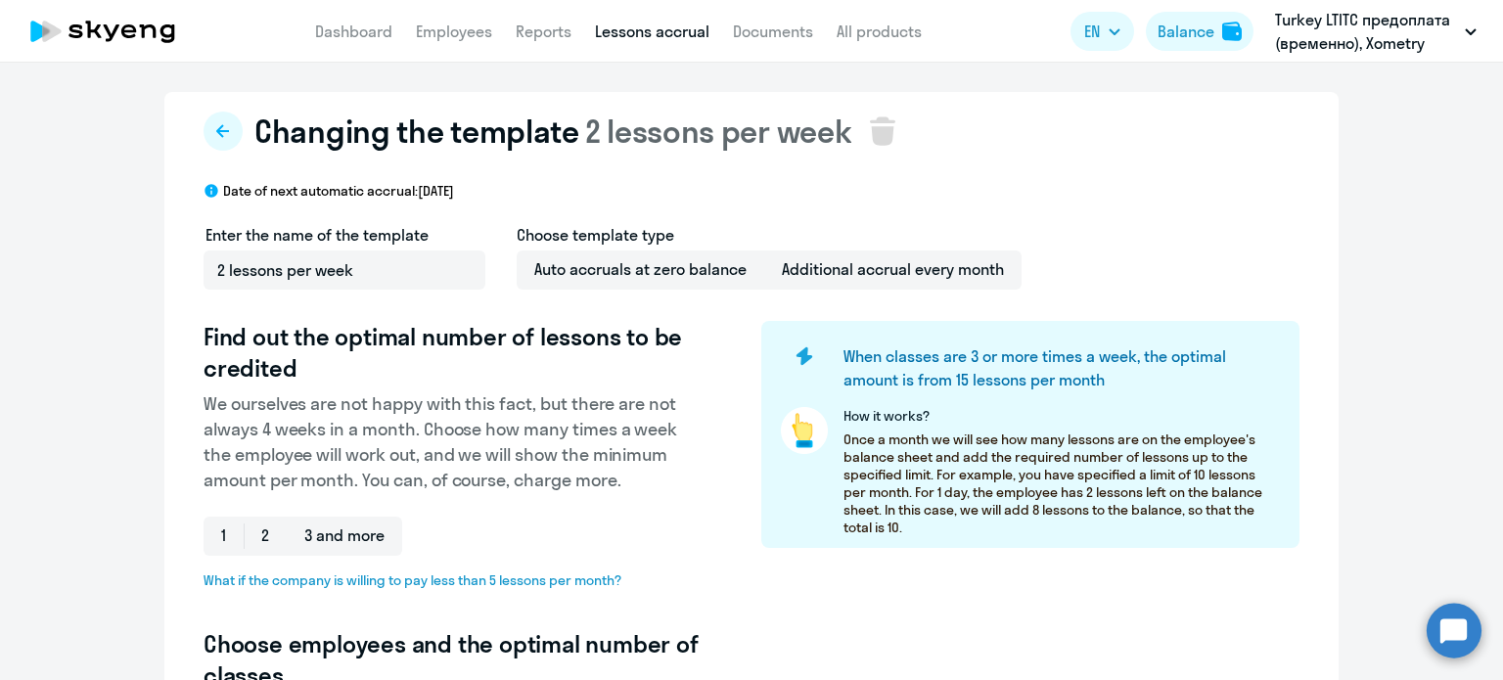
select select "10"
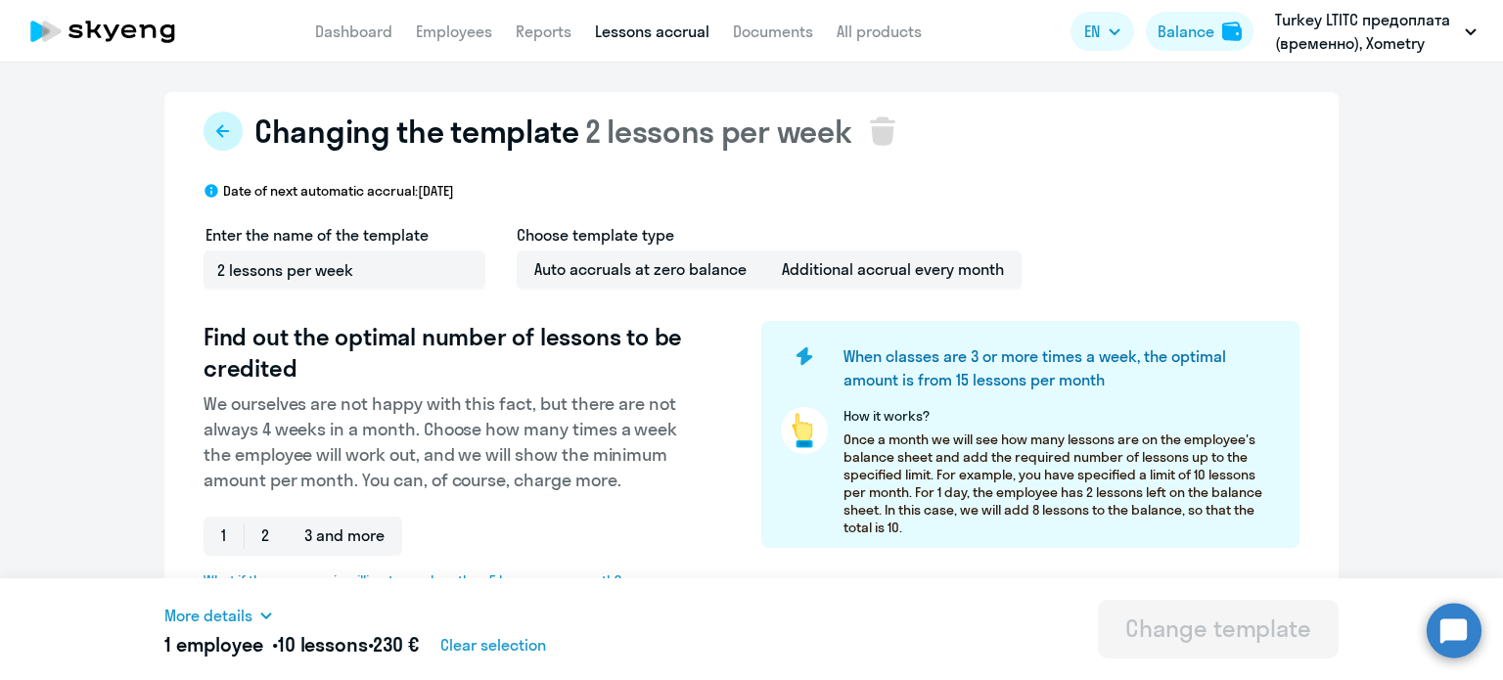
click at [217, 132] on icon at bounding box center [223, 131] width 16 height 16
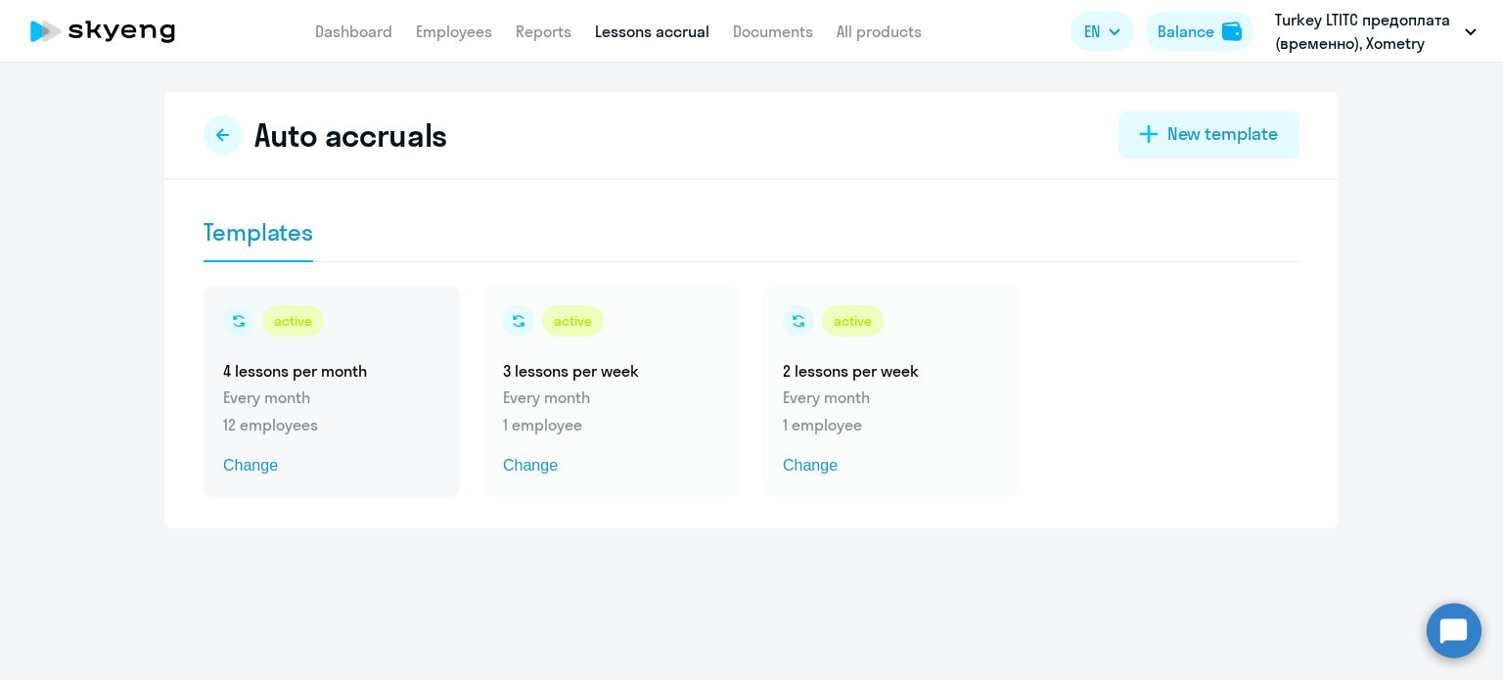
click at [254, 464] on span "Change" at bounding box center [331, 465] width 217 height 23
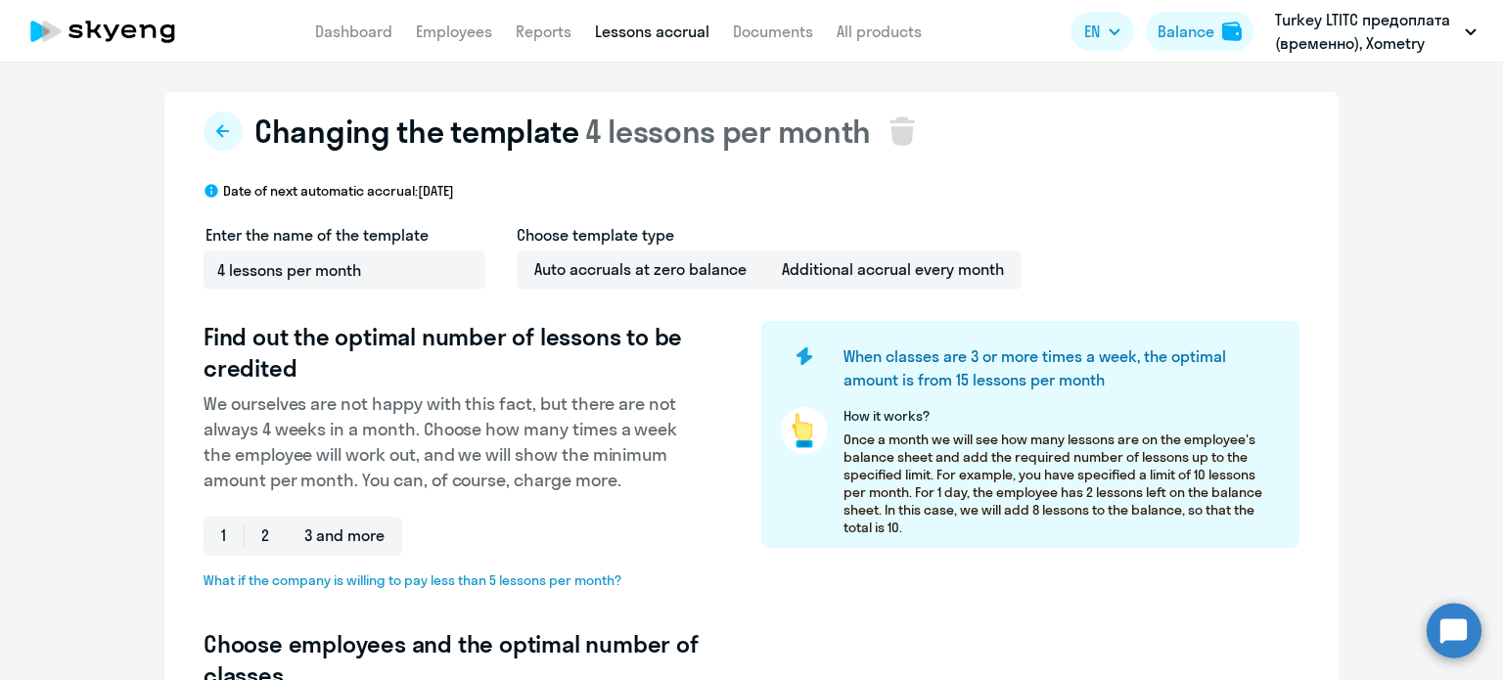
select select "10"
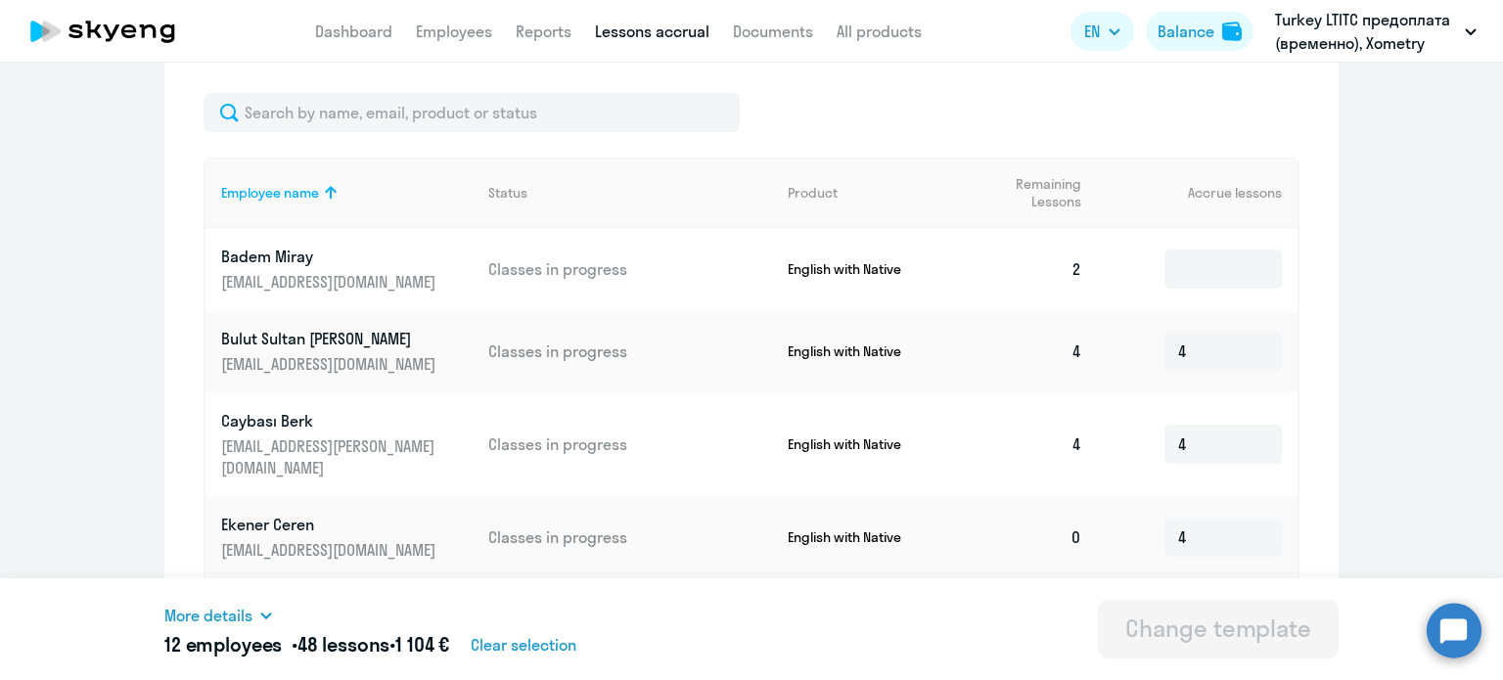
scroll to position [587, 0]
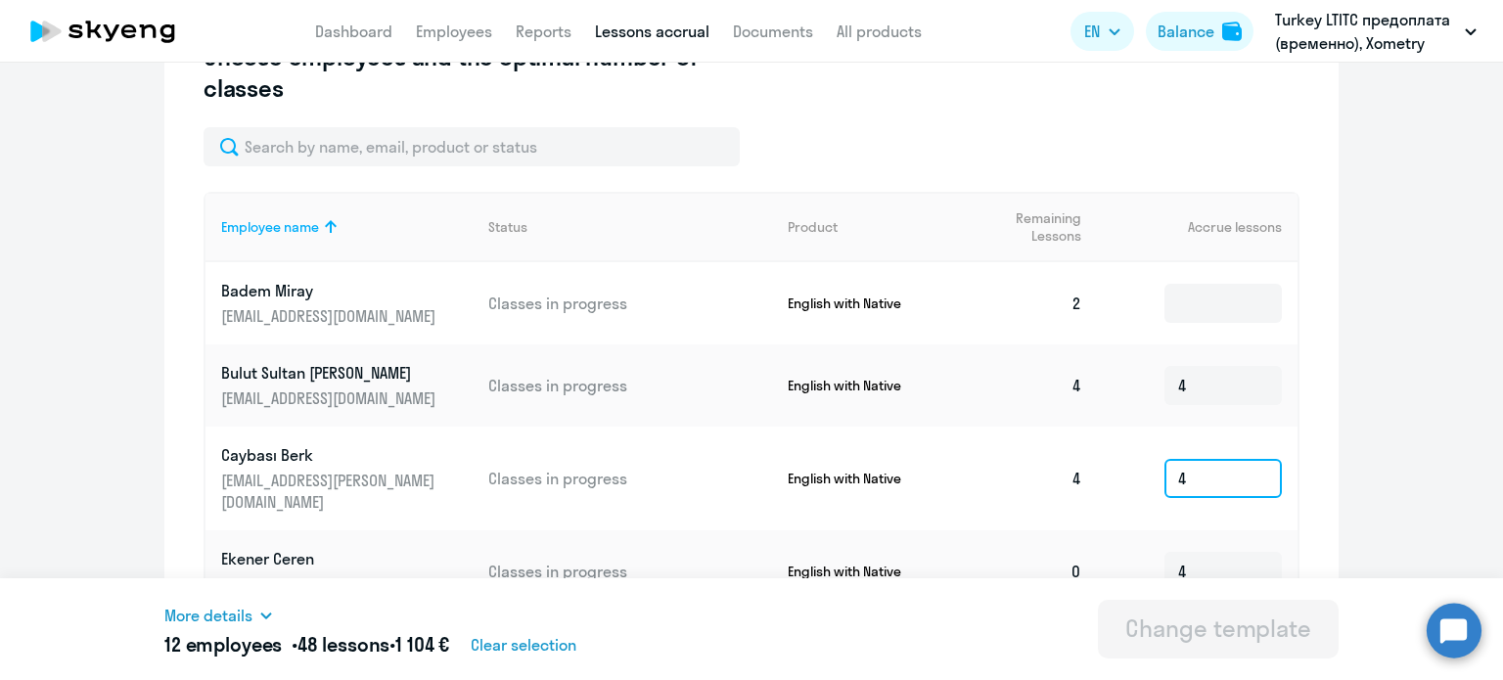
drag, startPoint x: 1190, startPoint y: 475, endPoint x: 1159, endPoint y: 477, distance: 31.4
click at [1164, 477] on input "4" at bounding box center [1222, 478] width 117 height 39
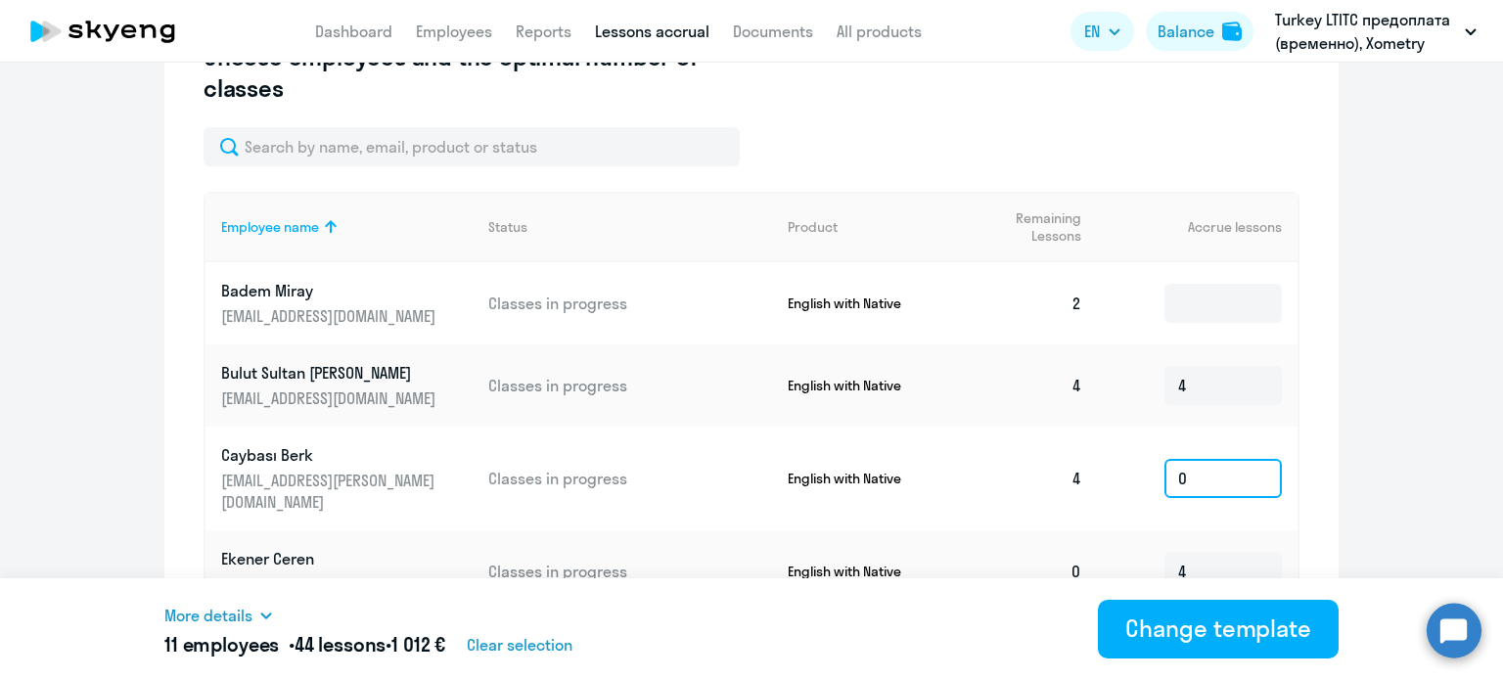
type input "0"
click at [273, 452] on p "Caybası Berk" at bounding box center [330, 455] width 219 height 22
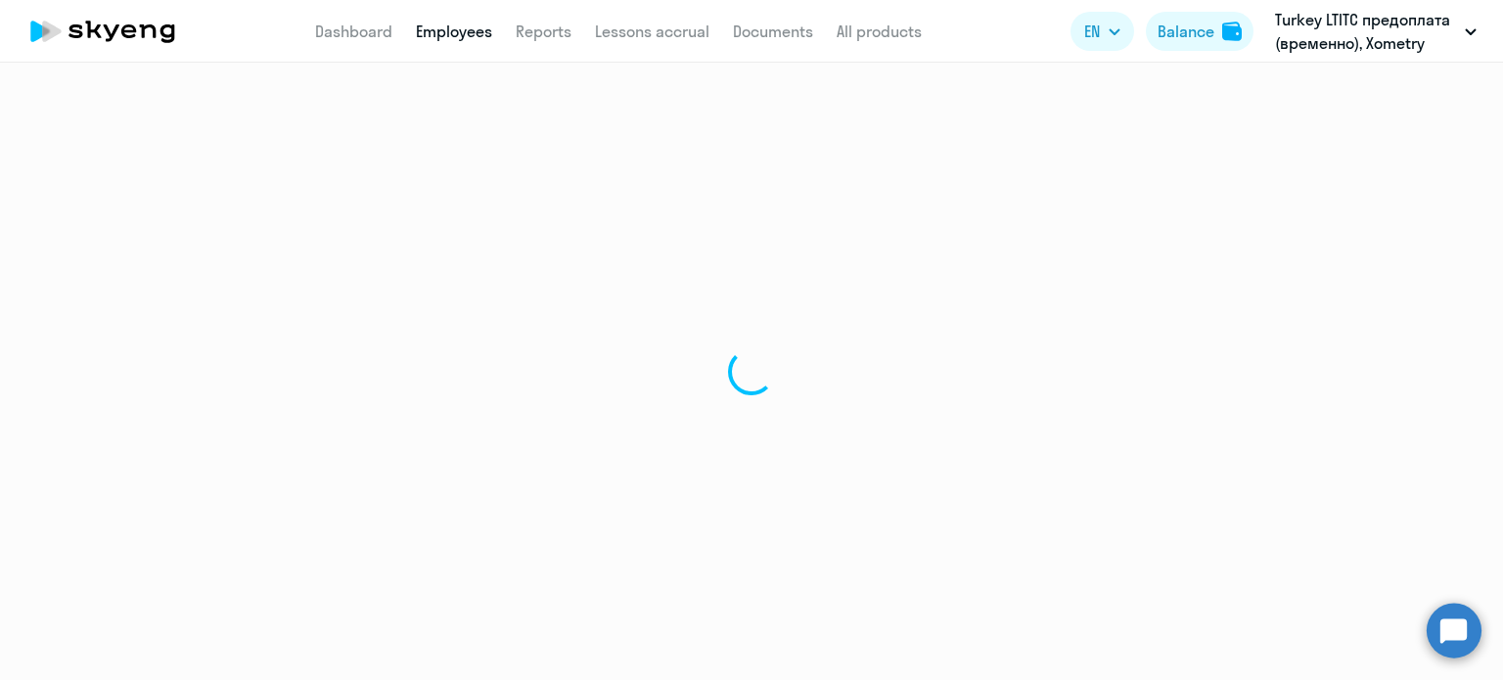
select select "english"
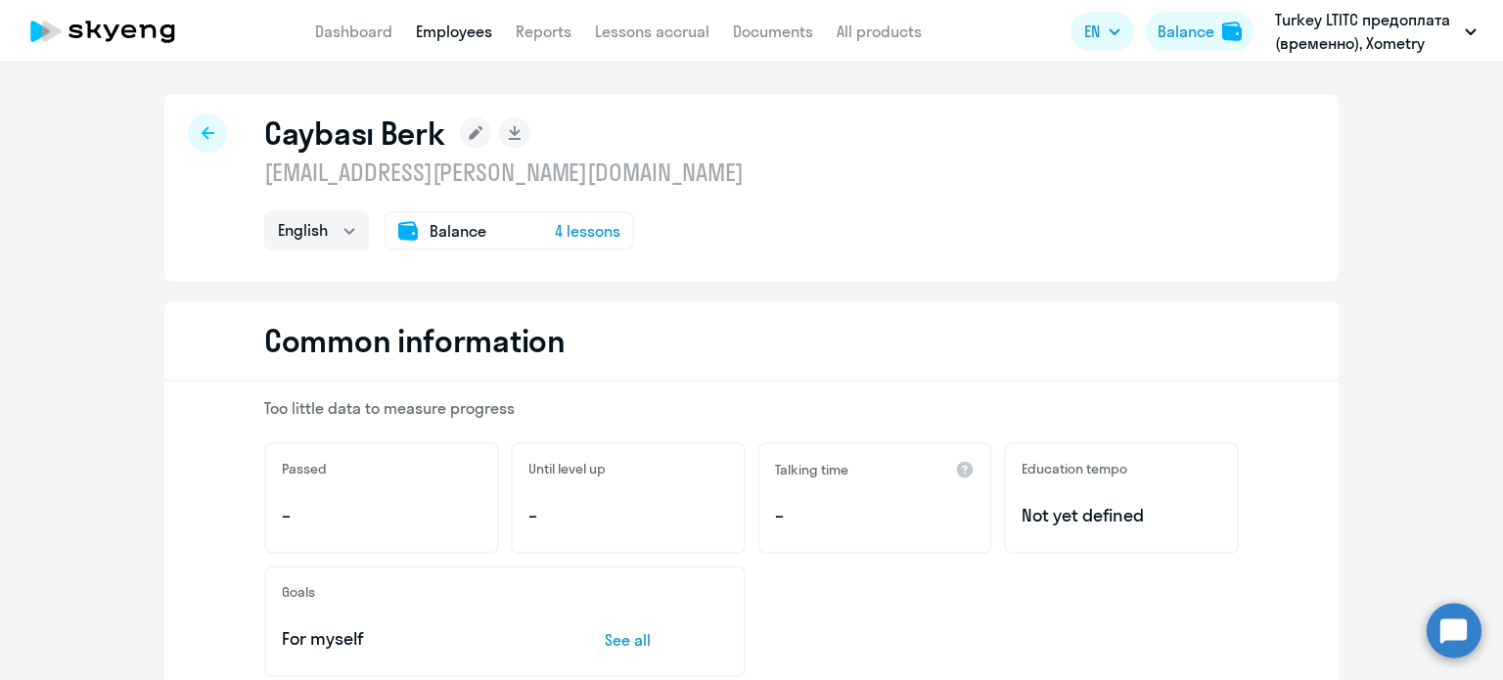
click at [566, 235] on span "4 lessons" at bounding box center [588, 230] width 66 height 23
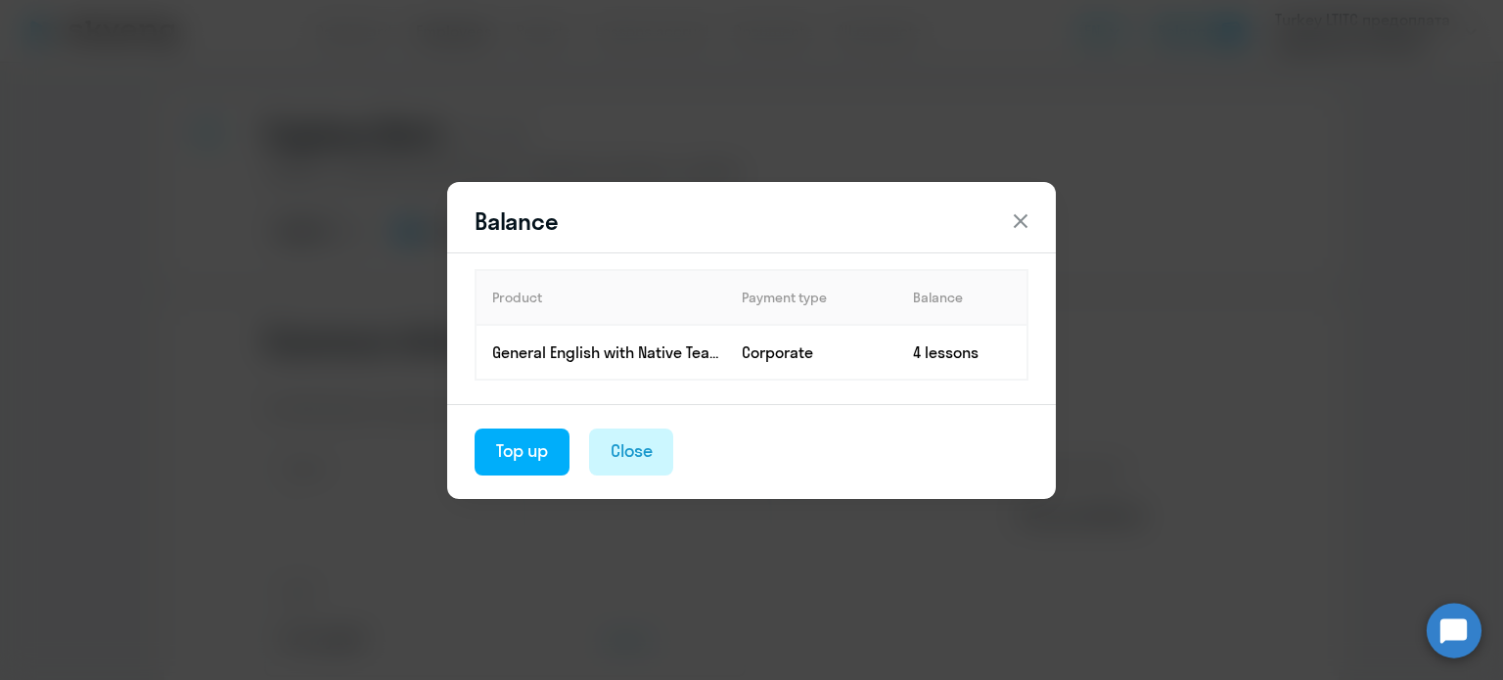
click at [626, 457] on div "Close" at bounding box center [632, 450] width 42 height 25
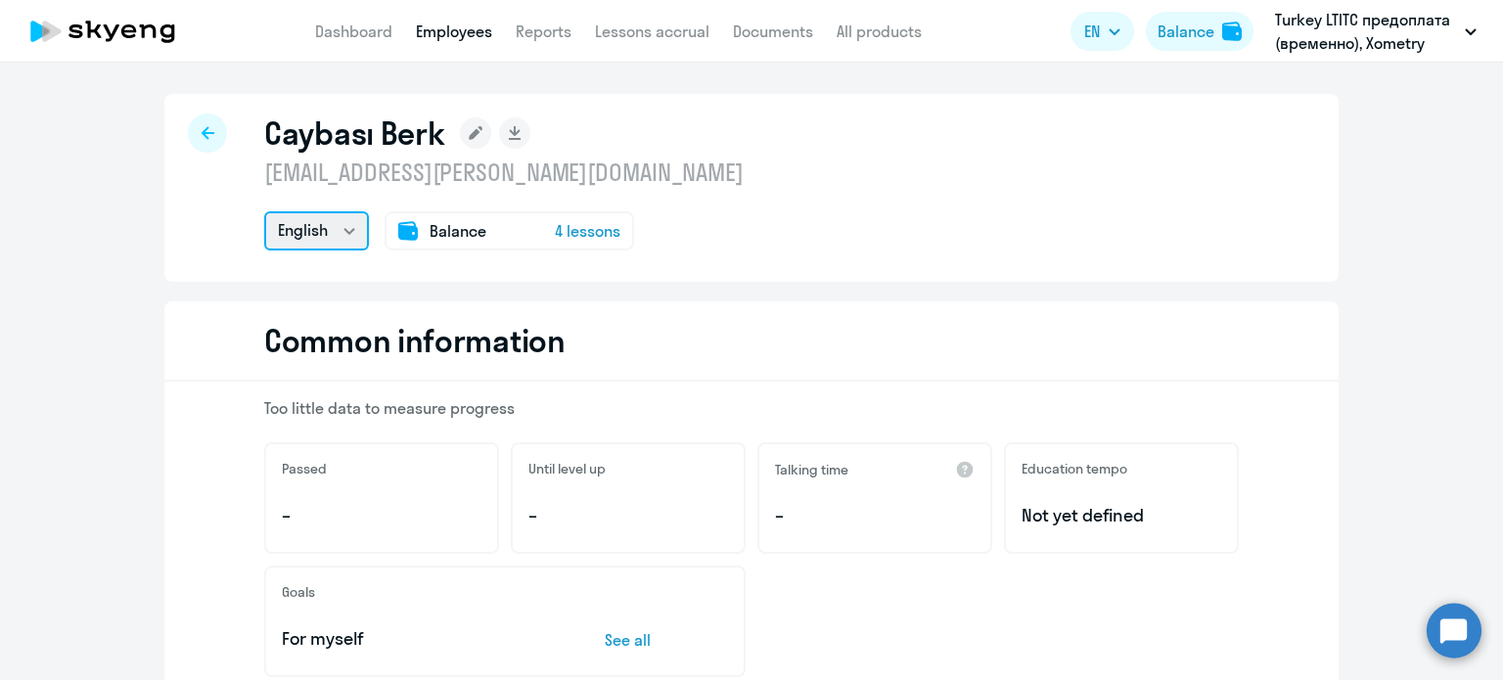
click at [309, 223] on select "English" at bounding box center [316, 230] width 105 height 39
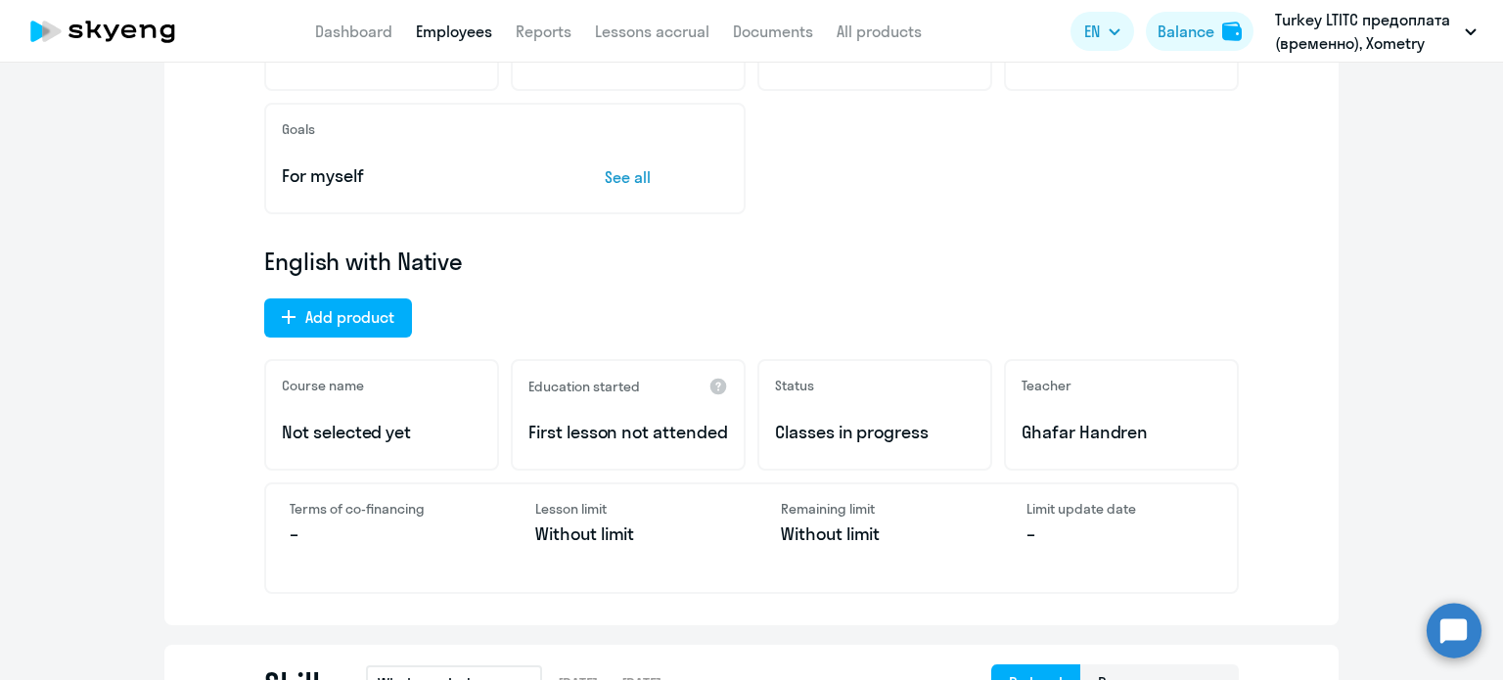
scroll to position [489, 0]
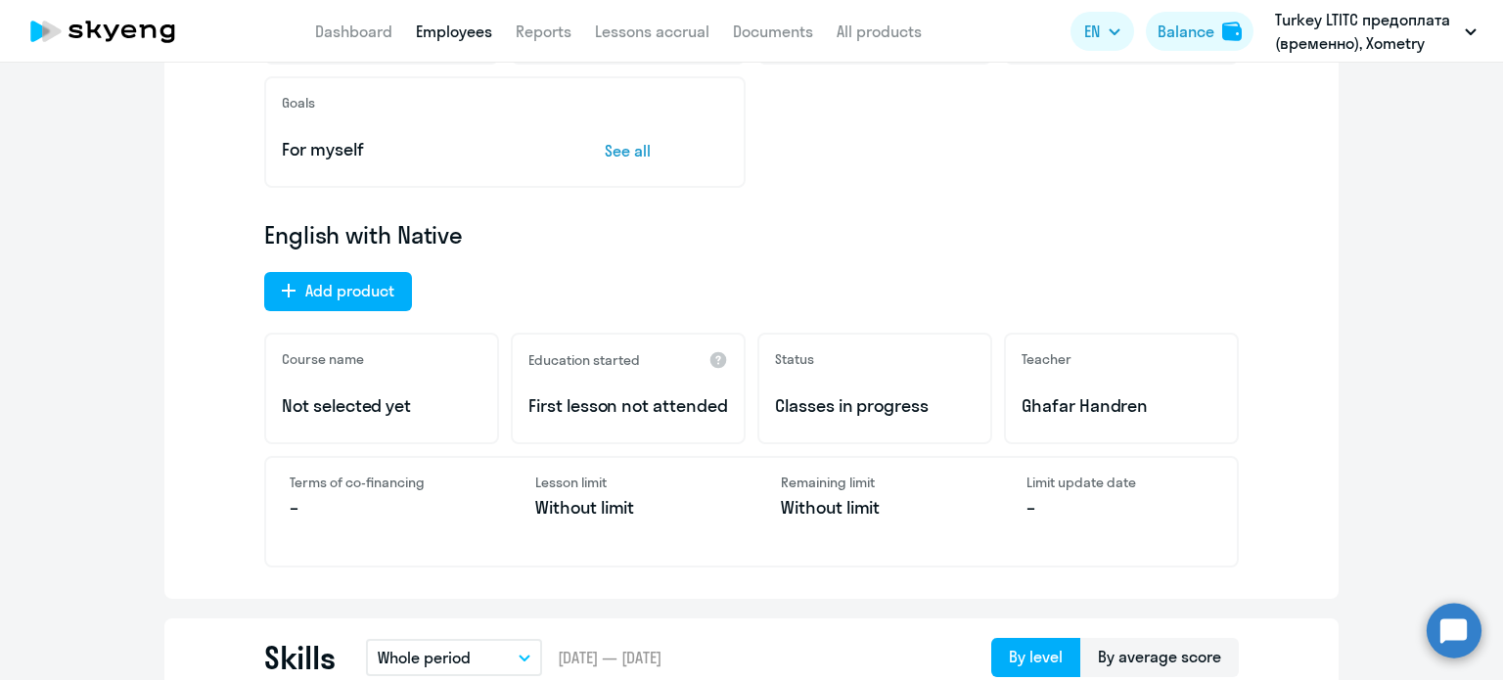
click at [326, 402] on p "Not selected yet" at bounding box center [382, 405] width 200 height 25
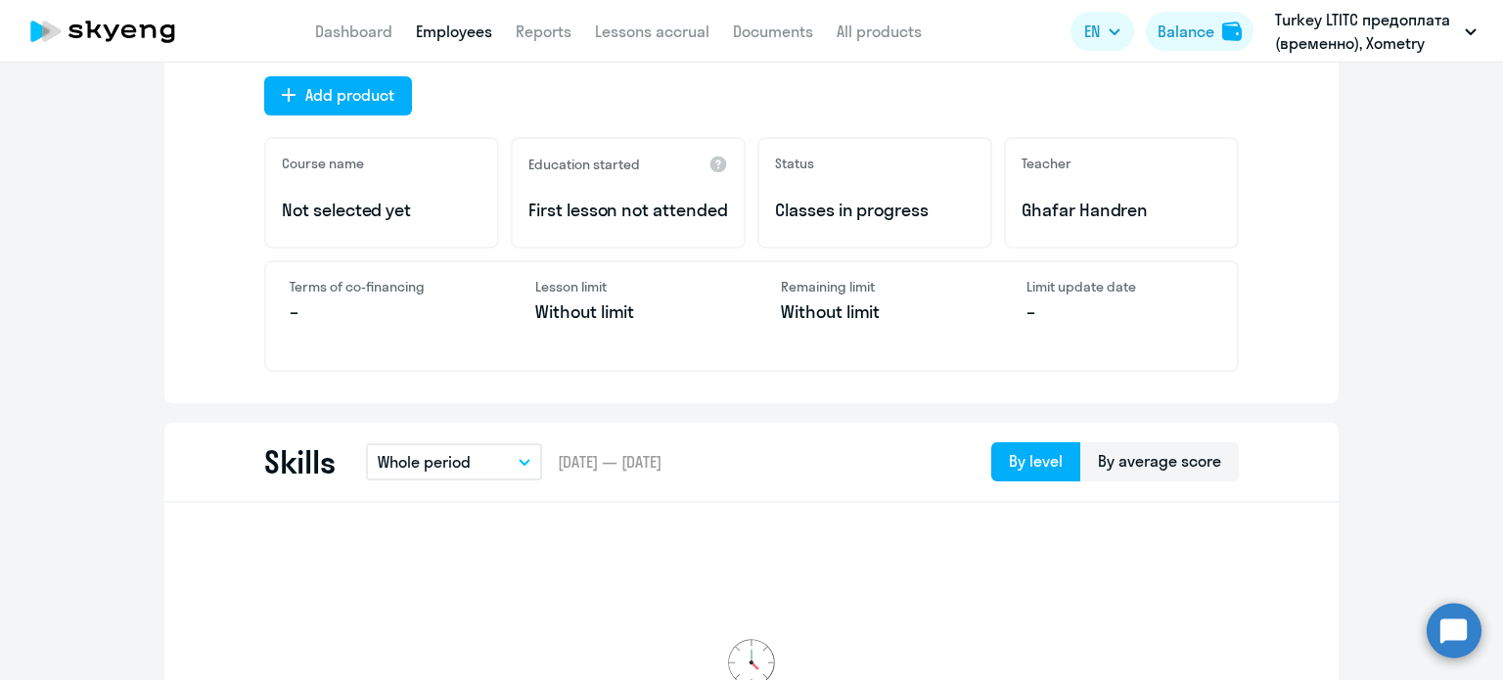
scroll to position [391, 0]
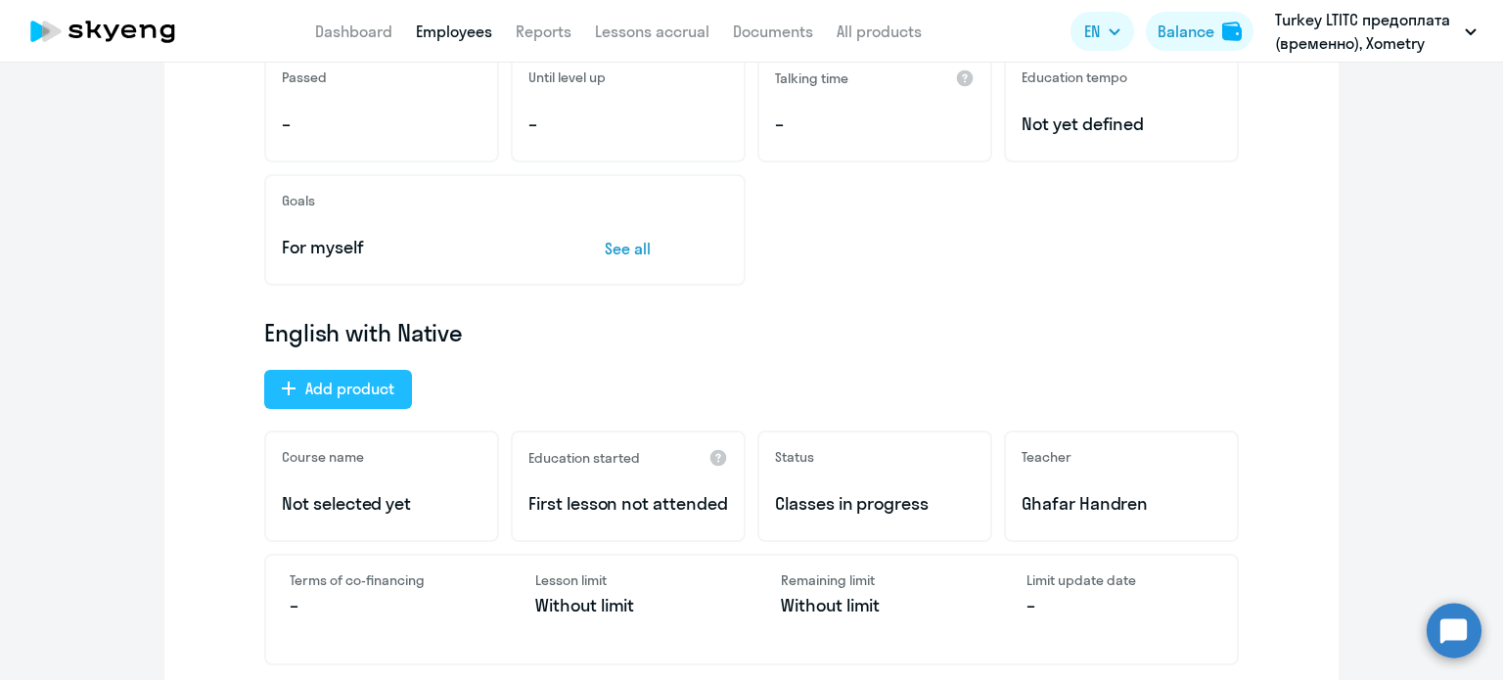
click at [310, 395] on div "Add product" at bounding box center [349, 388] width 89 height 23
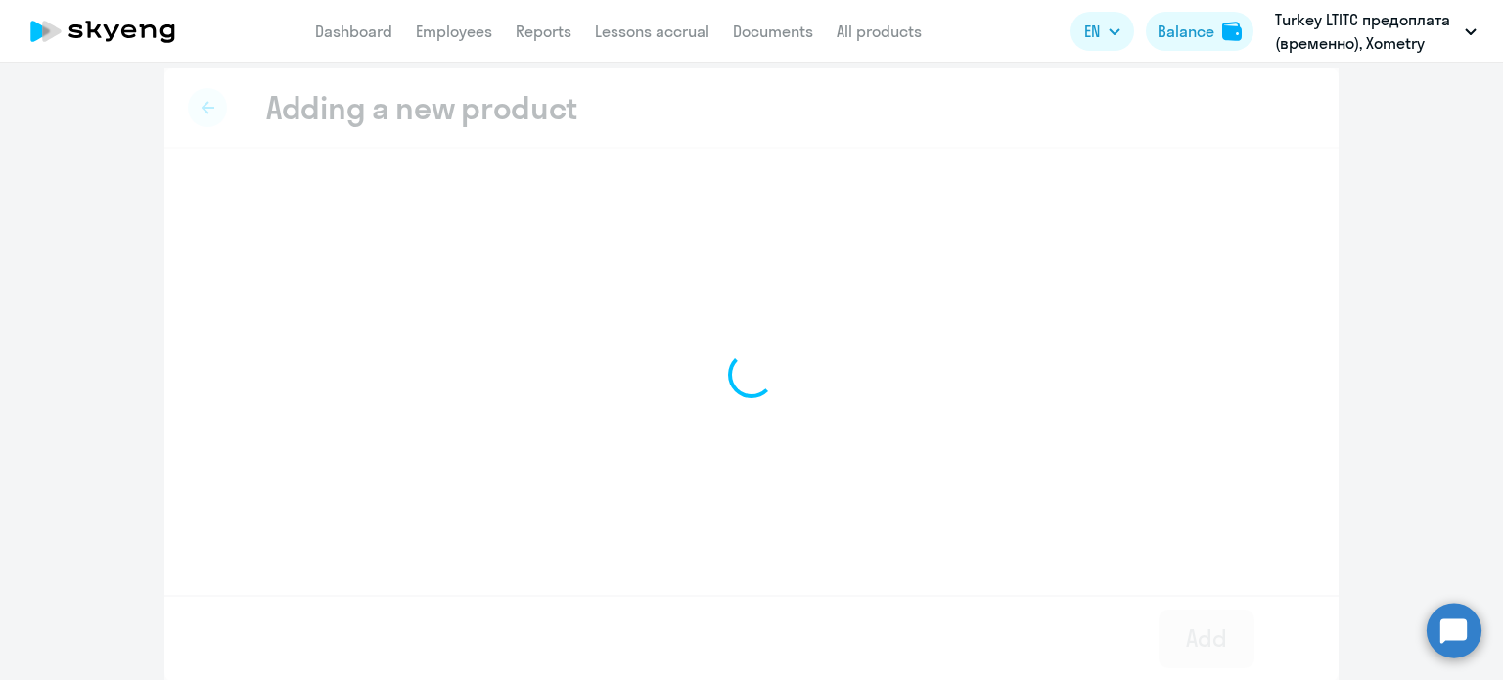
select select "english_adult_not_native_speaker"
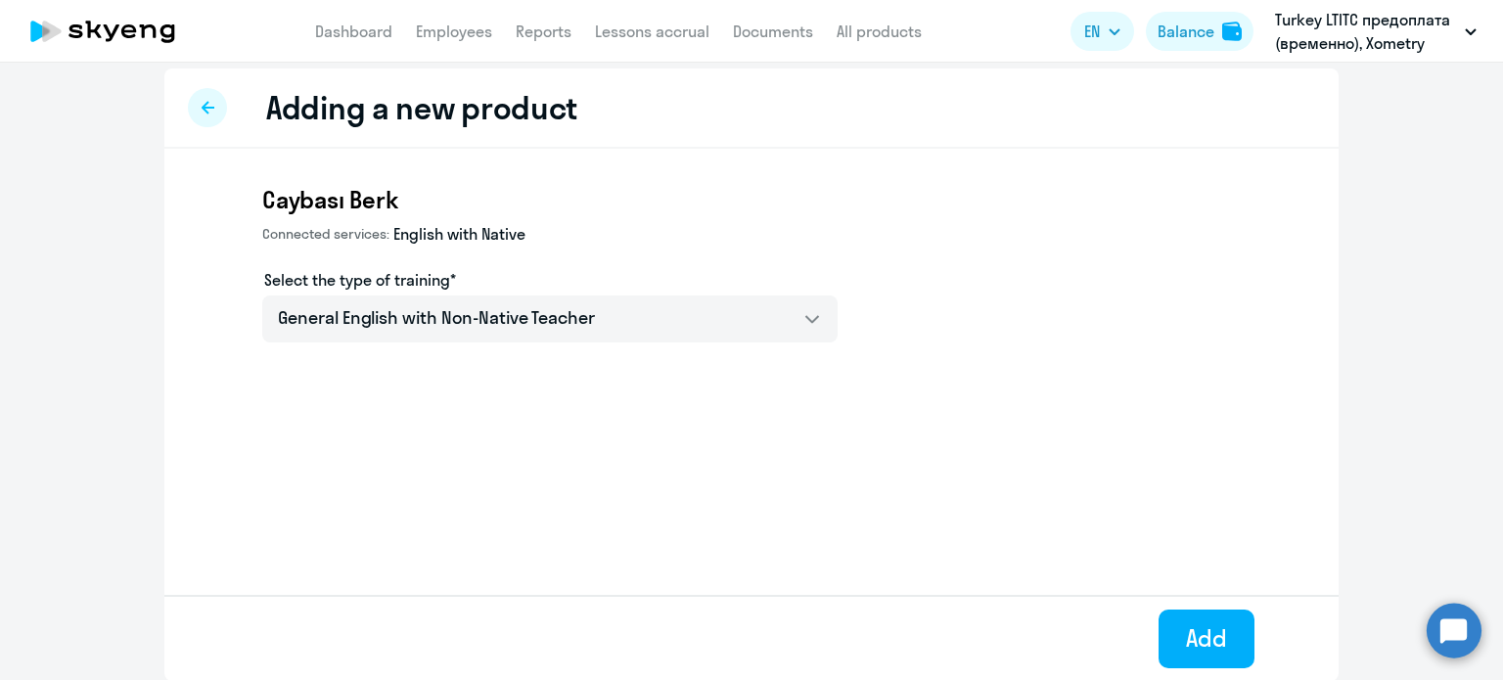
scroll to position [0, 0]
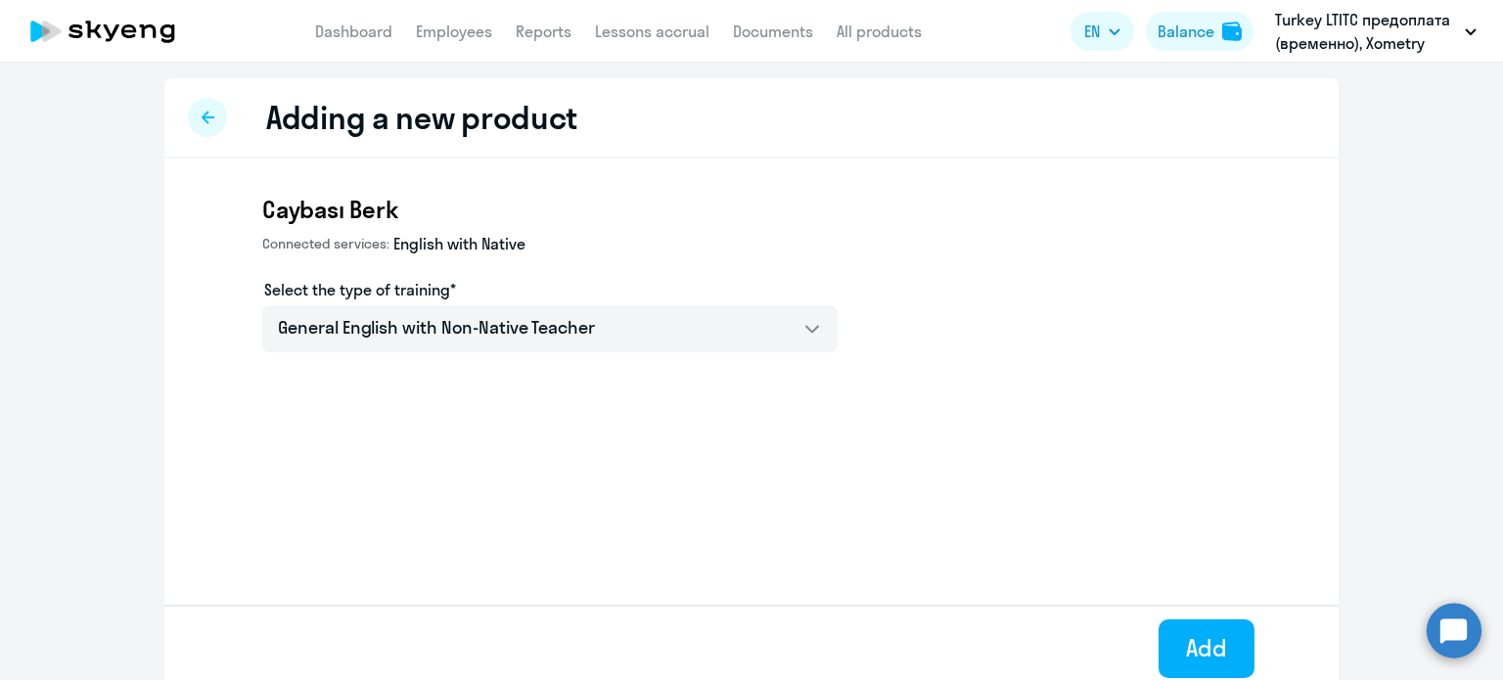
click at [202, 111] on icon at bounding box center [208, 118] width 13 height 14
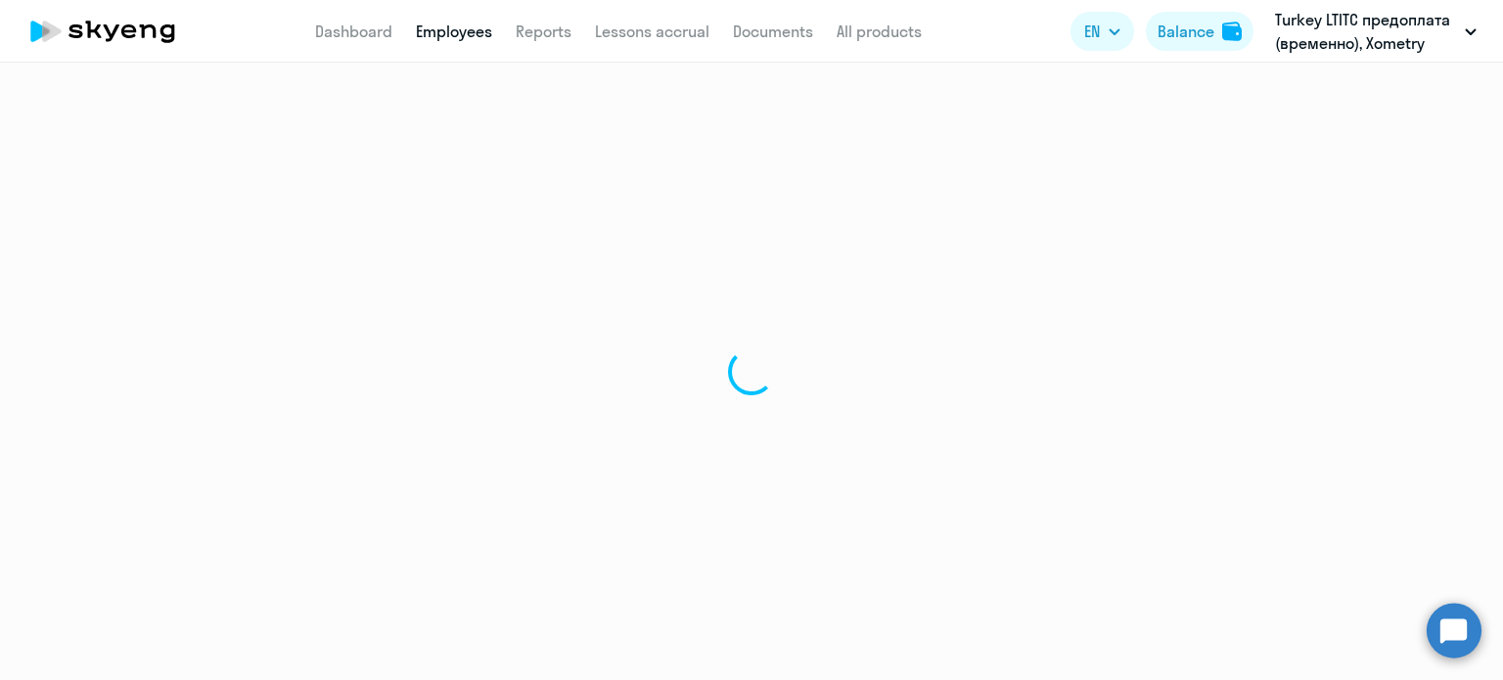
select select "english"
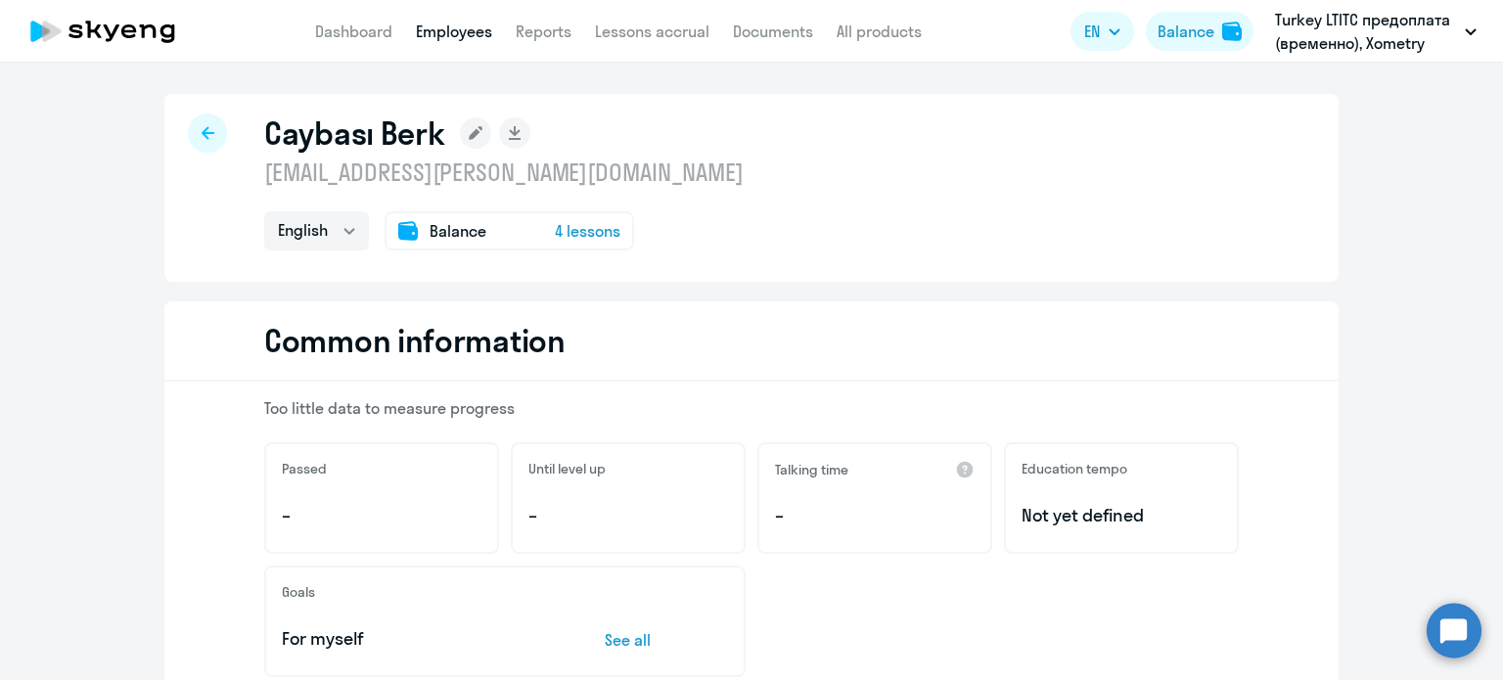
click at [202, 135] on icon at bounding box center [208, 132] width 13 height 13
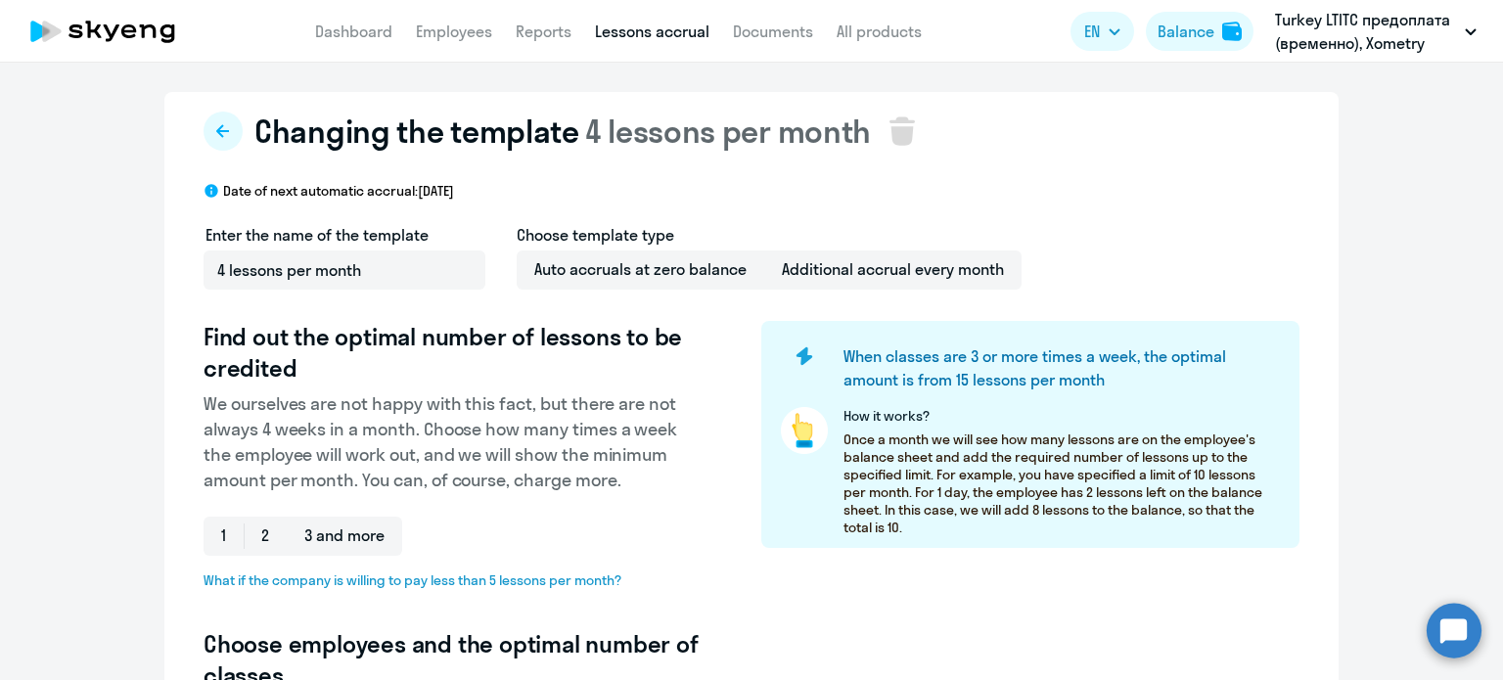
select select "10"
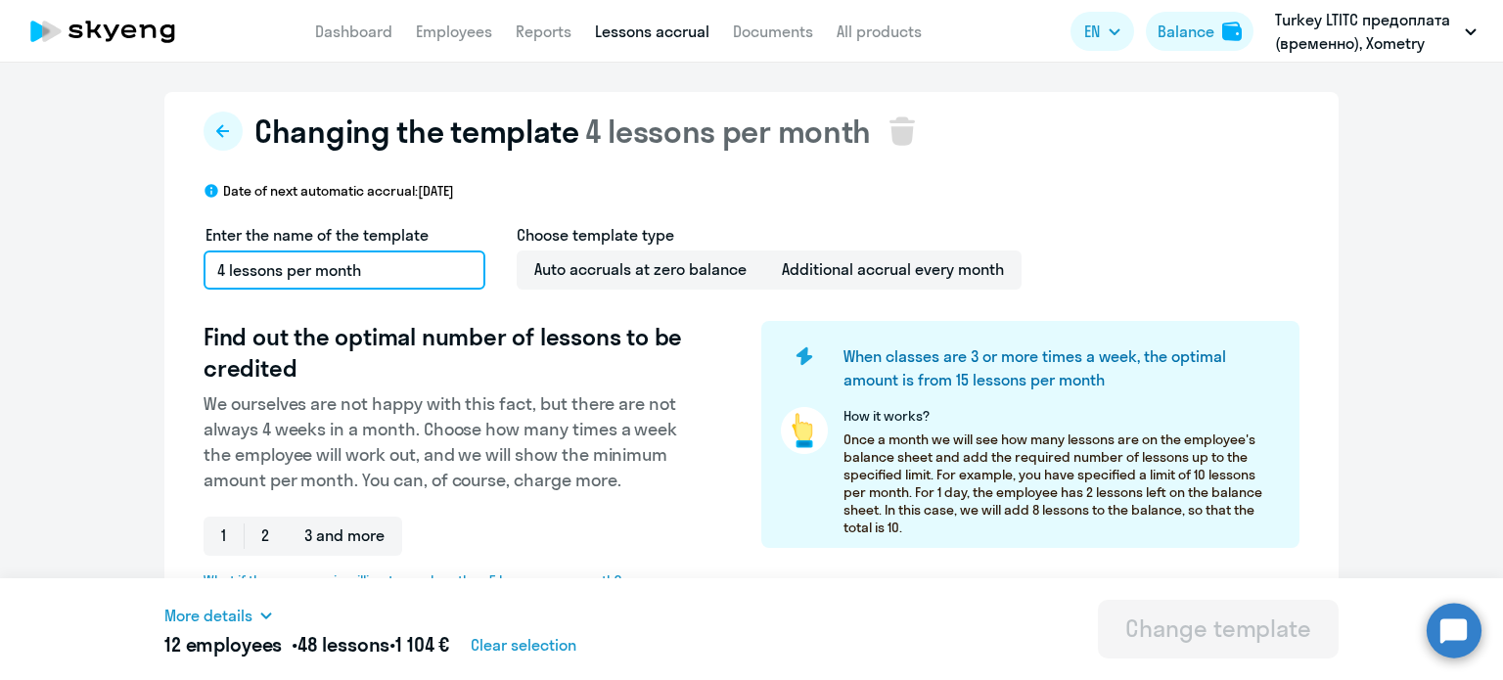
click at [394, 261] on input "4 lessons per month" at bounding box center [345, 269] width 282 height 39
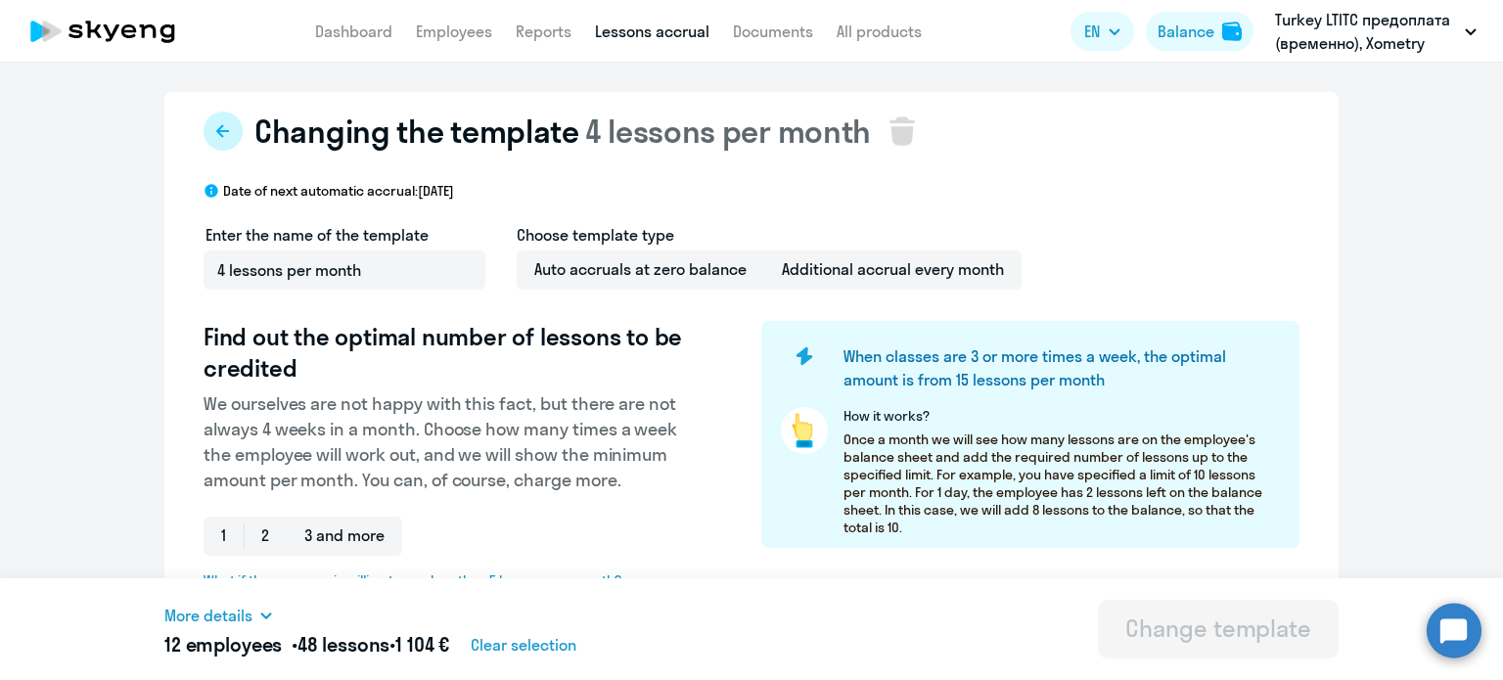
click at [204, 131] on button at bounding box center [223, 131] width 39 height 39
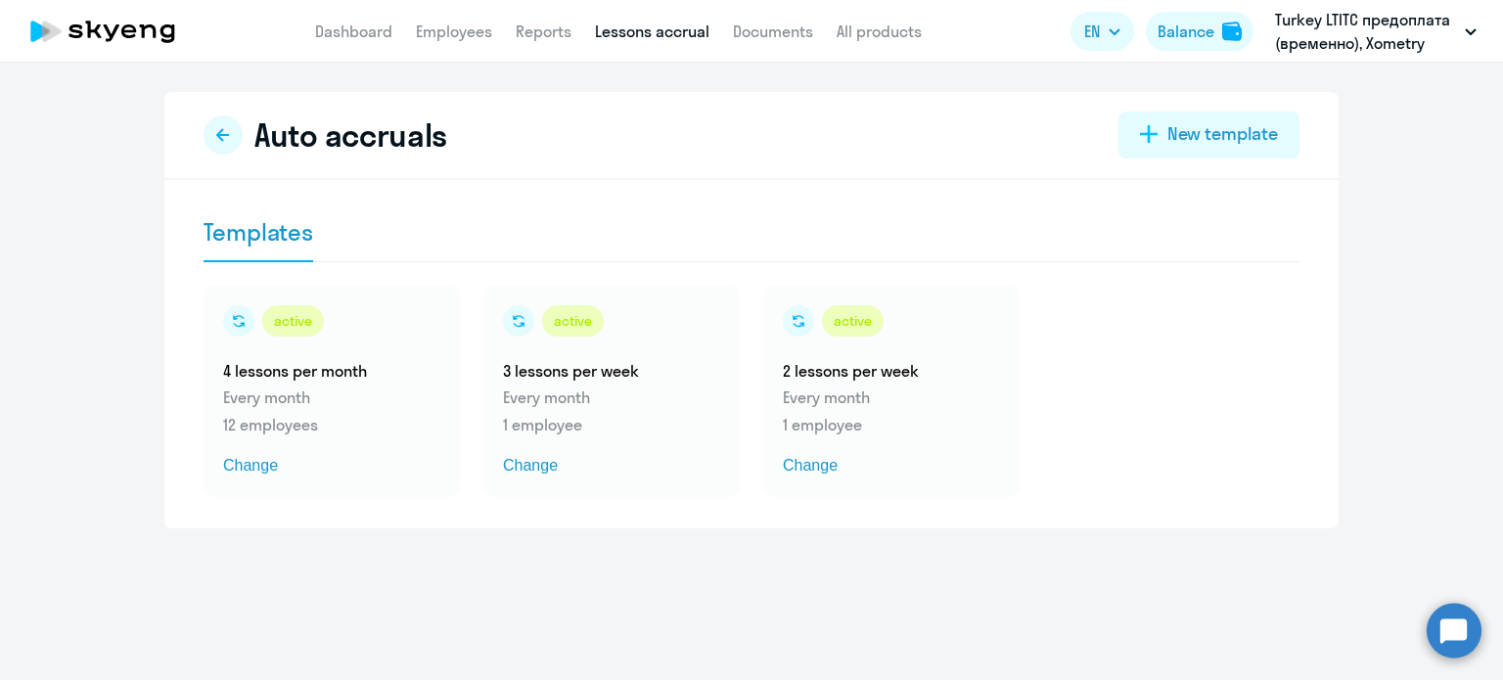
click at [204, 131] on button at bounding box center [223, 134] width 39 height 39
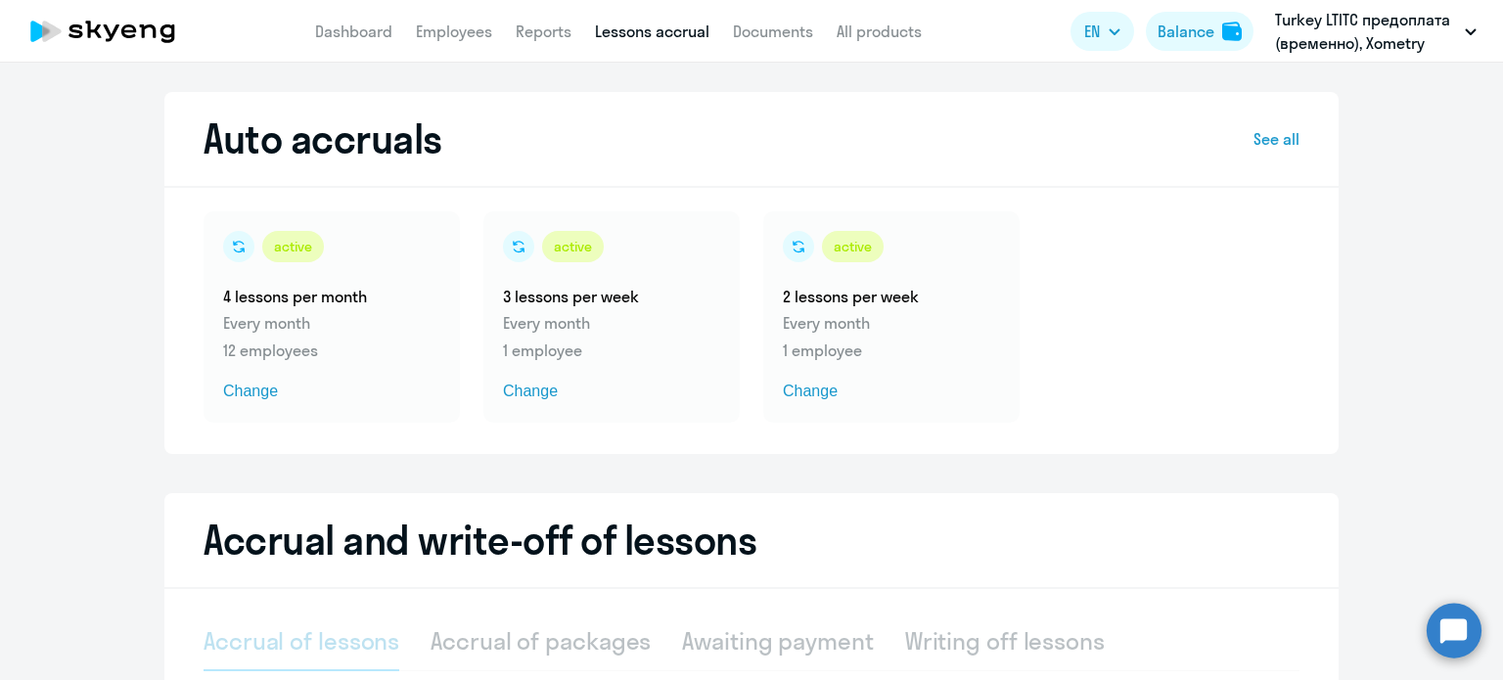
select select "10"
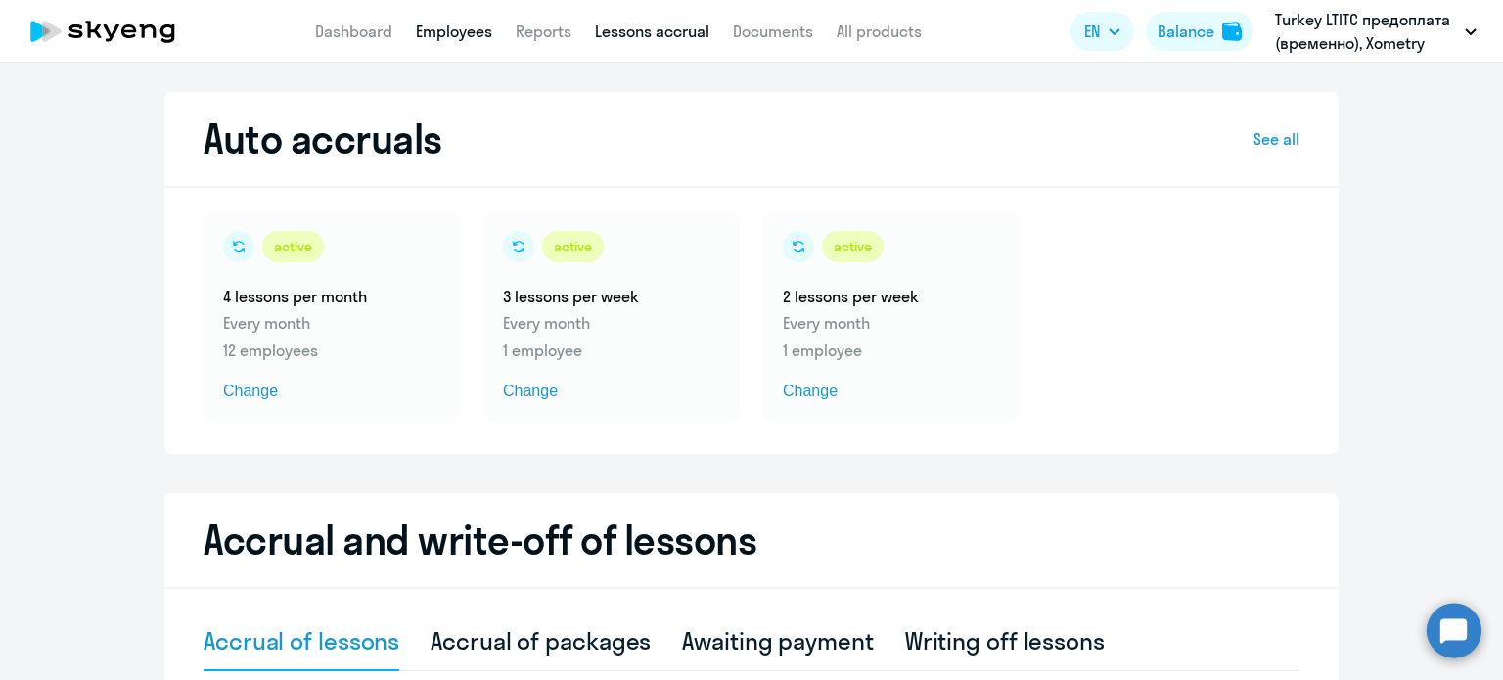
click at [454, 38] on link "Employees" at bounding box center [454, 32] width 76 height 20
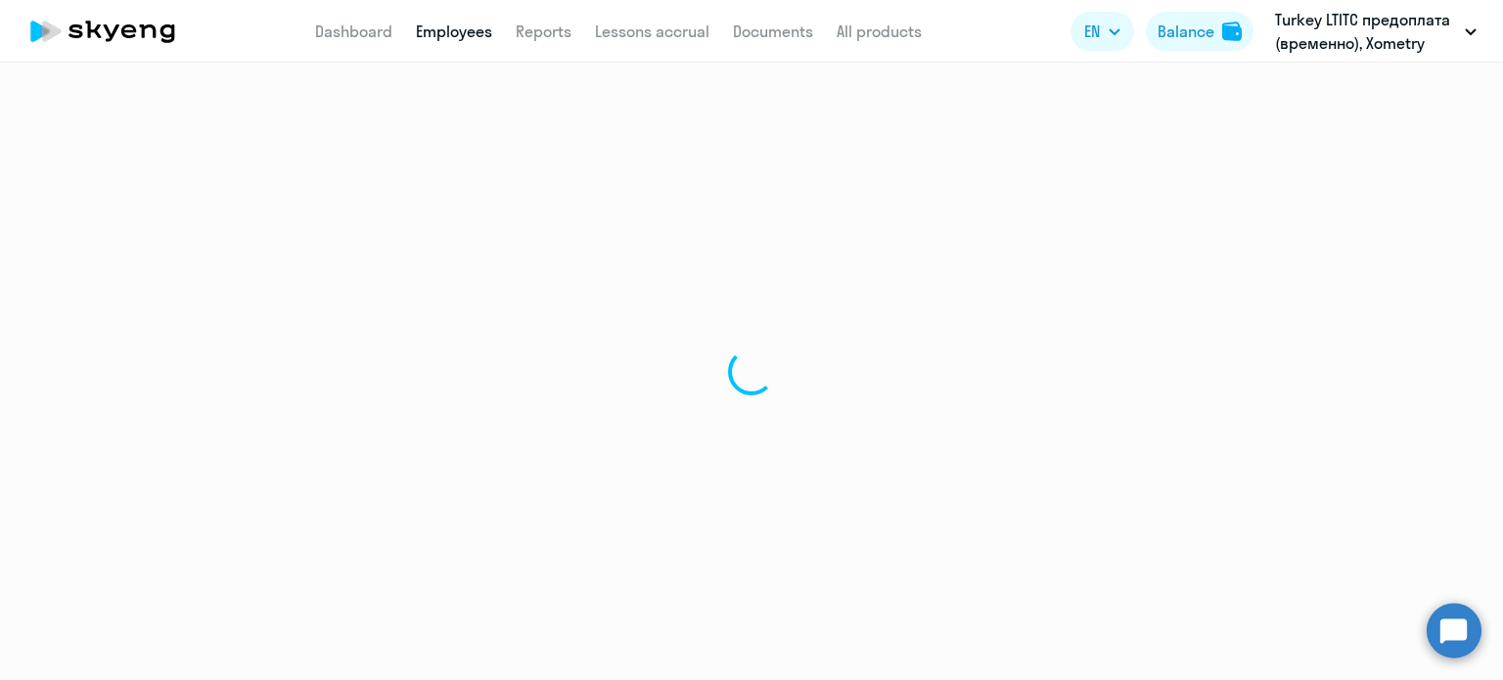
select select "30"
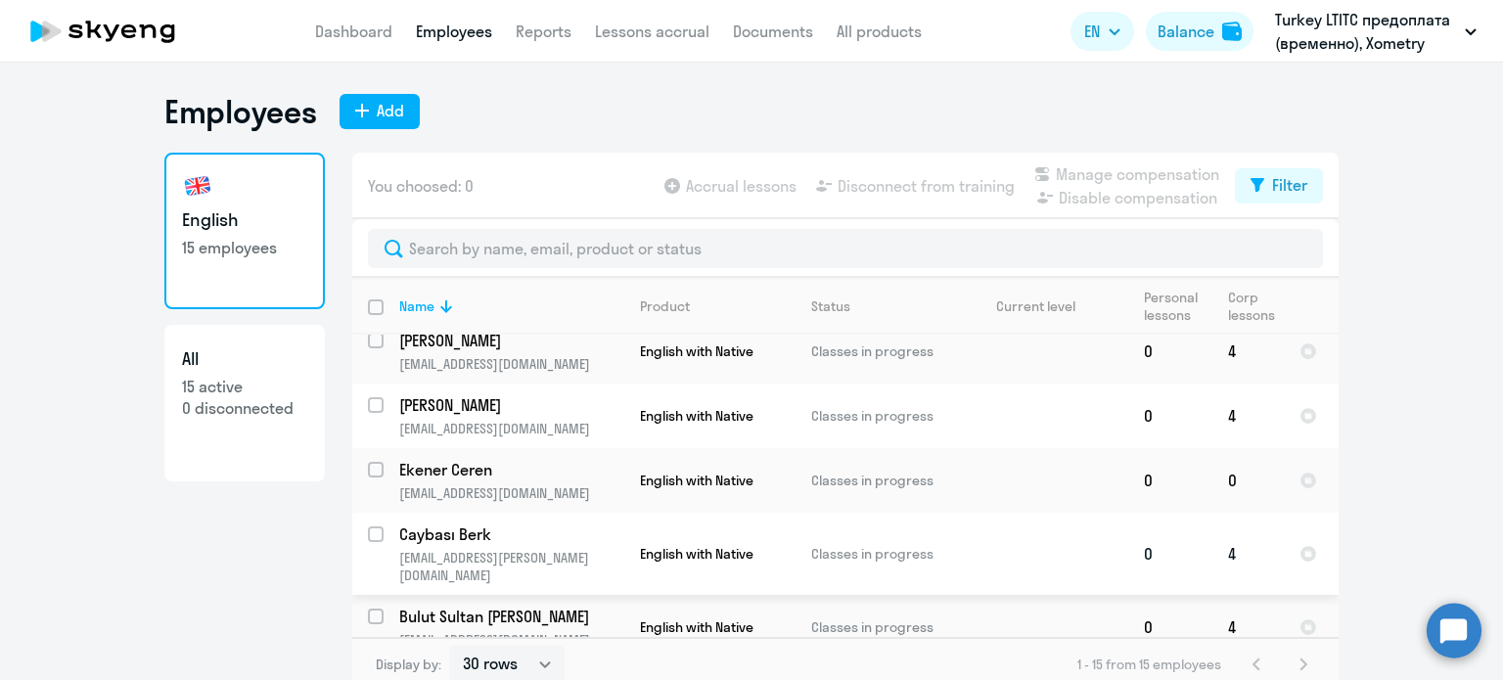
scroll to position [672, 0]
